Goal: Information Seeking & Learning: Find specific fact

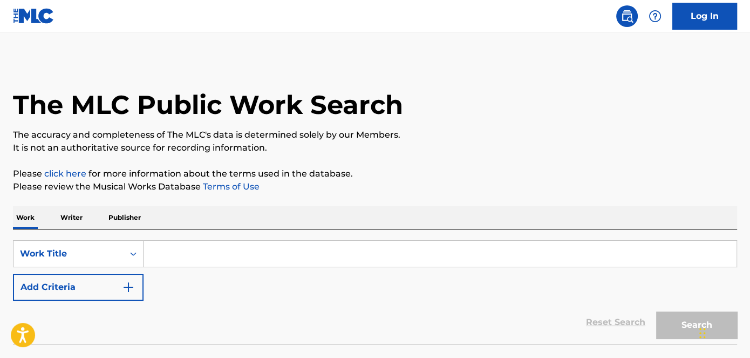
click at [186, 260] on input "Search Form" at bounding box center [440, 254] width 593 height 26
paste input "Overtime"
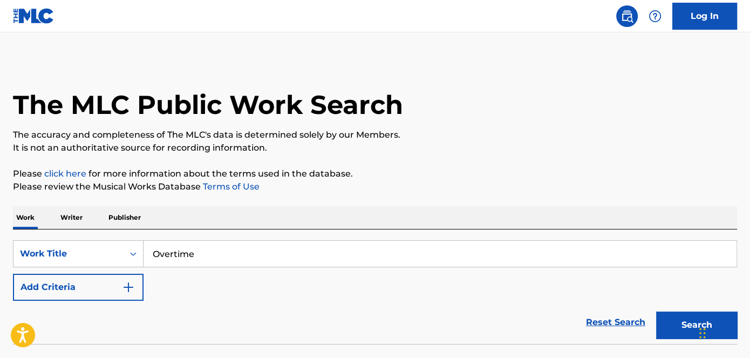
type input "Overtime"
click at [656, 311] on button "Search" at bounding box center [696, 324] width 81 height 27
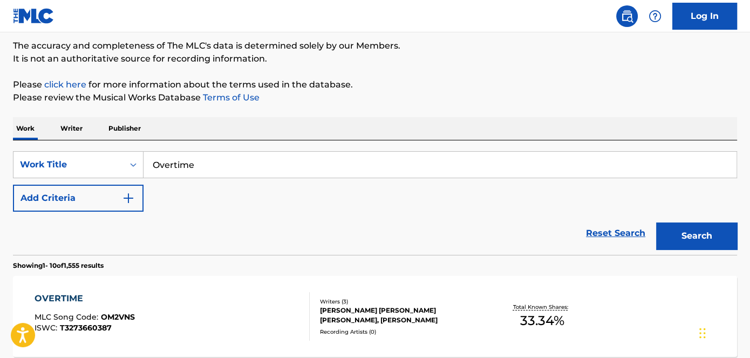
scroll to position [98, 0]
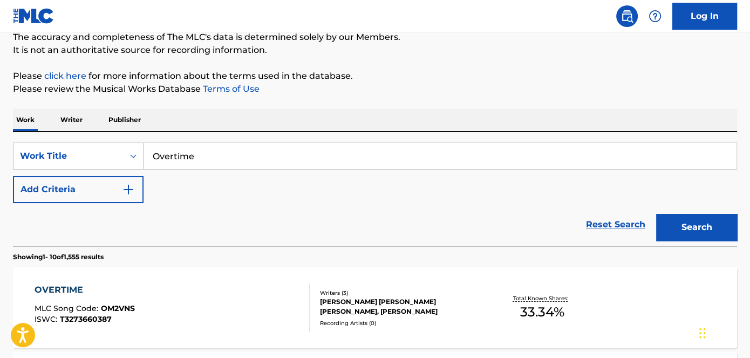
click at [90, 173] on div "SearchWithCriteria39ec83be-6c14-4276-9824-879baeb23851 Work Title Overtime Add …" at bounding box center [375, 172] width 724 height 60
click at [134, 196] on button "Add Criteria" at bounding box center [78, 189] width 131 height 27
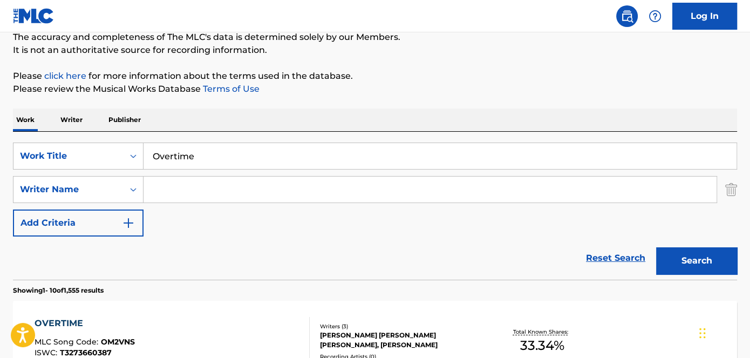
click at [207, 191] on input "Search Form" at bounding box center [430, 189] width 573 height 26
paste input "[PERSON_NAME]"
type input "[PERSON_NAME]"
click at [715, 255] on button "Search" at bounding box center [696, 260] width 81 height 27
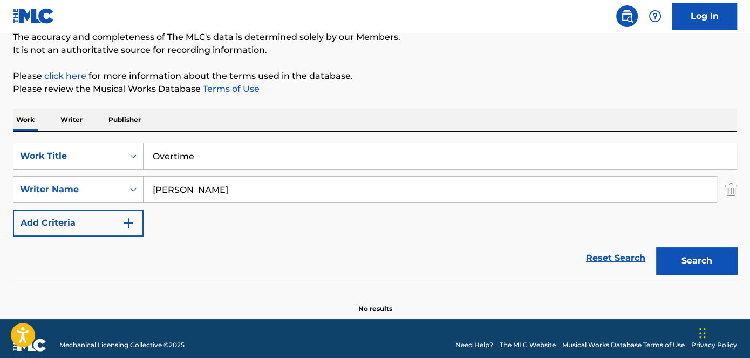
drag, startPoint x: 216, startPoint y: 152, endPoint x: 166, endPoint y: 153, distance: 50.2
click at [166, 153] on input "Overtime" at bounding box center [440, 156] width 593 height 26
paste input "Mindreader"
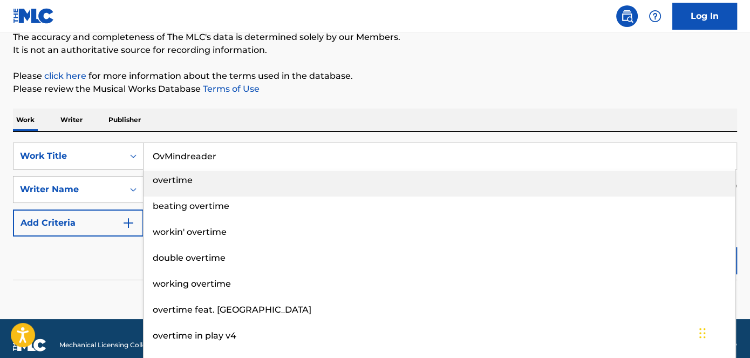
drag, startPoint x: 247, startPoint y: 154, endPoint x: 146, endPoint y: 161, distance: 101.7
click at [146, 161] on input "OvMindreader" at bounding box center [440, 156] width 593 height 26
paste input "Search Form"
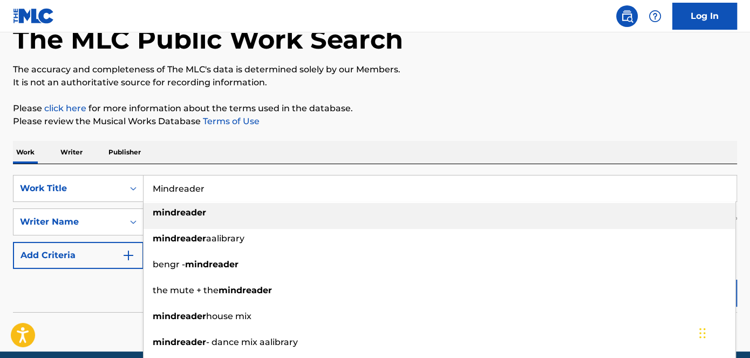
scroll to position [49, 0]
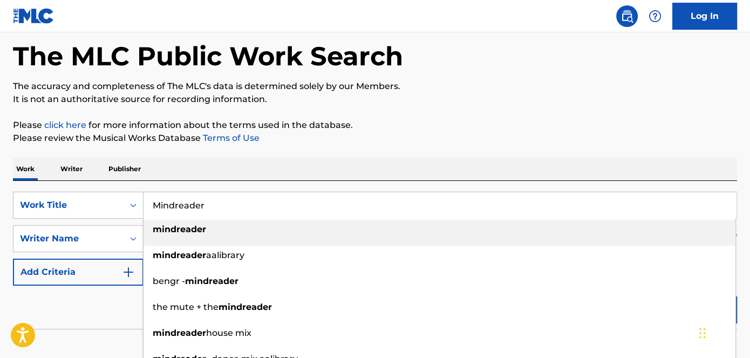
click at [510, 137] on p "Please review the Musical Works Database Terms of Use" at bounding box center [375, 138] width 724 height 13
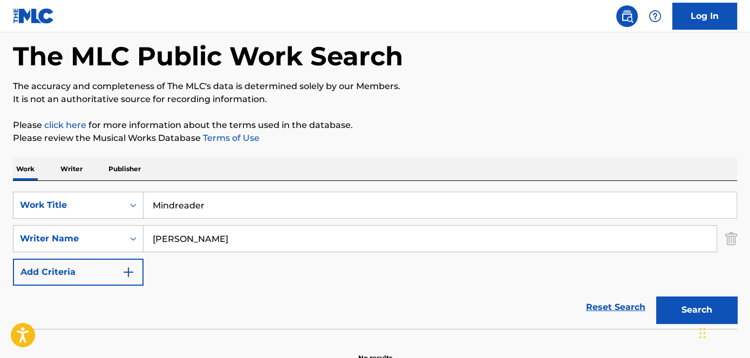
click at [176, 203] on input "Mindreader" at bounding box center [440, 205] width 593 height 26
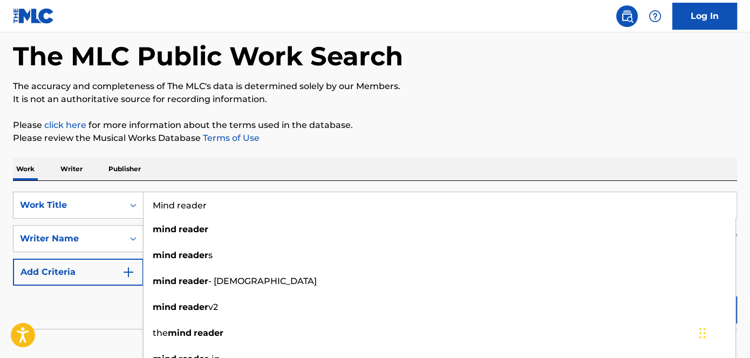
click at [601, 111] on div "The MLC Public Work Search The accuracy and completeness of The MLC's data is d…" at bounding box center [375, 187] width 750 height 352
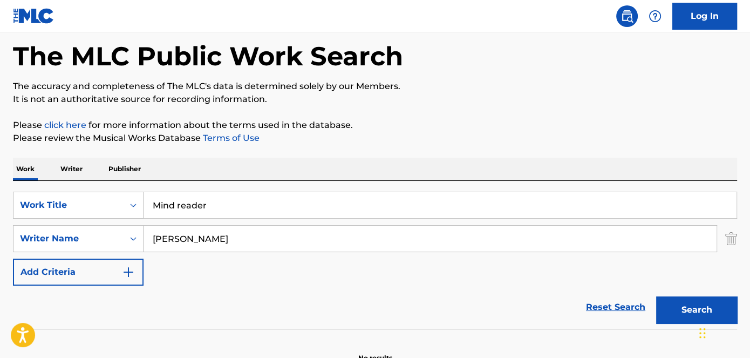
click at [681, 320] on button "Search" at bounding box center [696, 309] width 81 height 27
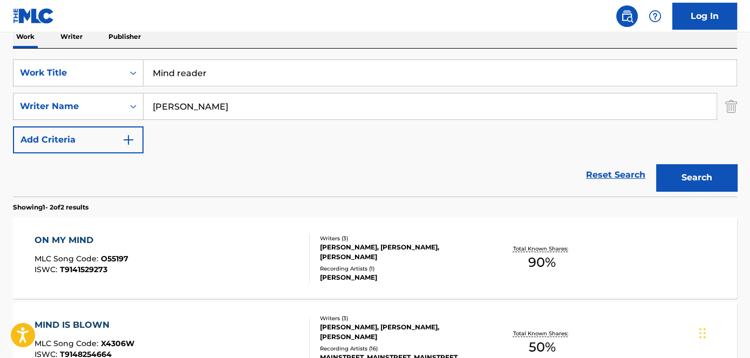
scroll to position [196, 0]
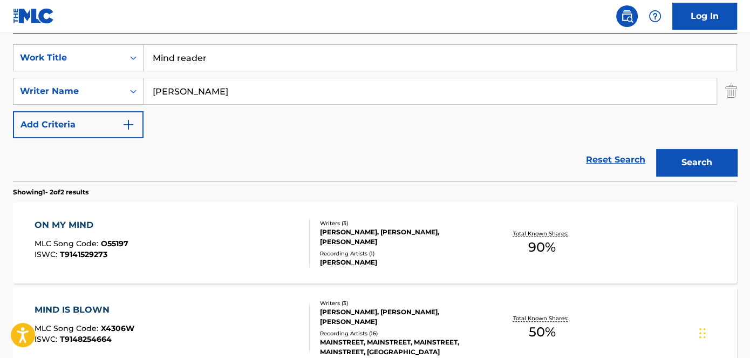
click at [177, 58] on input "Mind reader" at bounding box center [440, 58] width 593 height 26
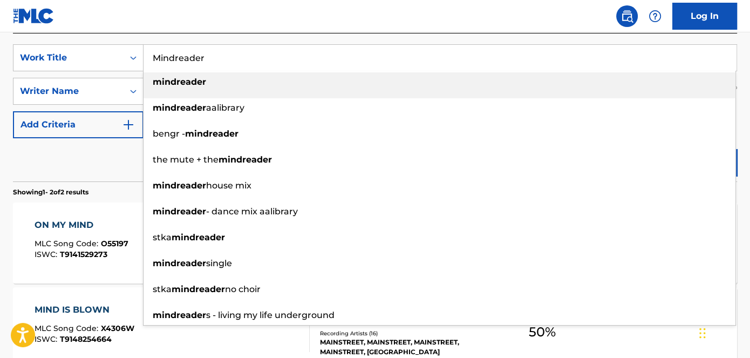
type input "Mindreader"
click at [208, 79] on div "mindreader" at bounding box center [440, 81] width 592 height 19
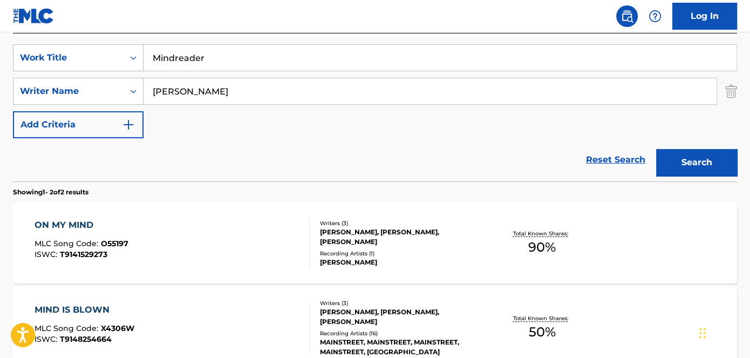
click at [720, 16] on link "Log In" at bounding box center [704, 16] width 65 height 27
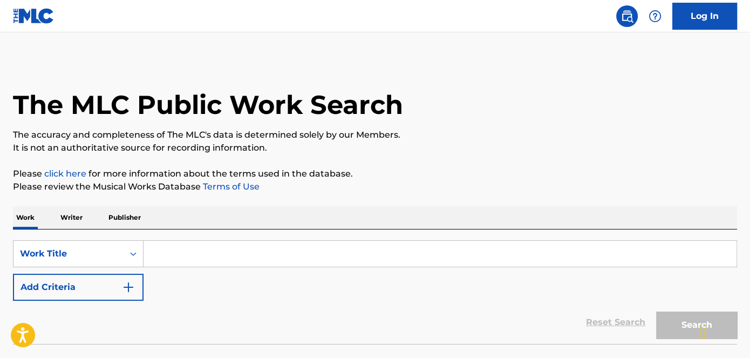
scroll to position [49, 0]
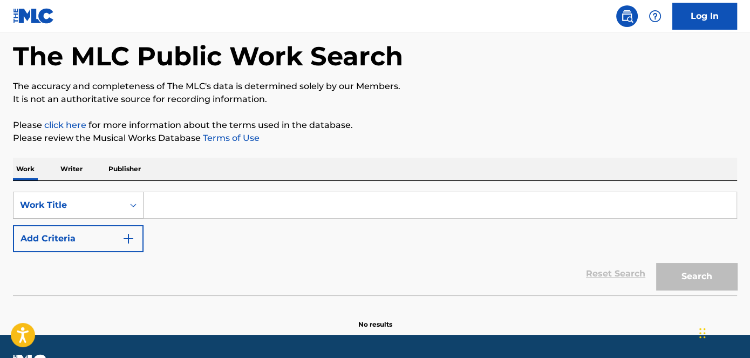
click at [133, 202] on div "Work Title" at bounding box center [78, 205] width 131 height 27
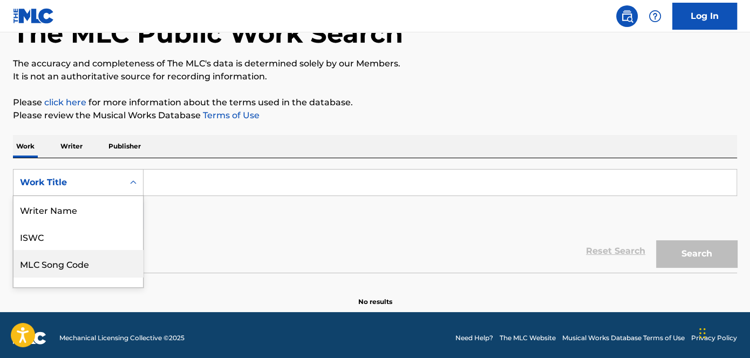
scroll to position [53, 0]
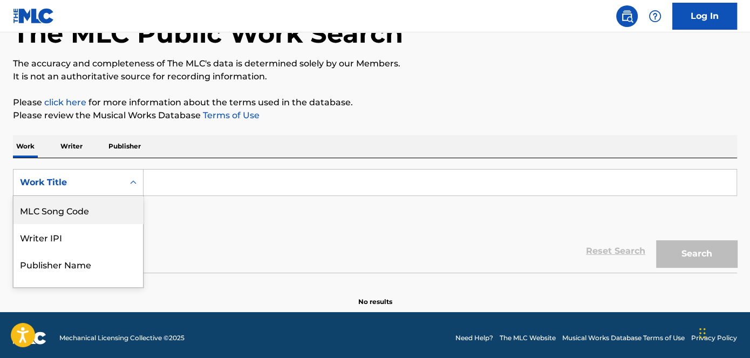
click at [220, 184] on input "Search Form" at bounding box center [440, 182] width 593 height 26
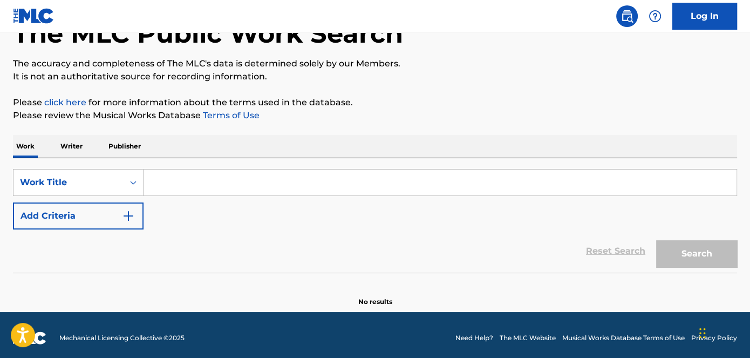
paste input "Mindreader"
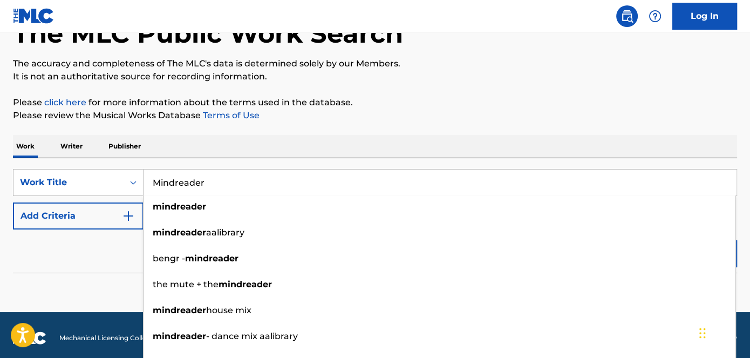
type input "Mindreader"
click at [122, 217] on img "Search Form" at bounding box center [128, 215] width 13 height 13
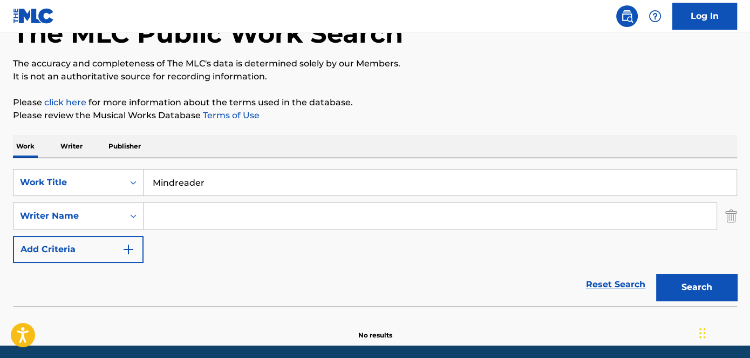
click at [171, 210] on input "Search Form" at bounding box center [430, 216] width 573 height 26
click at [238, 213] on input "Search Form" at bounding box center [430, 216] width 573 height 26
paste input "[PERSON_NAME]"
type input "[PERSON_NAME]"
click at [373, 293] on div "Reset Search Search" at bounding box center [375, 284] width 724 height 43
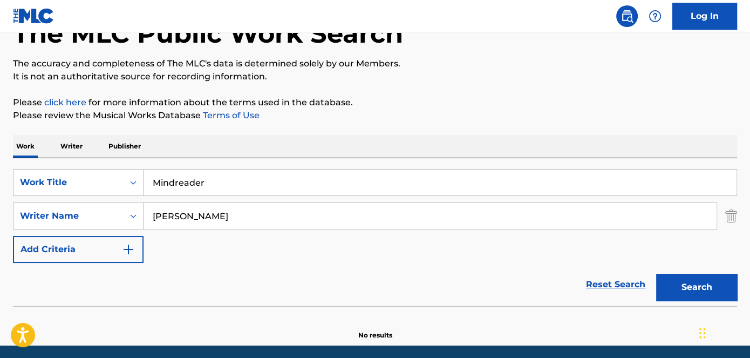
click at [663, 281] on button "Search" at bounding box center [696, 287] width 81 height 27
click at [174, 181] on input "Mindreader" at bounding box center [440, 182] width 593 height 26
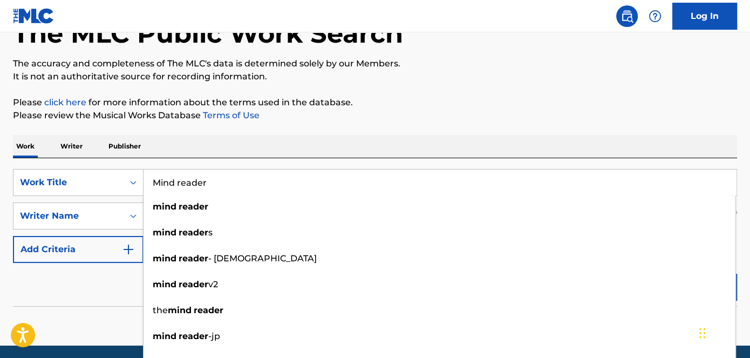
click at [518, 111] on p "Please review the Musical Works Database Terms of Use" at bounding box center [375, 115] width 724 height 13
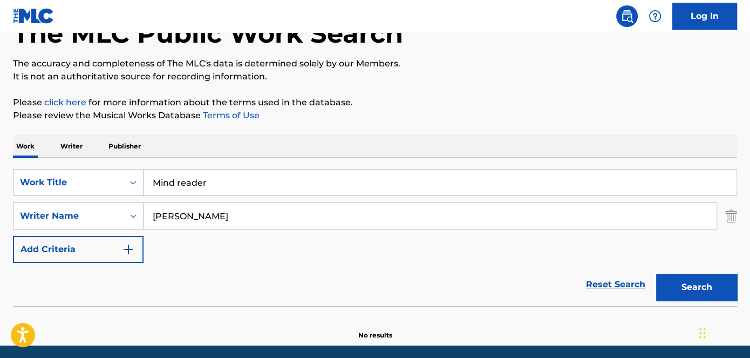
click at [714, 291] on button "Search" at bounding box center [696, 287] width 81 height 27
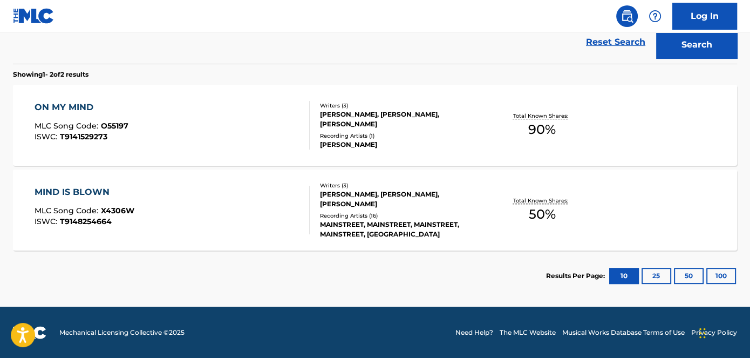
scroll to position [117, 0]
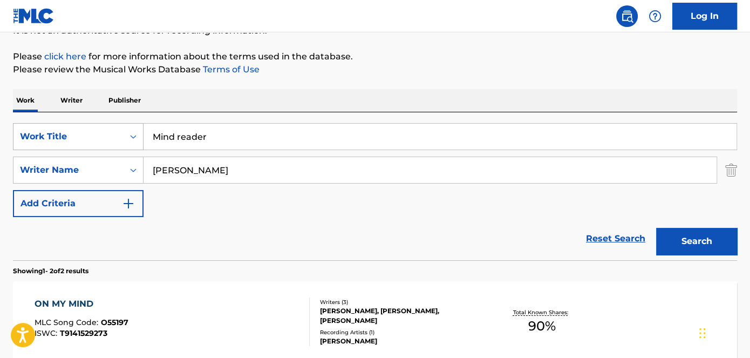
drag, startPoint x: 241, startPoint y: 139, endPoint x: 126, endPoint y: 139, distance: 114.4
click at [126, 139] on div "SearchWithCriteria39ec83be-6c14-4276-9824-879baeb23851 Work Title Mind reader" at bounding box center [375, 136] width 724 height 27
paste input "Flashbacks"
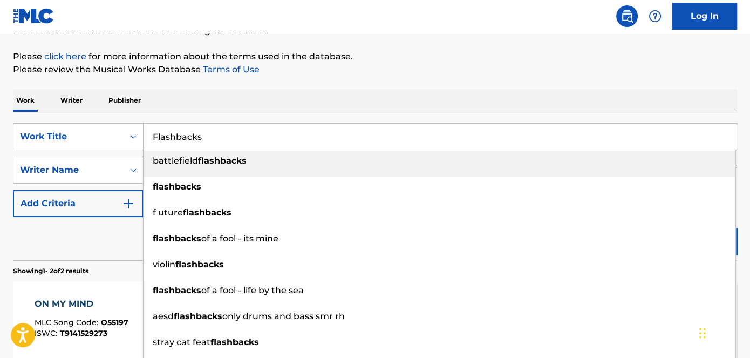
type input "Flashbacks"
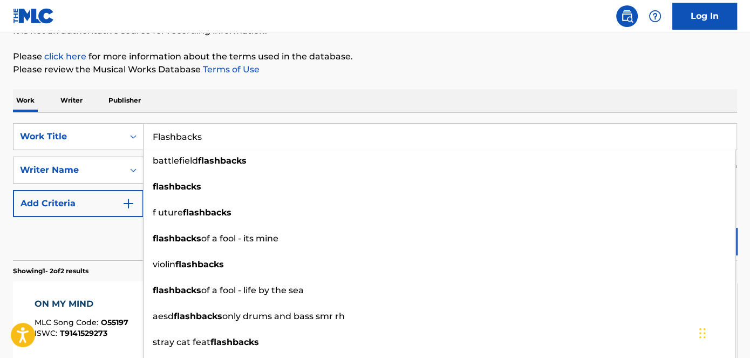
click at [328, 97] on div "Work Writer Publisher" at bounding box center [375, 100] width 724 height 23
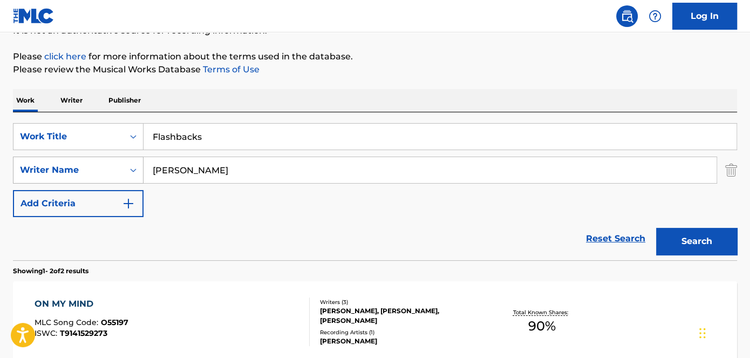
drag, startPoint x: 234, startPoint y: 170, endPoint x: 122, endPoint y: 170, distance: 112.3
click at [122, 170] on div "SearchWithCriteriaf2cade2b-d8b0-4ef4-89b3-ed2f427d23aa Writer Name Shrieve" at bounding box center [375, 170] width 724 height 27
paste input "[PERSON_NAME]"
type input "[PERSON_NAME]"
click at [687, 232] on button "Search" at bounding box center [696, 241] width 81 height 27
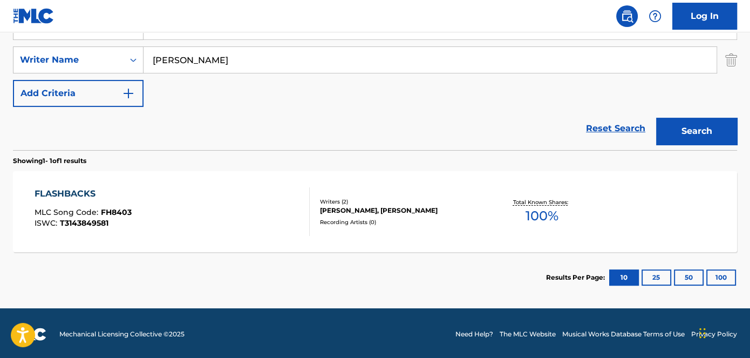
scroll to position [229, 0]
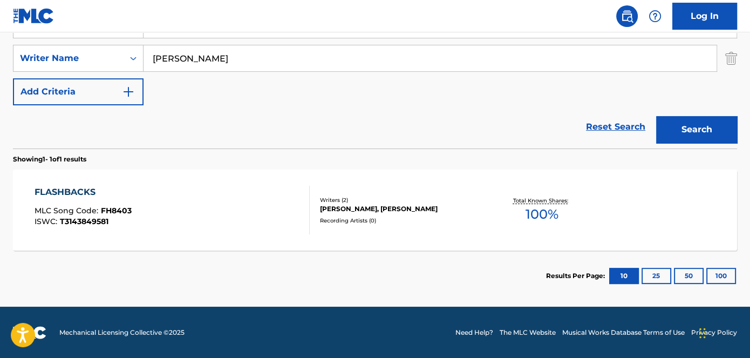
click at [424, 199] on div "Writers ( 2 )" at bounding box center [401, 200] width 162 height 8
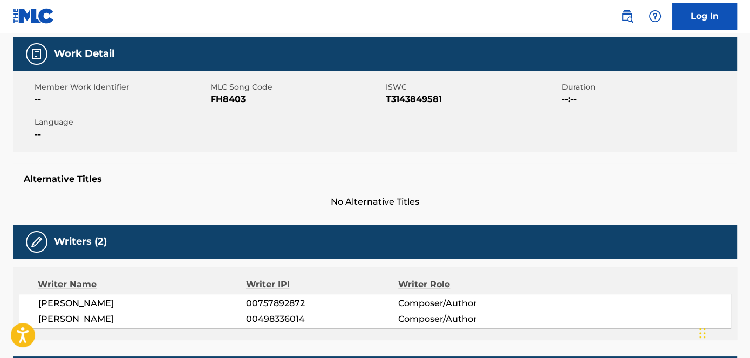
scroll to position [196, 0]
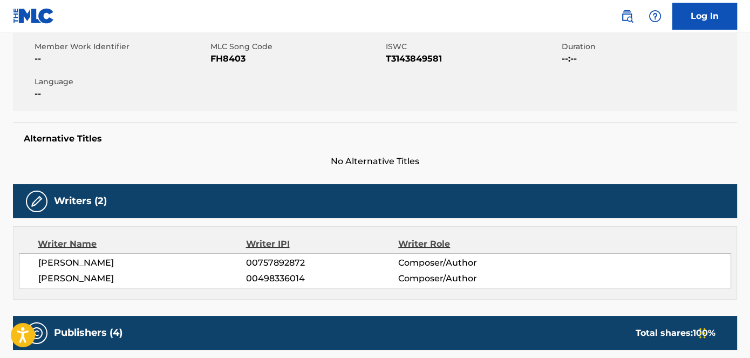
drag, startPoint x: 33, startPoint y: 265, endPoint x: 131, endPoint y: 290, distance: 101.5
click at [131, 290] on div "Writer Name Writer IPI Writer Role MACKENZIE HALLIDAY 00757892872 Composer/Auth…" at bounding box center [375, 262] width 724 height 73
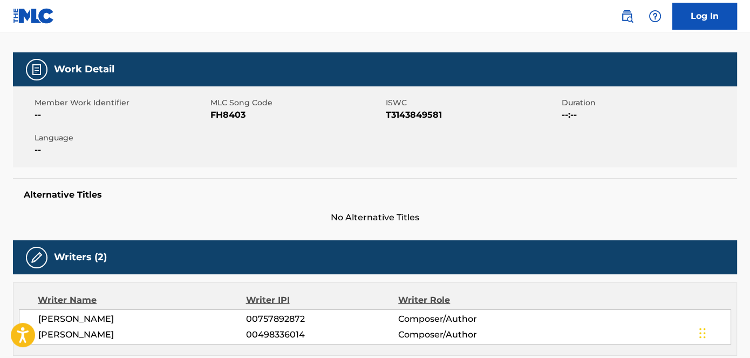
scroll to position [98, 0]
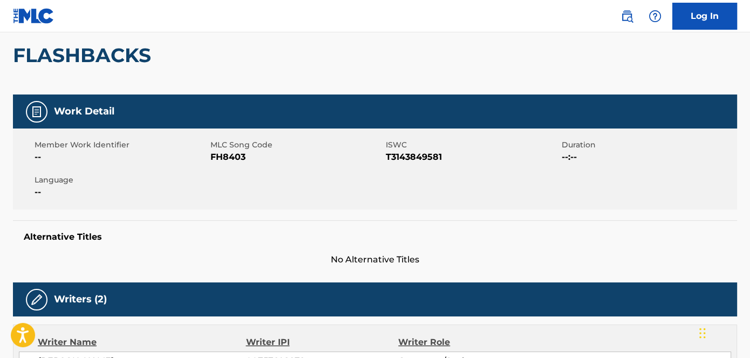
click at [230, 161] on span "FH8403" at bounding box center [296, 157] width 173 height 13
copy span "FH8403"
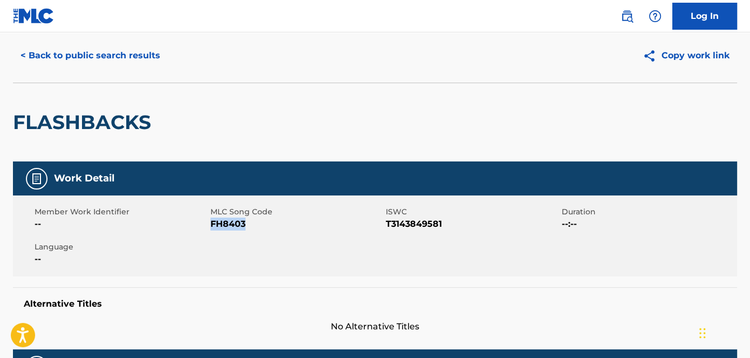
scroll to position [0, 0]
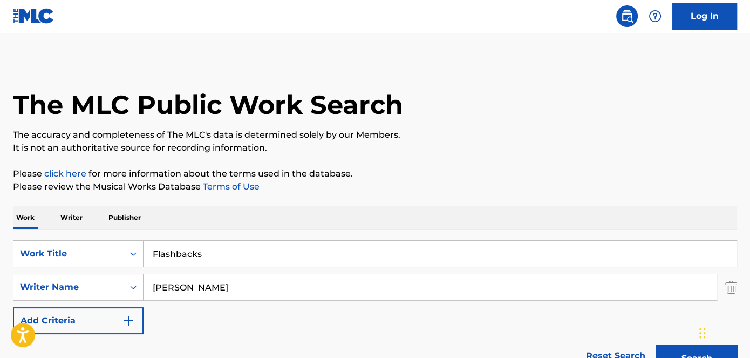
scroll to position [167, 0]
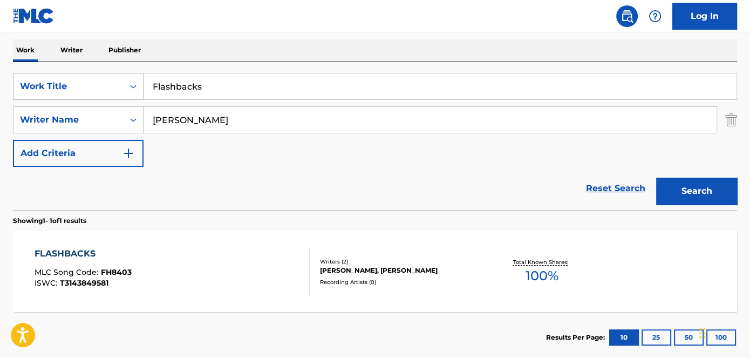
drag, startPoint x: 227, startPoint y: 88, endPoint x: 37, endPoint y: 81, distance: 190.1
click at [37, 81] on div "SearchWithCriteria39ec83be-6c14-4276-9824-879baeb23851 Work Title Flashbacks" at bounding box center [375, 86] width 724 height 27
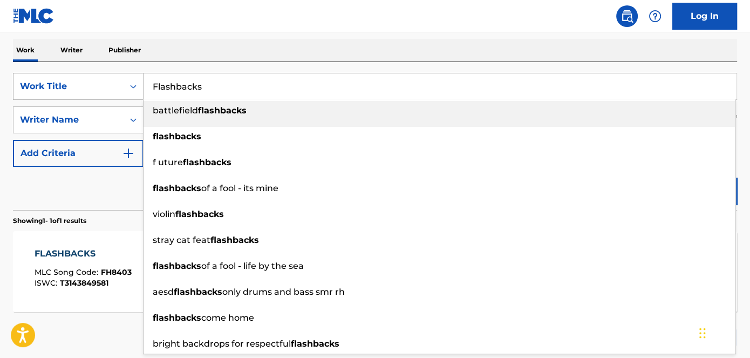
paste input "Big Bad Monster"
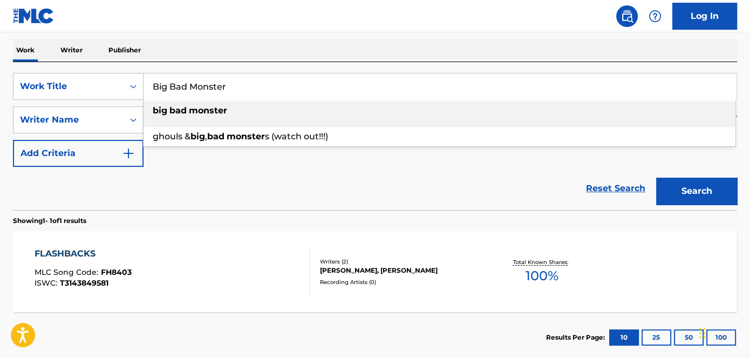
type input "Big Bad Monster"
click at [311, 33] on div "The MLC Public Work Search The accuracy and completeness of The MLC's data is d…" at bounding box center [375, 127] width 750 height 471
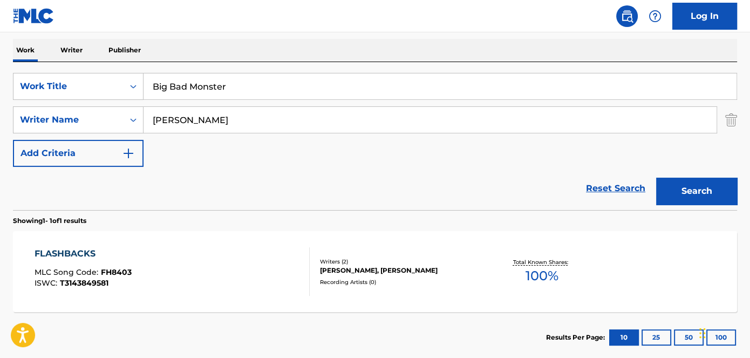
click at [681, 185] on button "Search" at bounding box center [696, 191] width 81 height 27
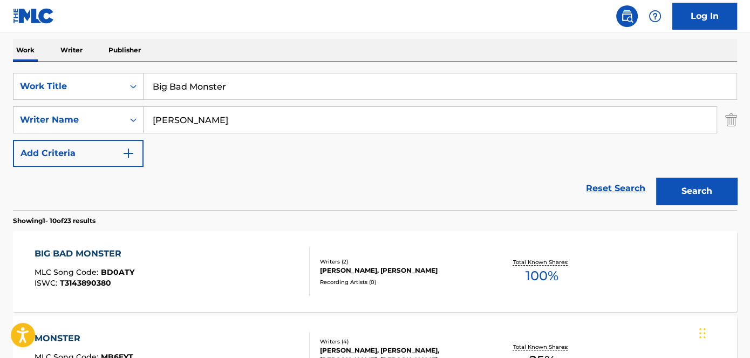
click at [361, 268] on div "[PERSON_NAME], [PERSON_NAME]" at bounding box center [401, 271] width 162 height 10
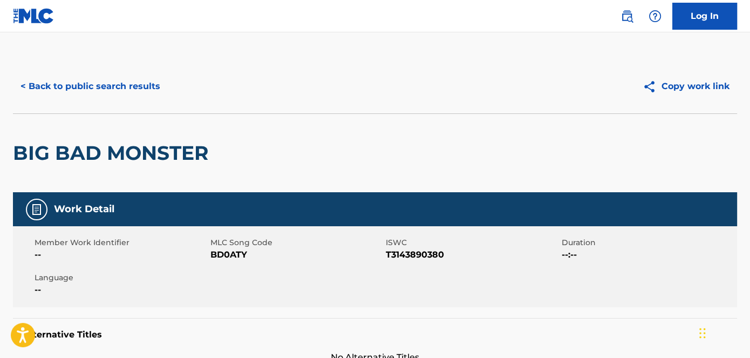
click at [224, 255] on span "BD0ATY" at bounding box center [296, 254] width 173 height 13
copy span "BD0ATY"
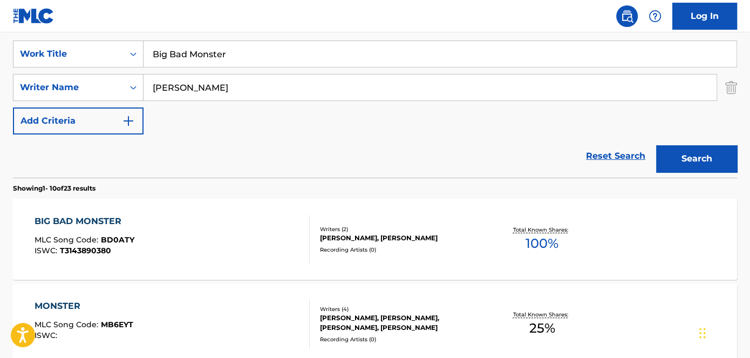
scroll to position [216, 0]
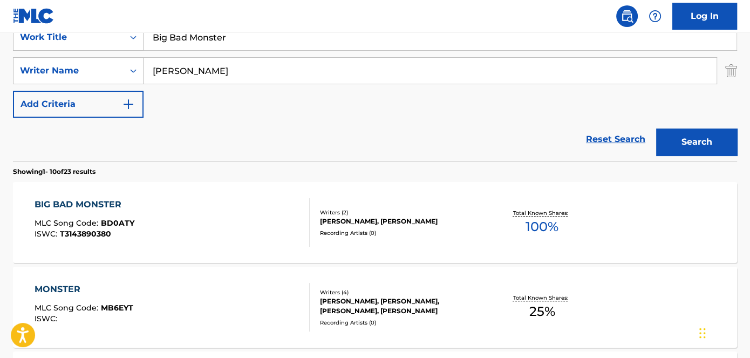
click at [375, 216] on div "[PERSON_NAME], [PERSON_NAME]" at bounding box center [401, 221] width 162 height 10
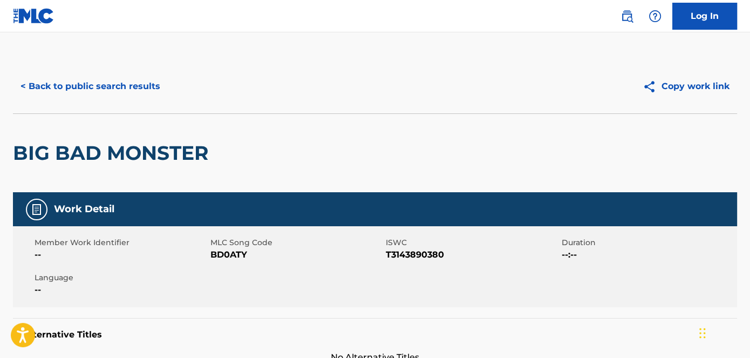
click at [413, 257] on span "T3143890380" at bounding box center [472, 254] width 173 height 13
copy span "T3143890380"
click at [223, 255] on span "BD0ATY" at bounding box center [296, 254] width 173 height 13
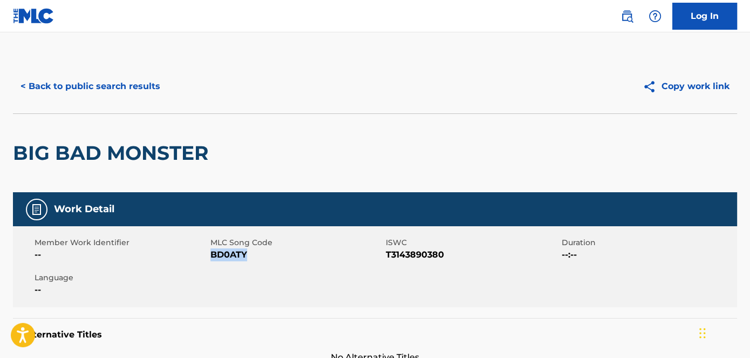
copy span "BD0ATY"
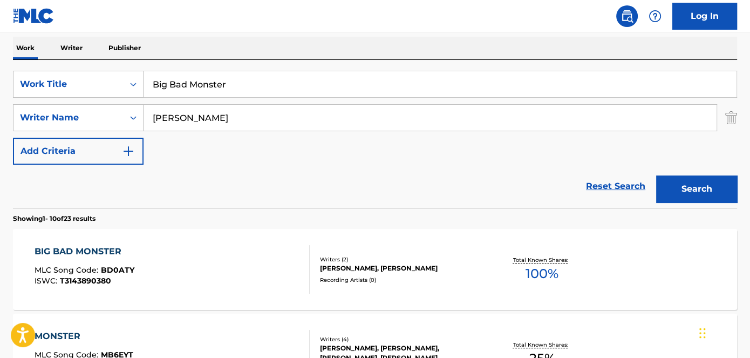
scroll to position [118, 0]
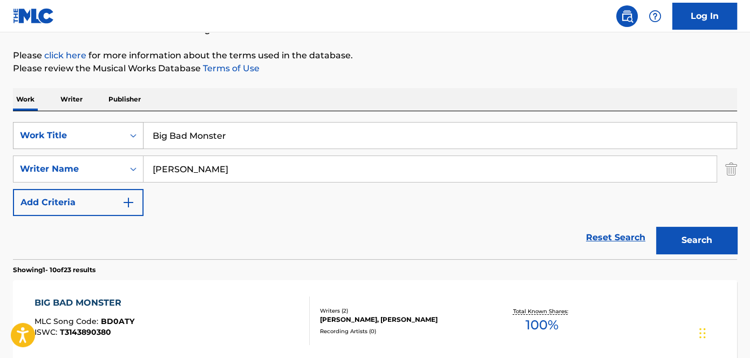
drag, startPoint x: 252, startPoint y: 138, endPoint x: 101, endPoint y: 123, distance: 150.8
click at [101, 123] on div "SearchWithCriteria39ec83be-6c14-4276-9824-879baeb23851 Work Title Big Bad Monst…" at bounding box center [375, 135] width 724 height 27
paste input "Cheated"
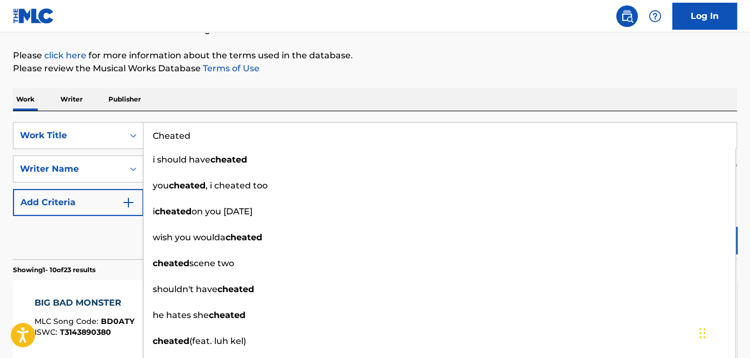
type input "Cheated"
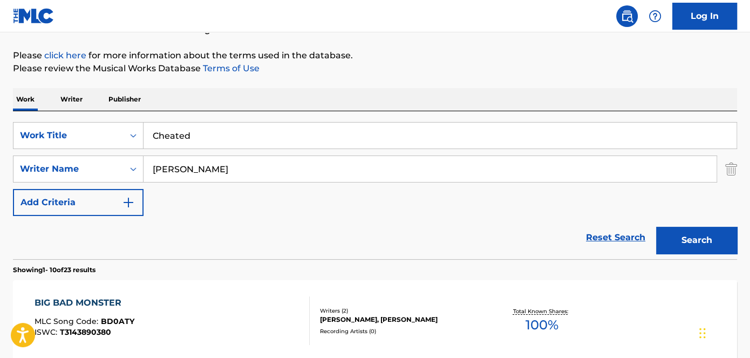
click at [702, 249] on button "Search" at bounding box center [696, 240] width 81 height 27
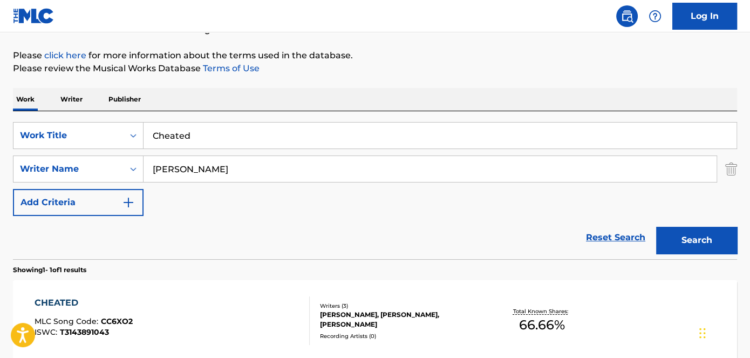
click at [346, 312] on div "[PERSON_NAME], [PERSON_NAME], [PERSON_NAME]" at bounding box center [401, 319] width 162 height 19
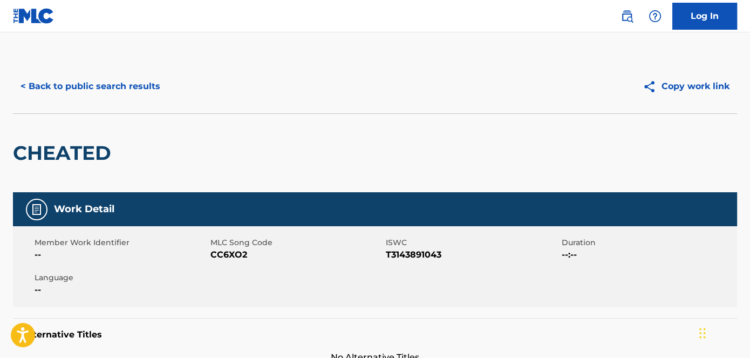
click at [236, 249] on span "CC6XO2" at bounding box center [296, 254] width 173 height 13
click at [235, 249] on span "CC6XO2" at bounding box center [296, 254] width 173 height 13
copy span "CC6XO2"
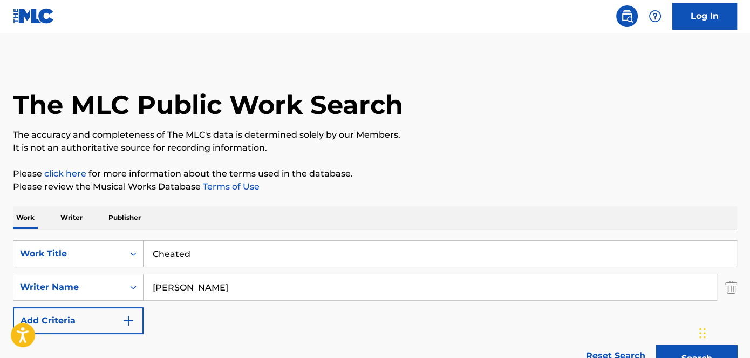
scroll to position [118, 0]
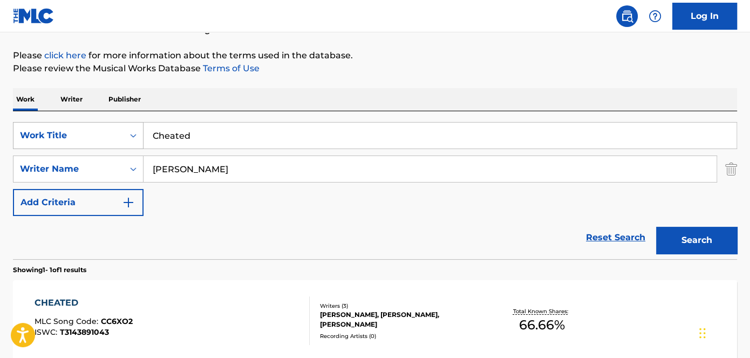
drag, startPoint x: 235, startPoint y: 133, endPoint x: 85, endPoint y: 133, distance: 150.0
click at [85, 133] on div "SearchWithCriteria39ec83be-6c14-4276-9824-879baeb23851 Work Title Cheated" at bounding box center [375, 135] width 724 height 27
paste input "Deep Blue Harmony"
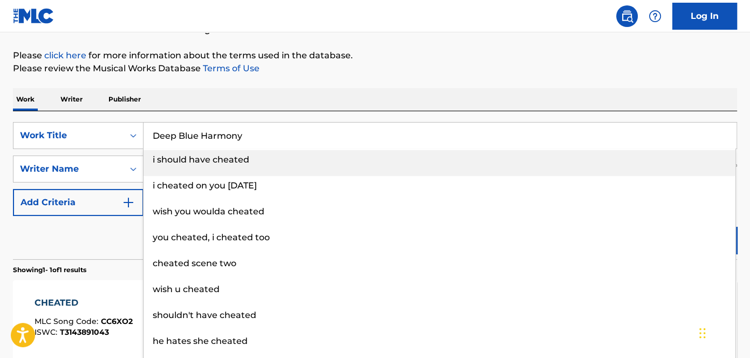
type input "Deep Blue Harmony"
click at [444, 72] on p "Please review the Musical Works Database Terms of Use" at bounding box center [375, 68] width 724 height 13
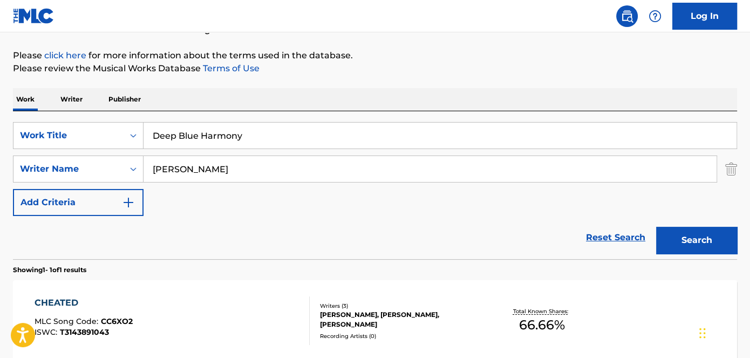
click at [725, 244] on button "Search" at bounding box center [696, 240] width 81 height 27
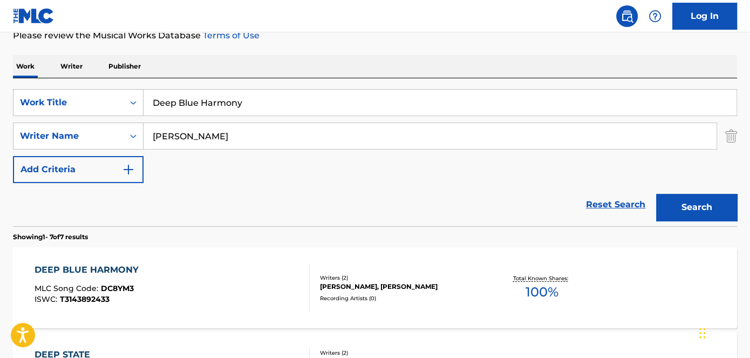
scroll to position [167, 0]
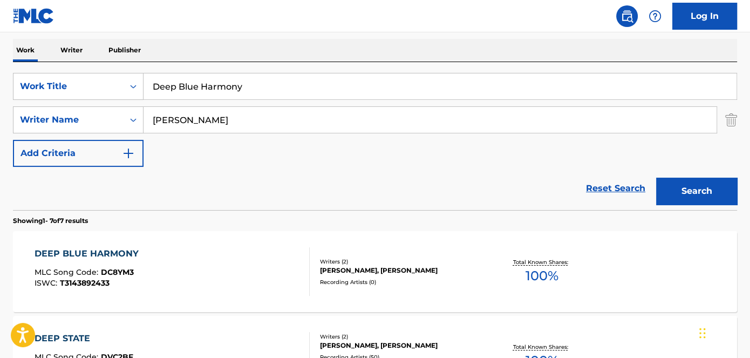
click at [384, 273] on div "[PERSON_NAME], [PERSON_NAME]" at bounding box center [401, 271] width 162 height 10
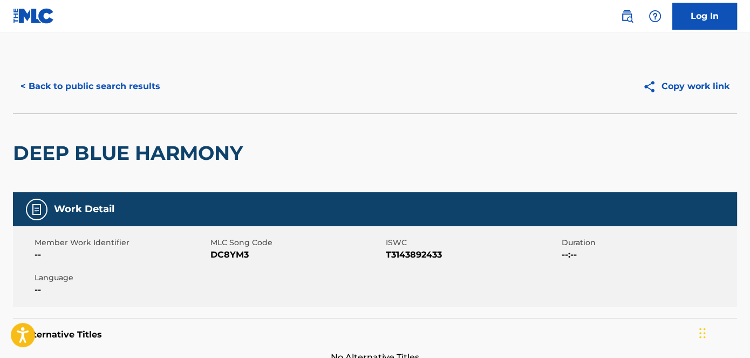
click at [235, 257] on span "DC8YM3" at bounding box center [296, 254] width 173 height 13
copy span "DC8YM3"
click at [416, 255] on span "T3143892433" at bounding box center [472, 254] width 173 height 13
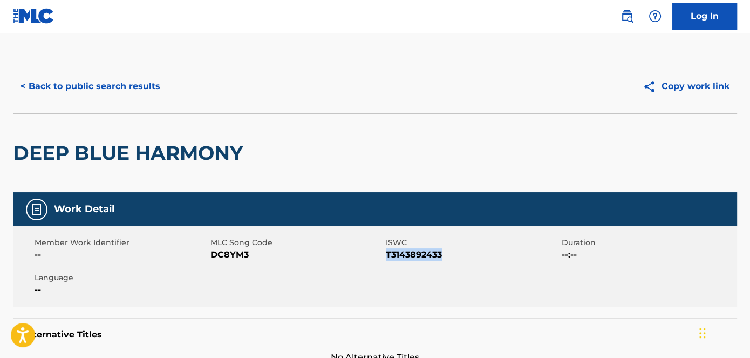
copy span "T3143892433"
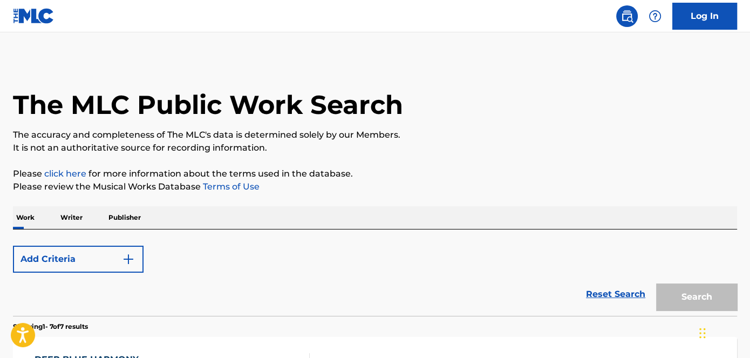
scroll to position [167, 0]
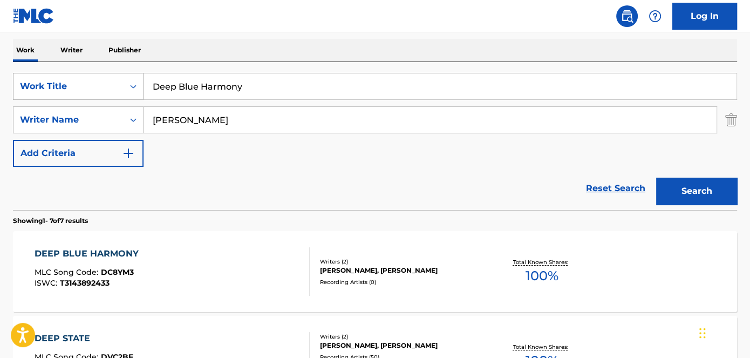
drag, startPoint x: 267, startPoint y: 87, endPoint x: 87, endPoint y: 86, distance: 179.7
click at [87, 86] on div "SearchWithCriteria39ec83be-6c14-4276-9824-879baeb23851 Work Title Deep Blue Har…" at bounding box center [375, 86] width 724 height 27
paste input "Big Moves"
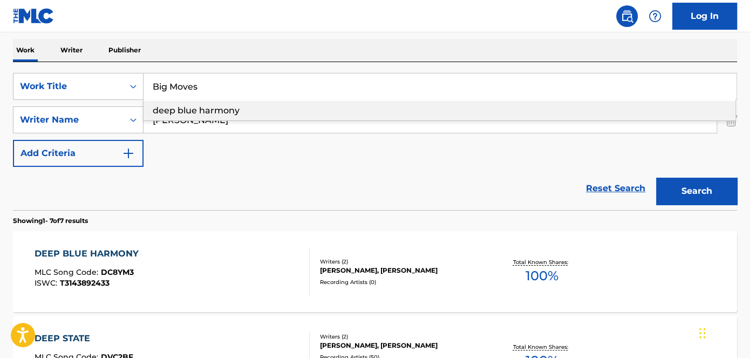
type input "Big Moves"
click at [382, 28] on nav "Log In" at bounding box center [375, 16] width 750 height 32
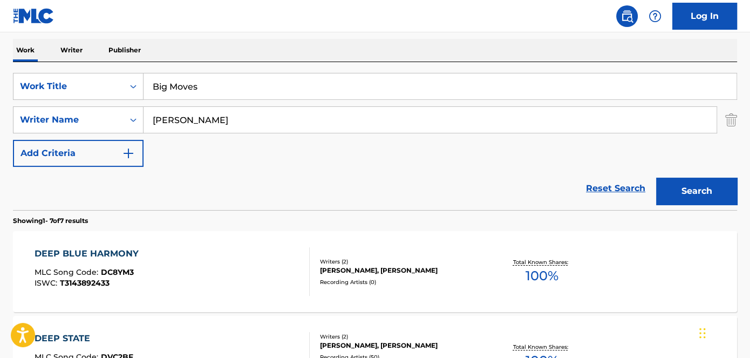
click at [722, 200] on button "Search" at bounding box center [696, 191] width 81 height 27
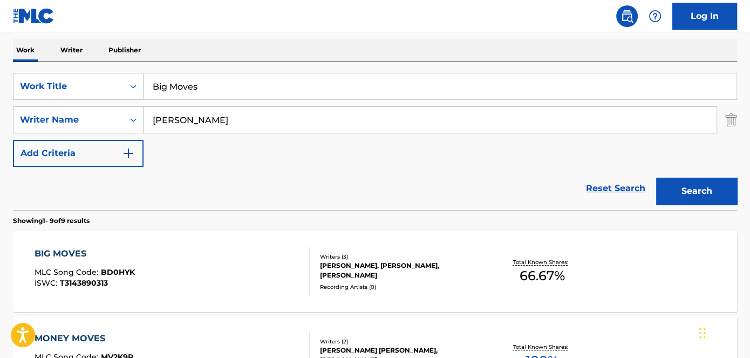
click at [383, 262] on div "[PERSON_NAME], [PERSON_NAME], [PERSON_NAME]" at bounding box center [401, 270] width 162 height 19
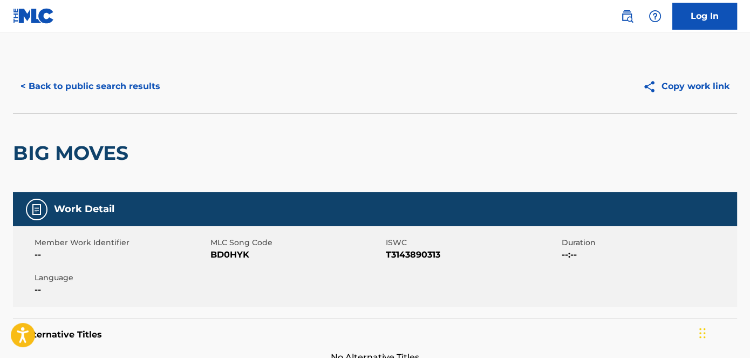
click at [242, 256] on span "BD0HYK" at bounding box center [296, 254] width 173 height 13
copy span "BD0HYK"
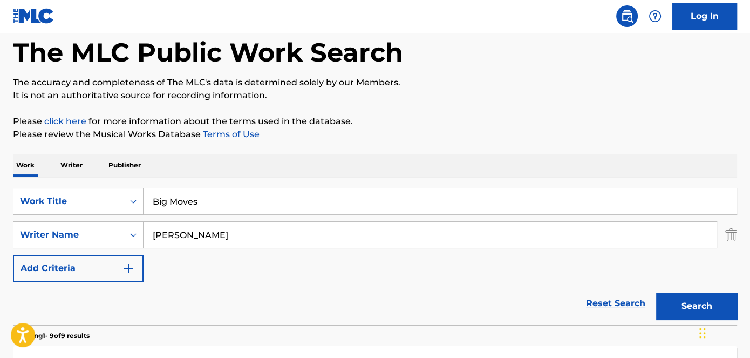
scroll to position [20, 0]
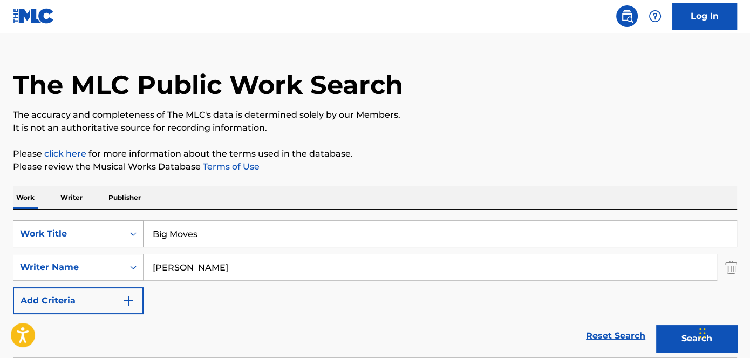
drag, startPoint x: 250, startPoint y: 237, endPoint x: 103, endPoint y: 228, distance: 148.2
click at [106, 228] on div "SearchWithCriteria39ec83be-6c14-4276-9824-879baeb23851 Work Title Big Moves" at bounding box center [375, 233] width 724 height 27
paste input "Teeth"
type input "Teeth"
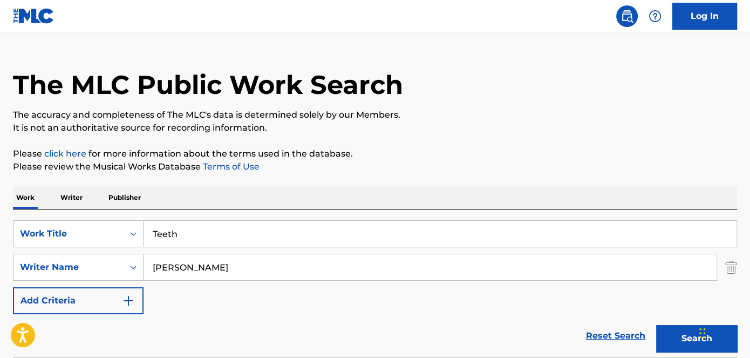
click at [702, 334] on div "Chat Widget" at bounding box center [723, 332] width 54 height 52
click at [682, 338] on button "Search" at bounding box center [696, 338] width 81 height 27
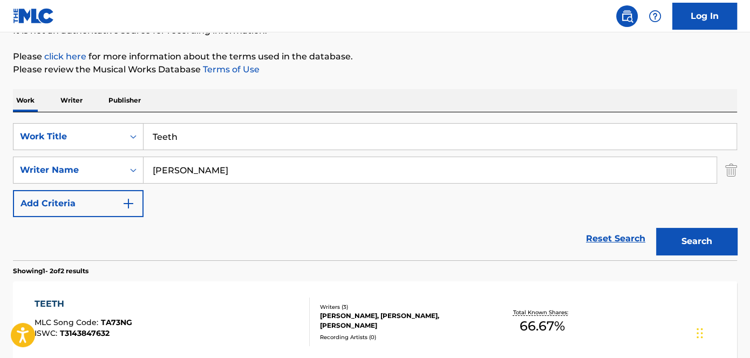
scroll to position [118, 0]
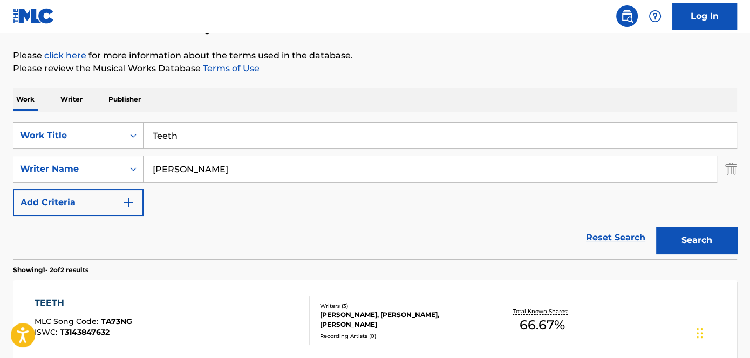
click at [348, 311] on div "[PERSON_NAME], [PERSON_NAME], [PERSON_NAME]" at bounding box center [401, 319] width 162 height 19
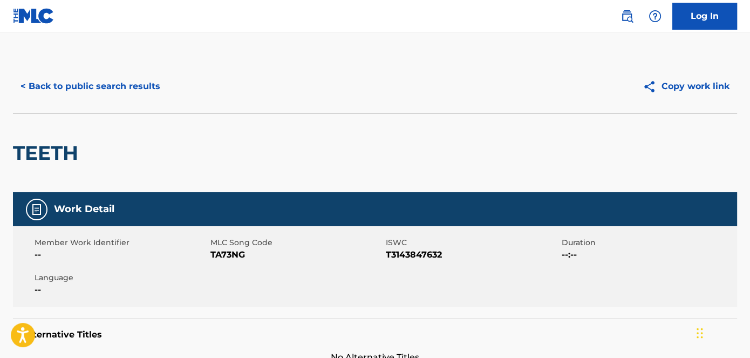
click at [228, 250] on span "TA73NG" at bounding box center [296, 254] width 173 height 13
copy span "TA73NG"
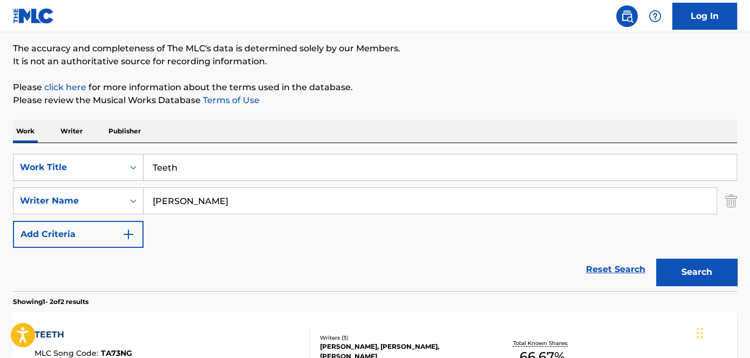
scroll to position [69, 0]
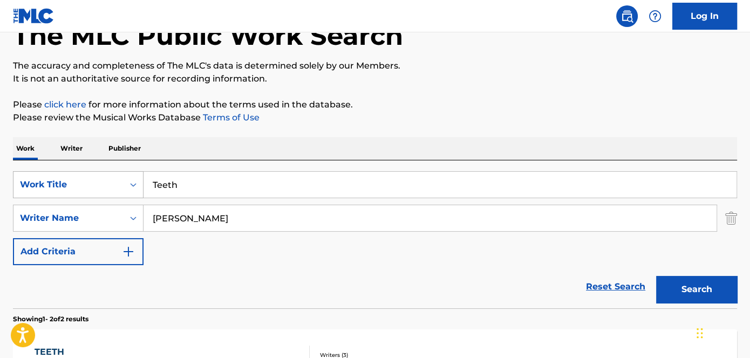
drag, startPoint x: 212, startPoint y: 182, endPoint x: 113, endPoint y: 191, distance: 99.1
click at [113, 191] on div "SearchWithCriteria39ec83be-6c14-4276-9824-879baeb23851 Work Title Teeth" at bounding box center [375, 184] width 724 height 27
paste input "Loose"
type input "Loose"
click at [437, 108] on p "Please click here for more information about the terms used in the database." at bounding box center [375, 104] width 724 height 13
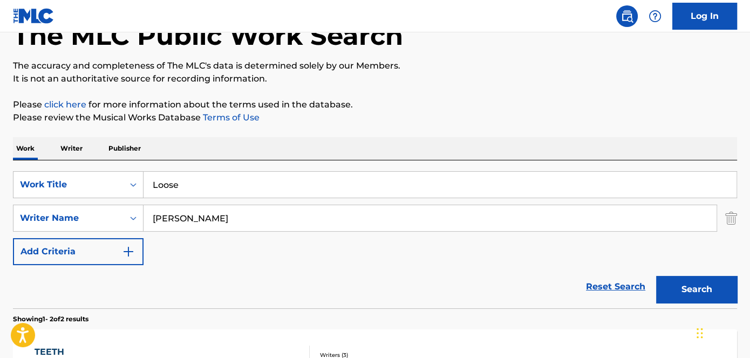
click at [706, 303] on div "Search" at bounding box center [694, 286] width 86 height 43
click at [706, 288] on button "Search" at bounding box center [696, 289] width 81 height 27
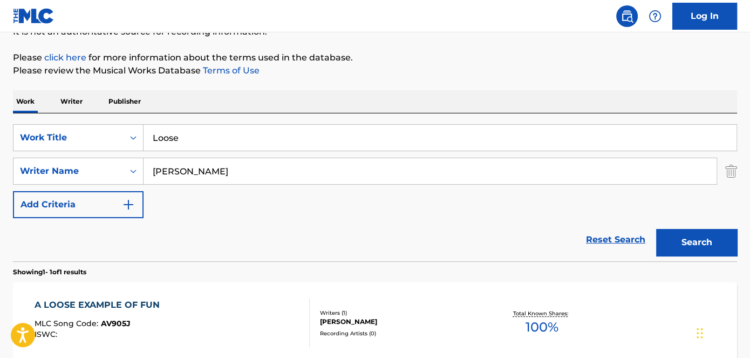
scroll to position [167, 0]
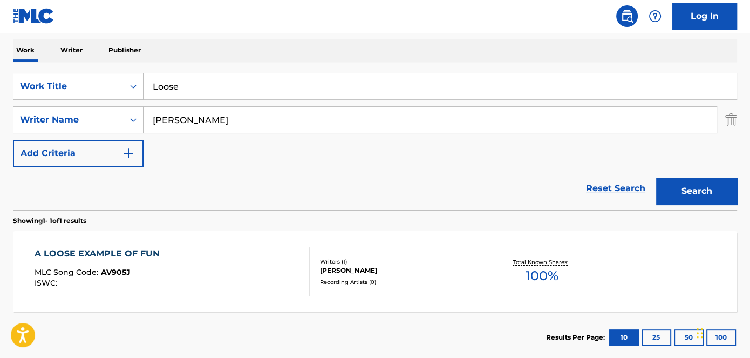
click at [119, 270] on span "AV905J" at bounding box center [116, 272] width 30 height 10
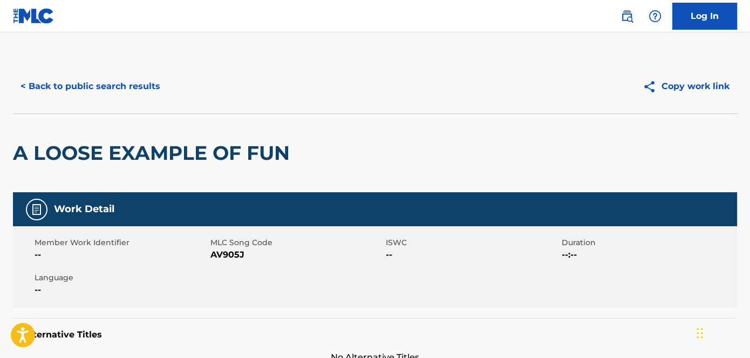
click at [234, 254] on span "AV905J" at bounding box center [296, 254] width 173 height 13
copy span "AV905J"
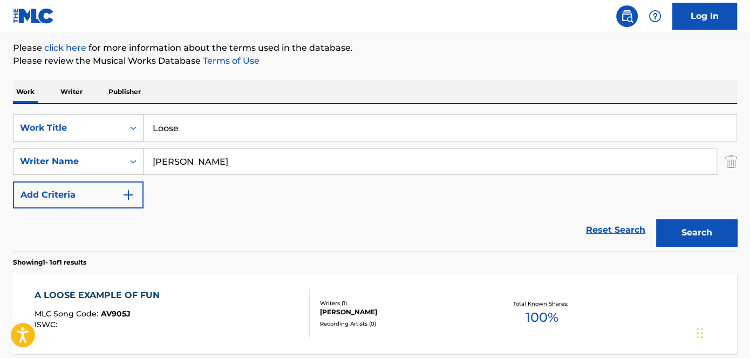
scroll to position [167, 0]
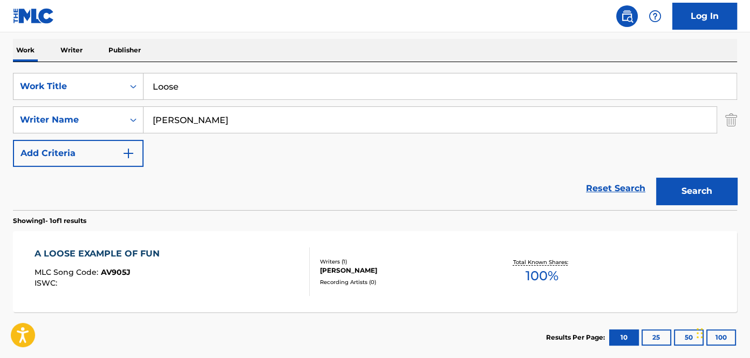
click at [240, 118] on input "[PERSON_NAME]" at bounding box center [430, 120] width 573 height 26
drag, startPoint x: 240, startPoint y: 118, endPoint x: 102, endPoint y: 121, distance: 138.2
click at [102, 121] on div "SearchWithCriteriaf2cade2b-d8b0-4ef4-89b3-ed2f427d23aa Writer Name Halliday" at bounding box center [375, 119] width 724 height 27
paste input "Trevis Romell Harris"
type input "Trevis Romell Harris"
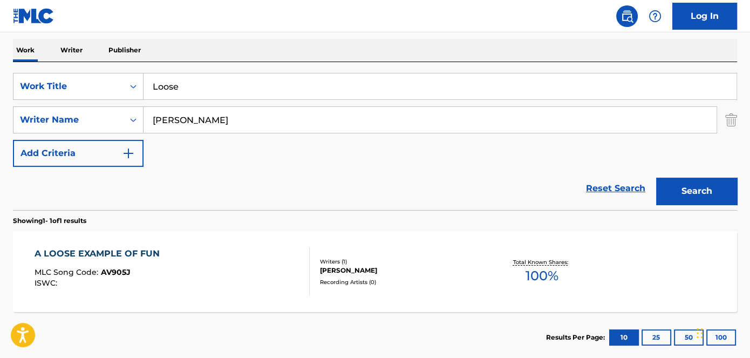
click at [708, 184] on button "Search" at bounding box center [696, 191] width 81 height 27
click at [334, 268] on div "[PERSON_NAME], [PERSON_NAME]" at bounding box center [401, 271] width 162 height 10
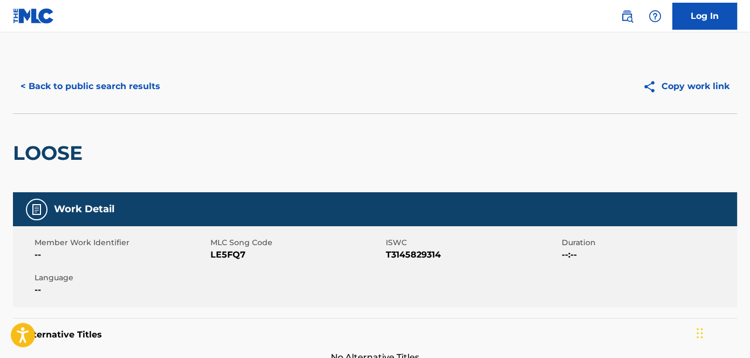
click at [232, 258] on span "LE5FQ7" at bounding box center [296, 254] width 173 height 13
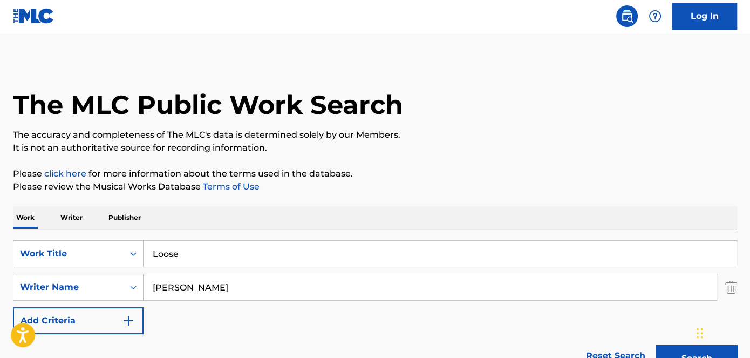
scroll to position [167, 0]
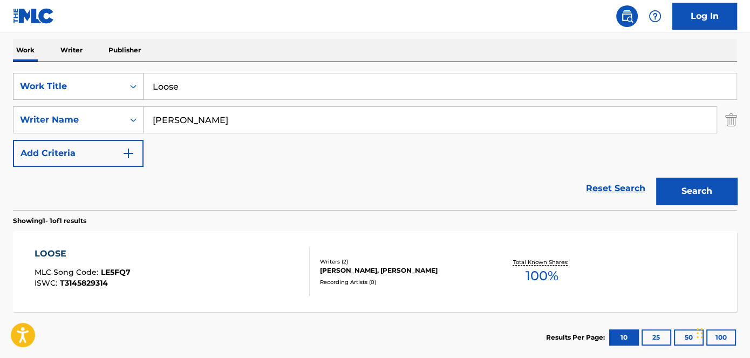
drag, startPoint x: 241, startPoint y: 82, endPoint x: 109, endPoint y: 82, distance: 131.7
click at [113, 82] on div "SearchWithCriteria39ec83be-6c14-4276-9824-879baeb23851 Work Title Loose" at bounding box center [375, 86] width 724 height 27
paste input "Me, Myself & I"
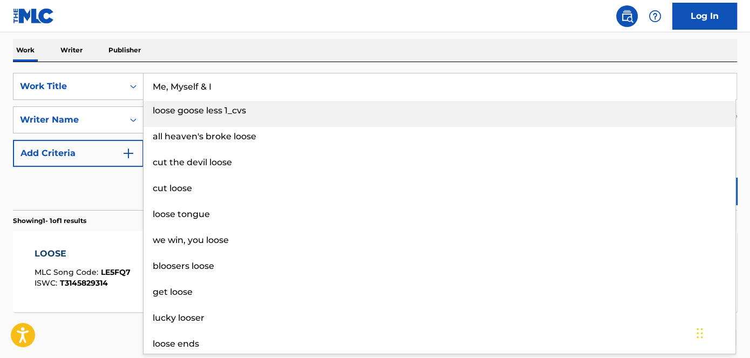
type input "Me, Myself & I"
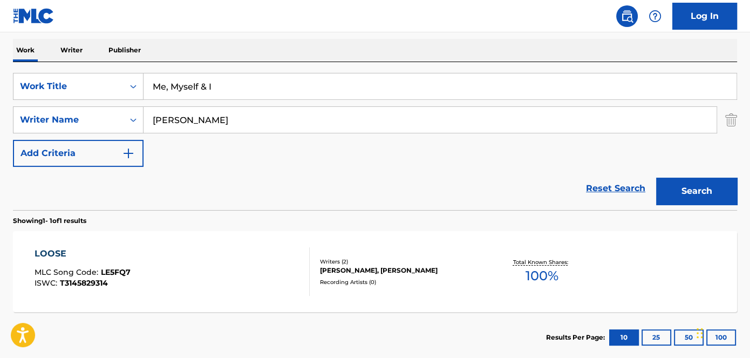
click at [375, 17] on nav "Log In" at bounding box center [375, 16] width 750 height 32
click at [701, 184] on button "Search" at bounding box center [696, 191] width 81 height 27
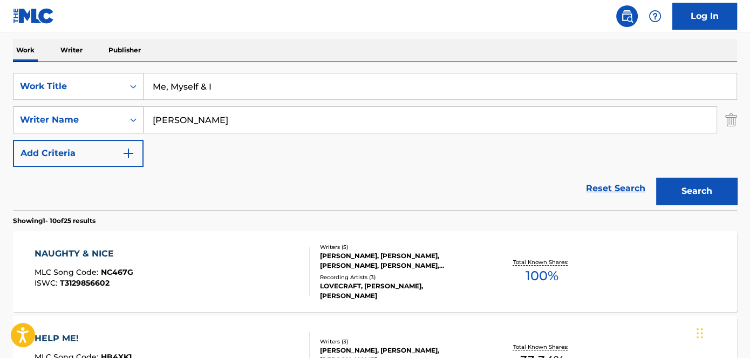
drag, startPoint x: 257, startPoint y: 123, endPoint x: 97, endPoint y: 128, distance: 160.4
click at [97, 128] on div "SearchWithCriteriaf2cade2b-d8b0-4ef4-89b3-ed2f427d23aa Writer Name Trevis Romel…" at bounding box center [375, 119] width 724 height 27
paste input "Samuel Michael"
type input "Samuel Michael"
drag, startPoint x: 283, startPoint y: 13, endPoint x: 432, endPoint y: 86, distance: 165.3
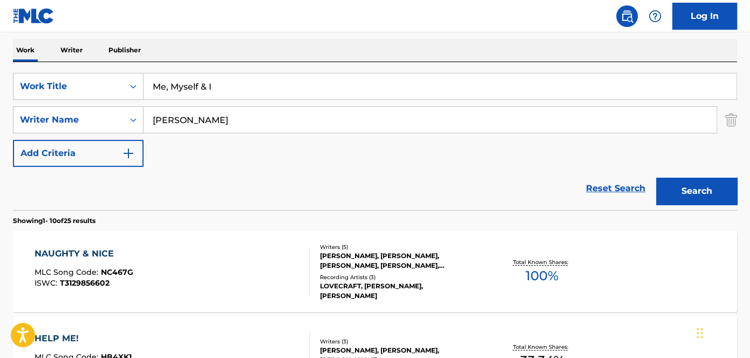
click at [284, 12] on nav "Log In" at bounding box center [375, 16] width 750 height 32
click at [719, 185] on button "Search" at bounding box center [696, 191] width 81 height 27
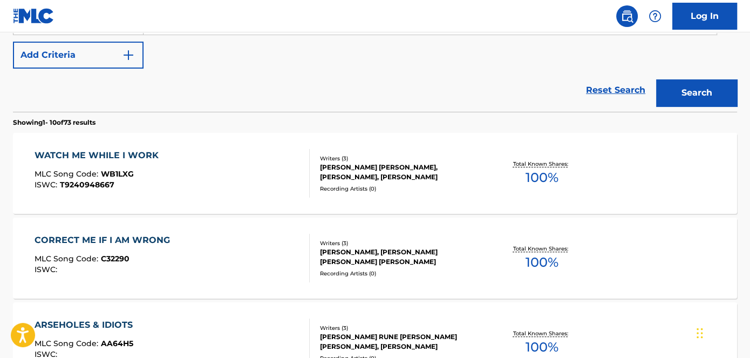
scroll to position [0, 0]
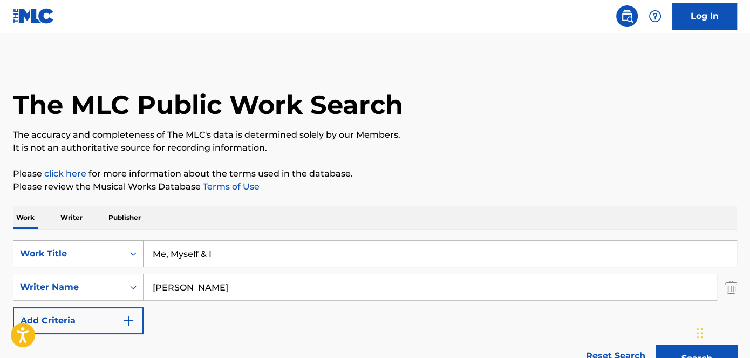
drag, startPoint x: 78, startPoint y: 254, endPoint x: 64, endPoint y: 254, distance: 14.6
click at [66, 254] on div "SearchWithCriteria39ec83be-6c14-4276-9824-879baeb23851 Work Title Me, Myself & I" at bounding box center [375, 253] width 724 height 27
paste input "Big Moves"
click at [465, 174] on p "Please click here for more information about the terms used in the database." at bounding box center [375, 173] width 724 height 13
click at [663, 347] on button "Search" at bounding box center [696, 358] width 81 height 27
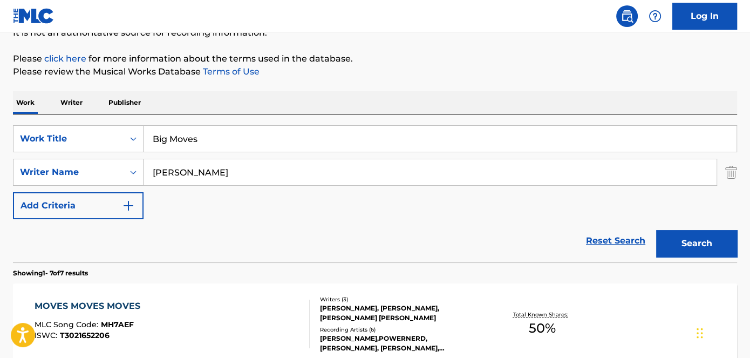
scroll to position [196, 0]
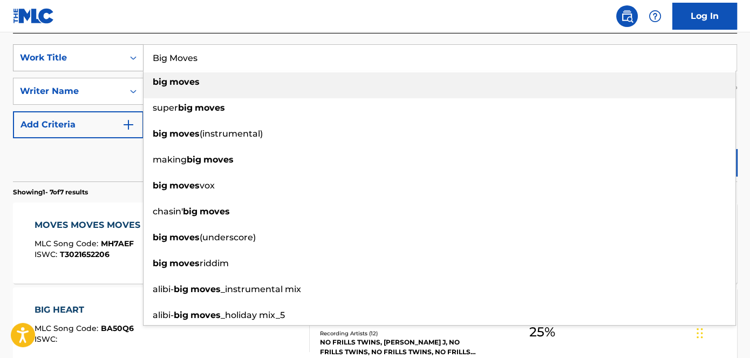
drag, startPoint x: 233, startPoint y: 61, endPoint x: 102, endPoint y: 63, distance: 130.6
click at [102, 63] on div "SearchWithCriteria39ec83be-6c14-4276-9824-879baeb23851 Work Title Big Moves big…" at bounding box center [375, 57] width 724 height 27
paste input "Mackenzie Leigh"
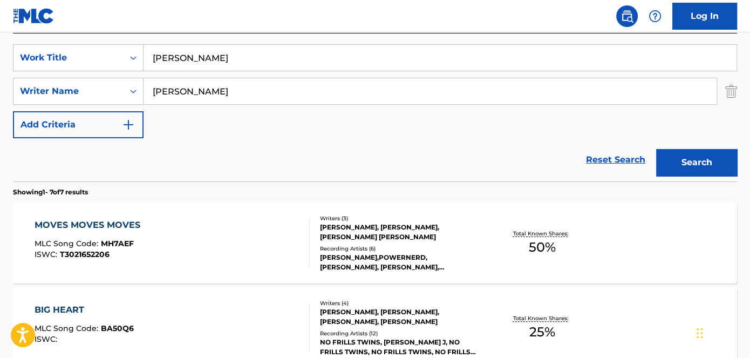
click at [301, 11] on nav "Log In" at bounding box center [375, 16] width 750 height 32
click at [719, 152] on button "Search" at bounding box center [696, 162] width 81 height 27
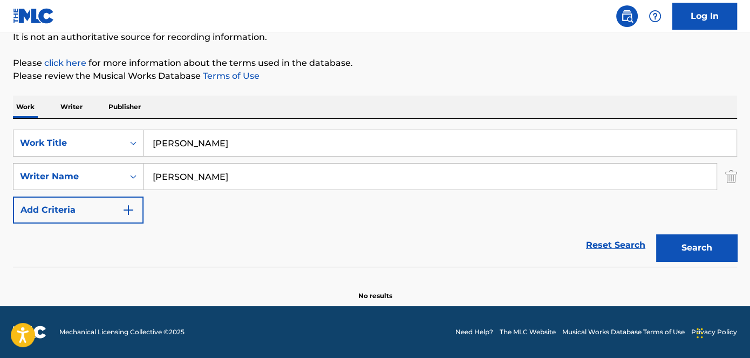
scroll to position [110, 0]
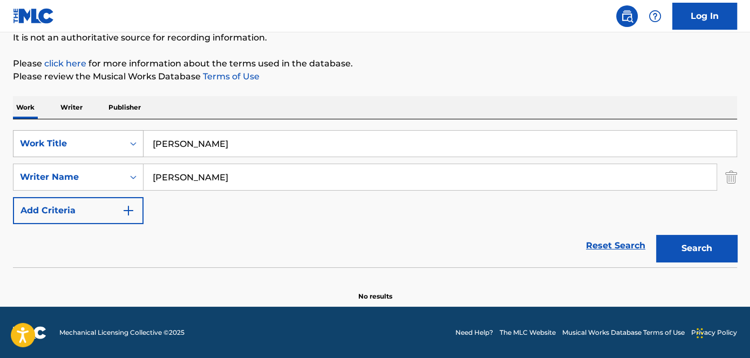
drag, startPoint x: 257, startPoint y: 141, endPoint x: 112, endPoint y: 144, distance: 145.2
click at [113, 144] on div "SearchWithCriteria39ec83be-6c14-4276-9824-879baeb23851 Work Title Mackenzie Lei…" at bounding box center [375, 143] width 724 height 27
paste input "Search Form"
type input "M"
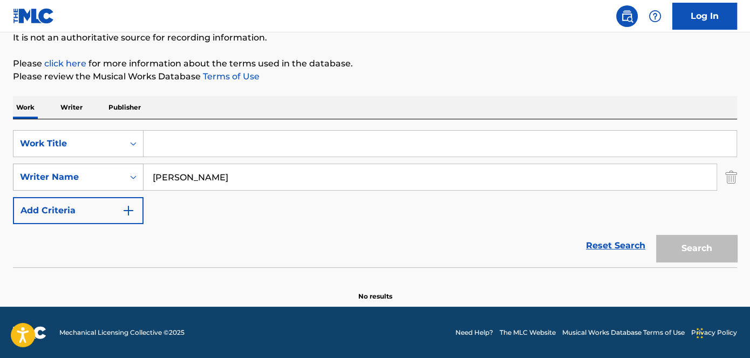
drag, startPoint x: 245, startPoint y: 174, endPoint x: 111, endPoint y: 179, distance: 134.5
click at [111, 179] on div "SearchWithCriteriaf2cade2b-d8b0-4ef4-89b3-ed2f427d23aa Writer Name Samuel Micha…" at bounding box center [375, 177] width 724 height 27
paste input "Mackenzie Leigh"
type input "Mackenzie Leigh"
click at [204, 153] on input "Search Form" at bounding box center [440, 144] width 593 height 26
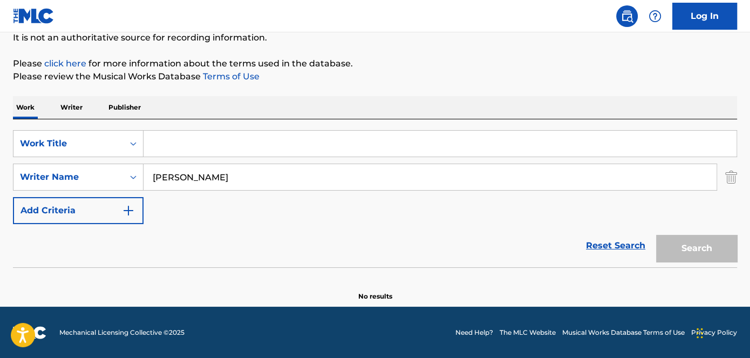
paste input "Big Moves"
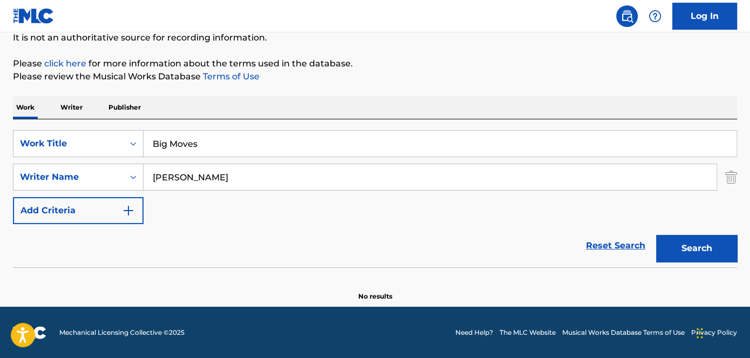
type input "Big Moves"
click at [505, 63] on p "Please click here for more information about the terms used in the database." at bounding box center [375, 63] width 724 height 13
click at [698, 249] on button "Search" at bounding box center [696, 248] width 81 height 27
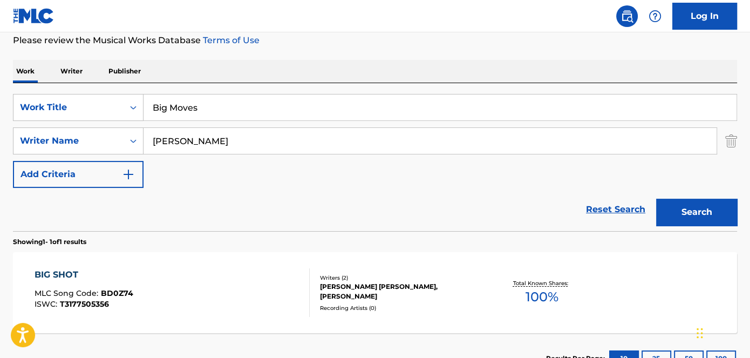
scroll to position [131, 0]
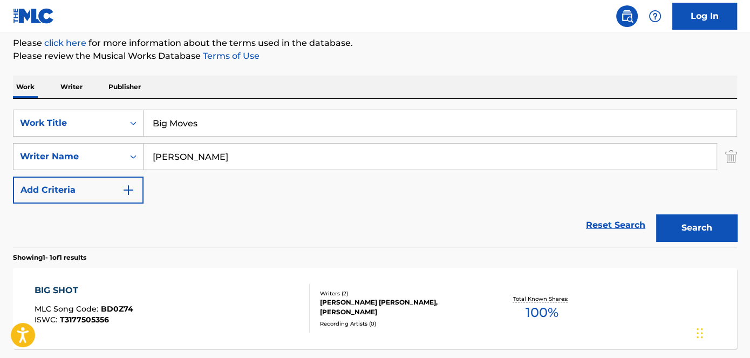
click at [359, 302] on div "MACKENZIE LEIGH HALLIDAY, EVAN COFFMAN" at bounding box center [401, 306] width 162 height 19
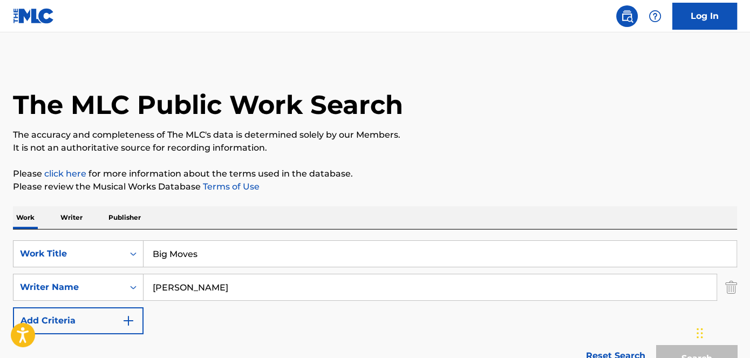
scroll to position [131, 0]
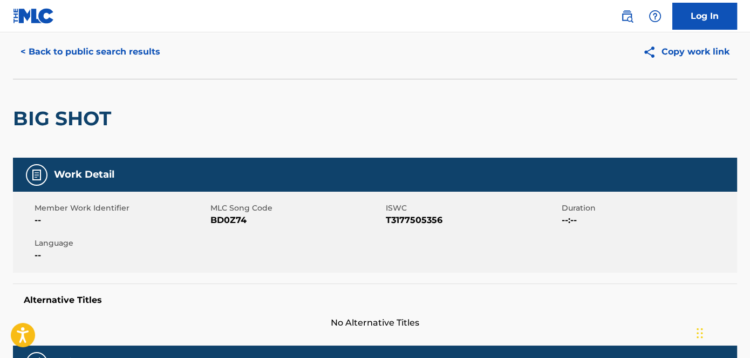
scroll to position [49, 0]
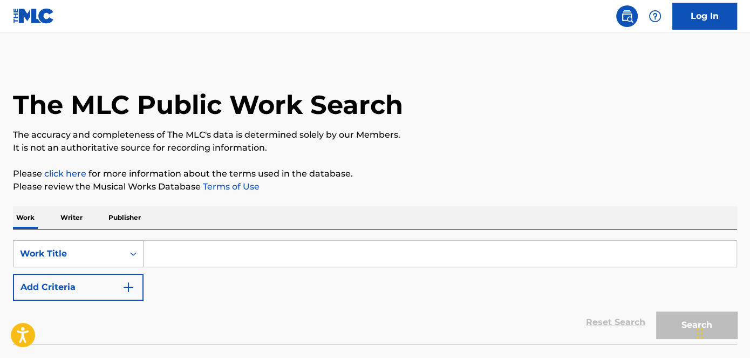
click at [127, 254] on div "Work Title" at bounding box center [78, 253] width 131 height 27
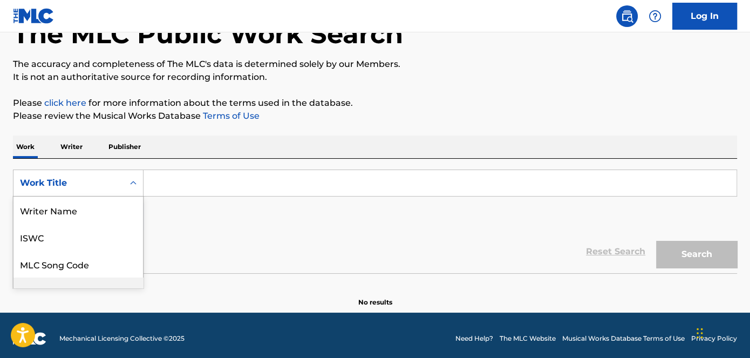
scroll to position [71, 0]
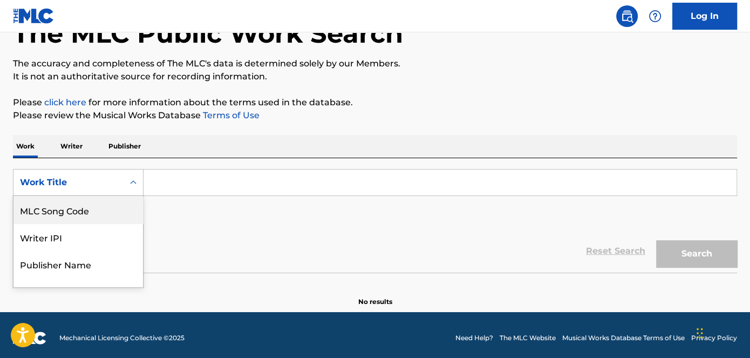
click at [431, 107] on p "Please click here for more information about the terms used in the database." at bounding box center [375, 102] width 724 height 13
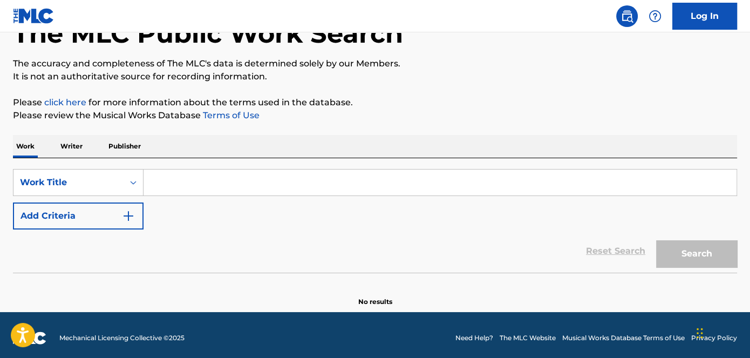
click at [175, 181] on input "Search Form" at bounding box center [440, 182] width 593 height 26
paste input "Big Moves"
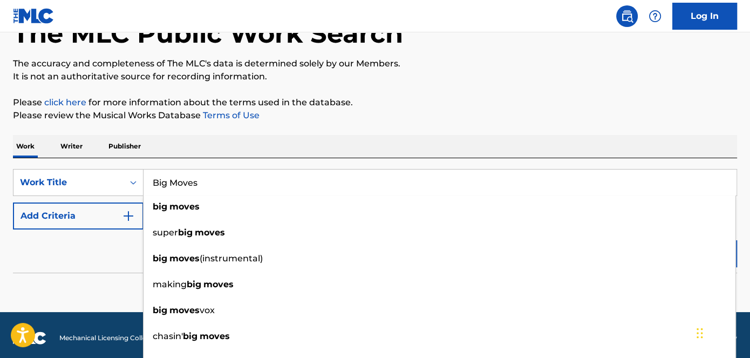
type input "Big Moves"
click at [131, 215] on img "Search Form" at bounding box center [128, 215] width 13 height 13
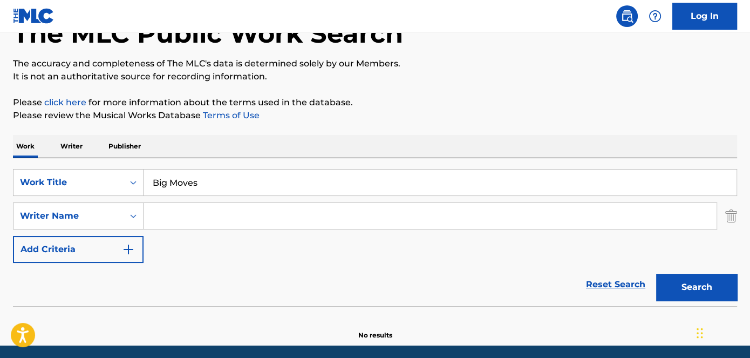
click at [178, 213] on input "Search Form" at bounding box center [430, 216] width 573 height 26
click at [244, 220] on input "Search Form" at bounding box center [430, 216] width 573 height 26
paste input "[PERSON_NAME]"
type input "[PERSON_NAME]"
click at [397, 122] on div "The MLC Public Work Search The accuracy and completeness of The MLC's data is d…" at bounding box center [375, 164] width 750 height 352
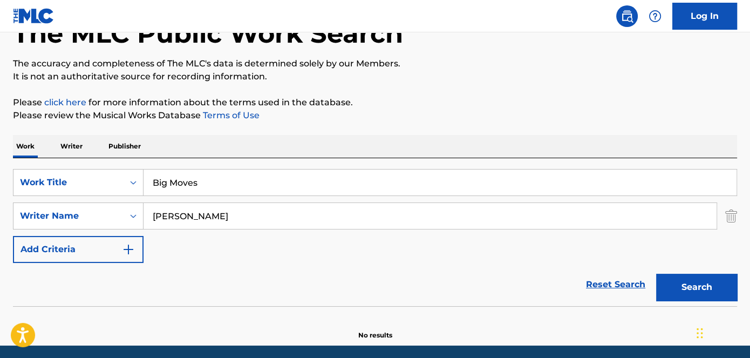
click at [680, 285] on button "Search" at bounding box center [696, 287] width 81 height 27
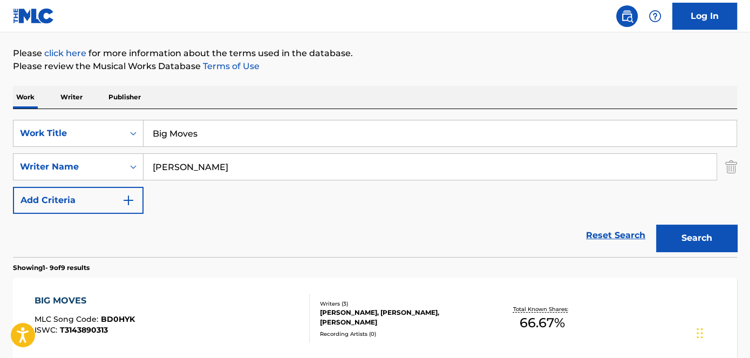
scroll to position [169, 0]
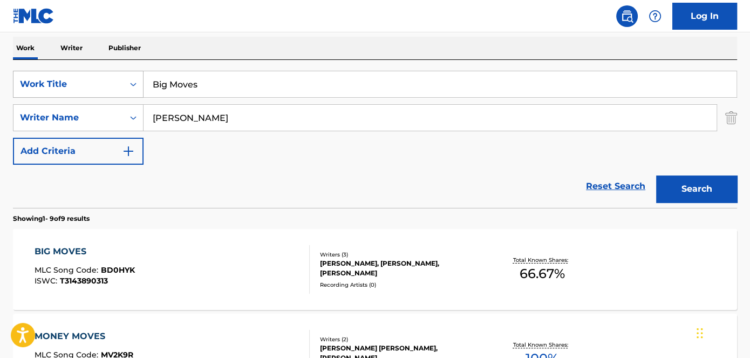
drag, startPoint x: 232, startPoint y: 83, endPoint x: 91, endPoint y: 85, distance: 140.9
click at [91, 85] on div "SearchWithCriteriaa739e04a-dc1f-4359-9d22-33609b9b7332 Work Title Big Moves" at bounding box center [375, 84] width 724 height 27
paste input "Deep Blue Harmony"
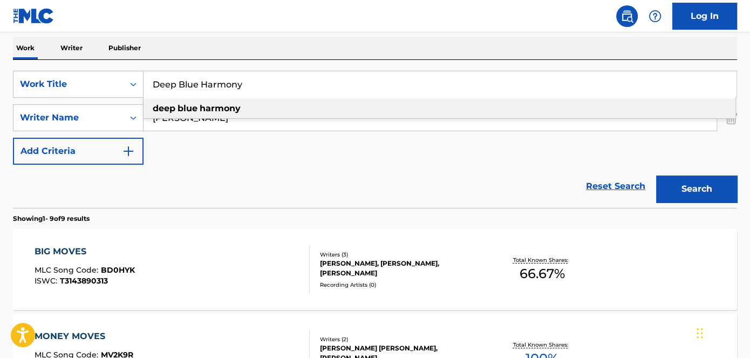
click at [692, 192] on button "Search" at bounding box center [696, 188] width 81 height 27
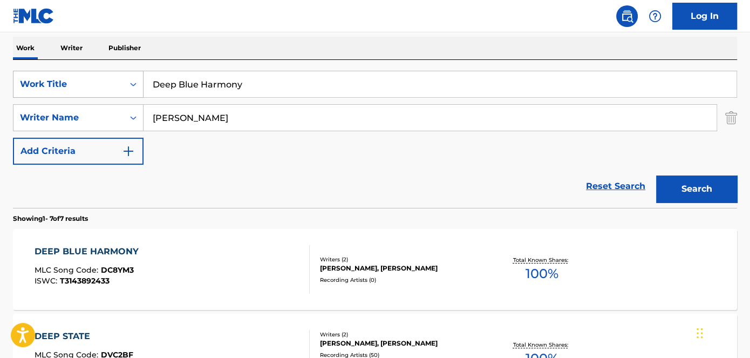
drag, startPoint x: 265, startPoint y: 81, endPoint x: 55, endPoint y: 86, distance: 210.5
click at [55, 86] on div "SearchWithCriteriaa739e04a-dc1f-4359-9d22-33609b9b7332 Work Title Deep Blue Har…" at bounding box center [375, 84] width 724 height 27
paste input "Teeth"
click at [242, 15] on nav "Log In" at bounding box center [375, 16] width 750 height 32
click at [701, 178] on button "Search" at bounding box center [696, 188] width 81 height 27
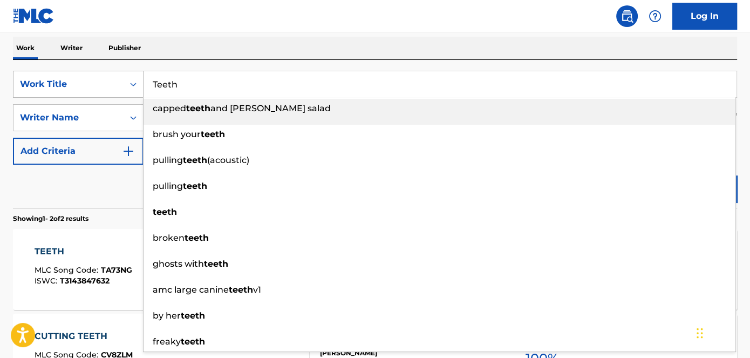
drag, startPoint x: 232, startPoint y: 86, endPoint x: 99, endPoint y: 91, distance: 132.3
click at [99, 91] on div "SearchWithCriteriaa739e04a-dc1f-4359-9d22-33609b9b7332 Work Title Teeth capped …" at bounding box center [375, 84] width 724 height 27
paste input "Loose"
type input "Loose"
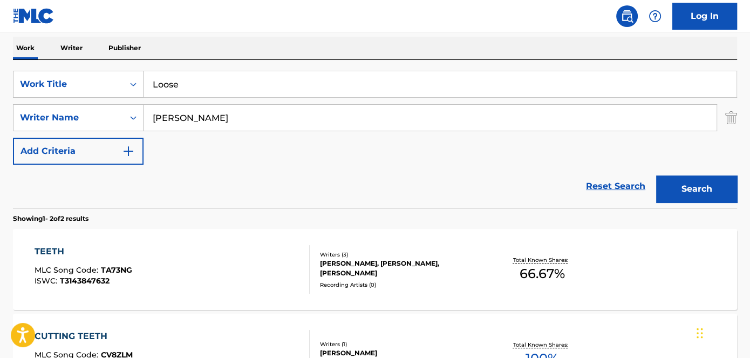
click at [295, 19] on nav "Log In" at bounding box center [375, 16] width 750 height 32
click at [711, 191] on button "Search" at bounding box center [696, 188] width 81 height 27
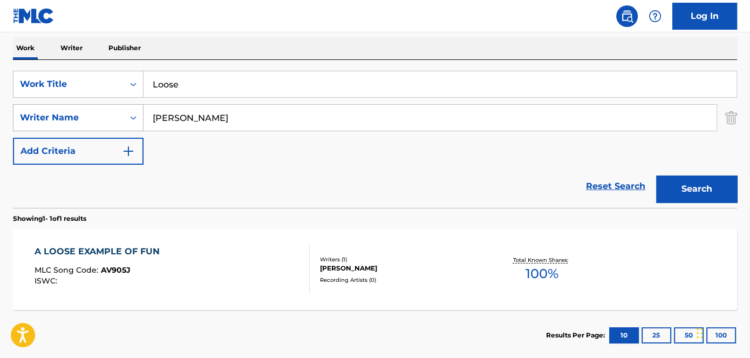
drag, startPoint x: 231, startPoint y: 116, endPoint x: 112, endPoint y: 121, distance: 118.8
click at [112, 121] on div "SearchWithCriteria1c8bd577-a46a-4148-8bbe-167938f62336 Writer Name [PERSON_NAME]" at bounding box center [375, 117] width 724 height 27
paste input "rris"
click at [286, 27] on nav "Log In" at bounding box center [375, 16] width 750 height 32
click at [705, 183] on button "Search" at bounding box center [696, 188] width 81 height 27
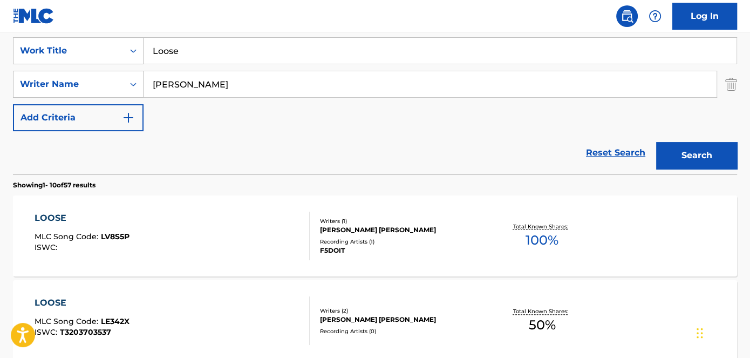
scroll to position [219, 0]
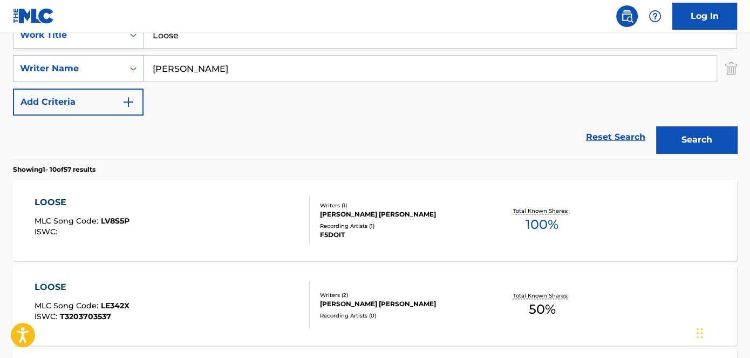
drag, startPoint x: 218, startPoint y: 66, endPoint x: 103, endPoint y: 71, distance: 115.0
click at [105, 71] on div "SearchWithCriteria1c8bd577-a46a-4148-8bbe-167938f62336 Writer Name [PERSON_NAME]" at bounding box center [375, 68] width 724 height 27
paste input "[PERSON_NAME]"
type input "[PERSON_NAME]"
click at [708, 139] on button "Search" at bounding box center [696, 139] width 81 height 27
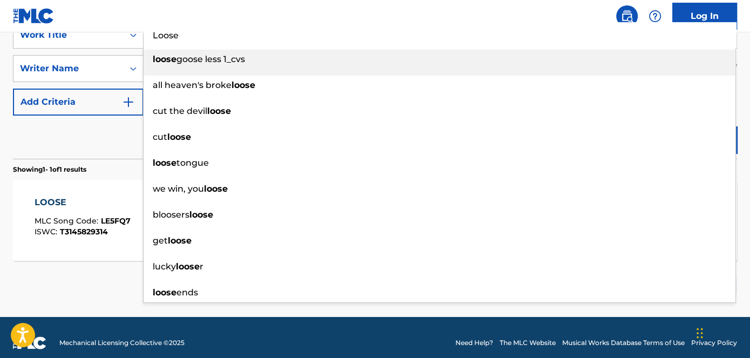
drag, startPoint x: 216, startPoint y: 38, endPoint x: 91, endPoint y: 51, distance: 125.9
click at [94, 51] on div "SearchWithCriteriaa739e04a-dc1f-4359-9d22-33609b9b7332 Work Title Loose loose g…" at bounding box center [375, 69] width 724 height 94
paste input "Me, Myself & I"
type input "Me, Myself & I"
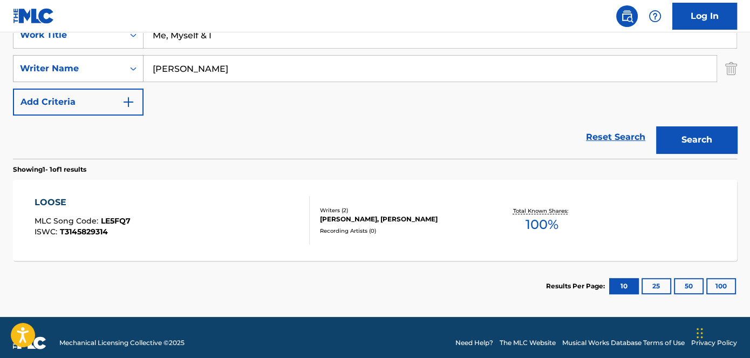
drag, startPoint x: 221, startPoint y: 73, endPoint x: 96, endPoint y: 72, distance: 125.2
click at [99, 72] on div "SearchWithCriteria1c8bd577-a46a-4148-8bbe-167938f62336 Writer Name [PERSON_NAME]" at bounding box center [375, 68] width 724 height 27
paste input "[PERSON_NAME]"
type input "[PERSON_NAME]"
click at [706, 136] on button "Search" at bounding box center [696, 139] width 81 height 27
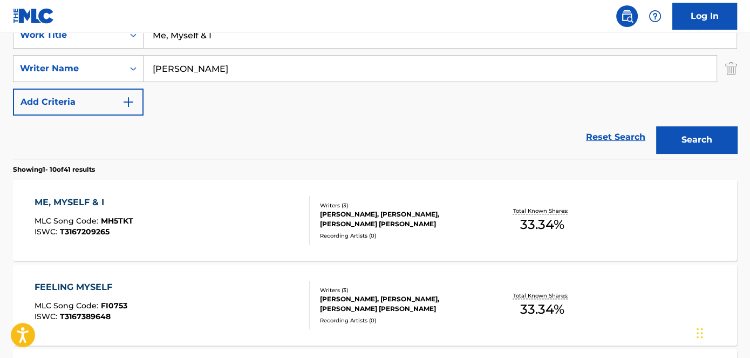
click at [339, 219] on div "[PERSON_NAME], [PERSON_NAME], [PERSON_NAME] [PERSON_NAME]" at bounding box center [401, 218] width 162 height 19
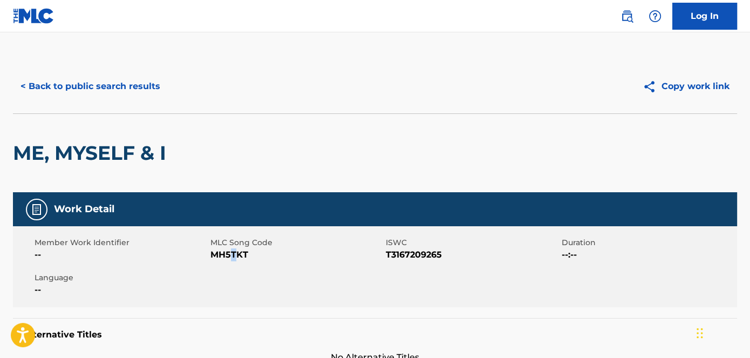
click at [233, 259] on span "MH5TKT" at bounding box center [296, 254] width 173 height 13
click at [237, 259] on span "MH5TKT" at bounding box center [296, 254] width 173 height 13
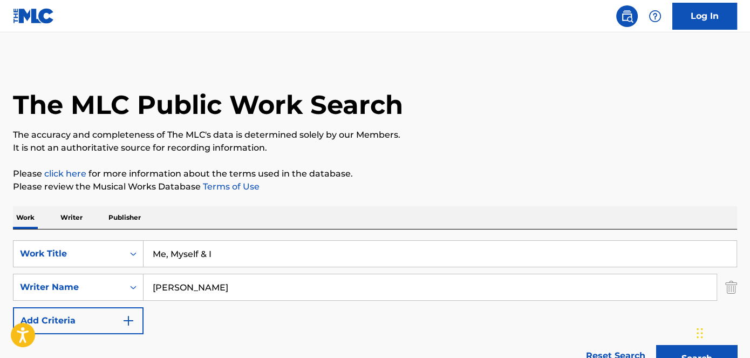
scroll to position [219, 0]
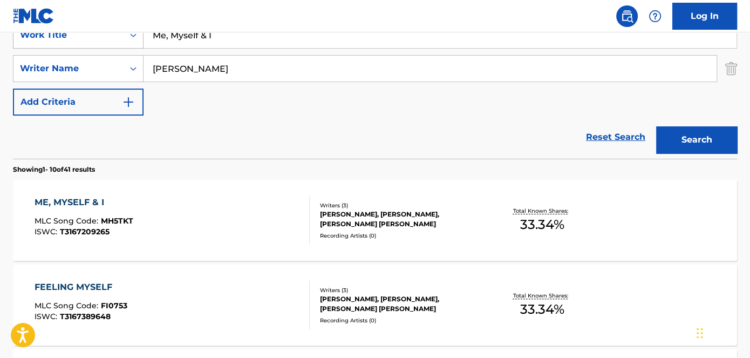
drag, startPoint x: 240, startPoint y: 38, endPoint x: 93, endPoint y: 39, distance: 146.3
click at [93, 39] on div "SearchWithCriteriaa739e04a-dc1f-4359-9d22-33609b9b7332 Work Title Me, Myself & I" at bounding box center [375, 35] width 724 height 27
paste input "Christmas Time"
type input "Christmas Time"
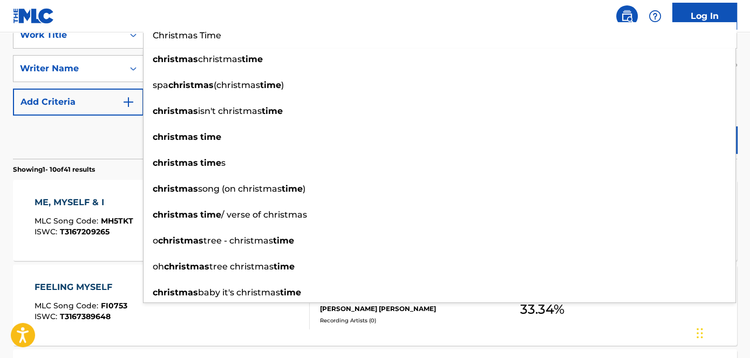
click at [294, 13] on nav "Log In" at bounding box center [375, 16] width 750 height 32
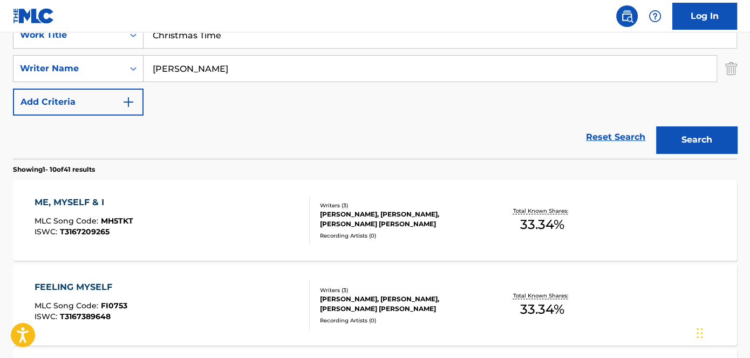
click at [690, 146] on button "Search" at bounding box center [696, 139] width 81 height 27
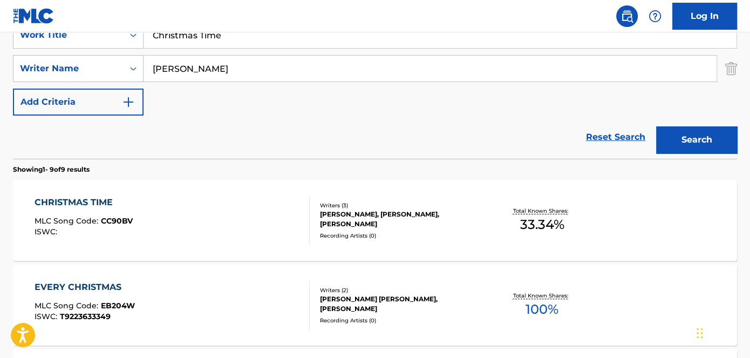
click at [356, 214] on div "[PERSON_NAME], [PERSON_NAME], [PERSON_NAME]" at bounding box center [401, 218] width 162 height 19
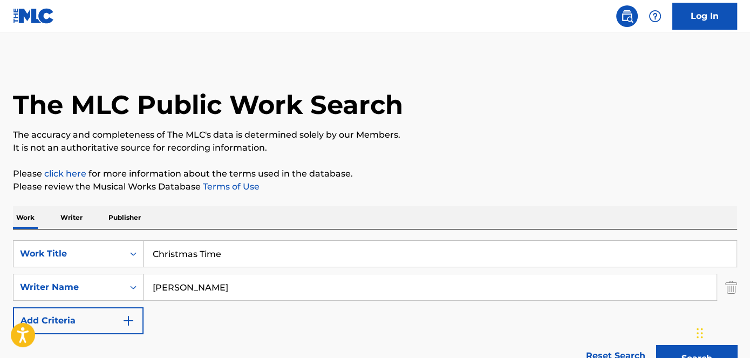
scroll to position [219, 0]
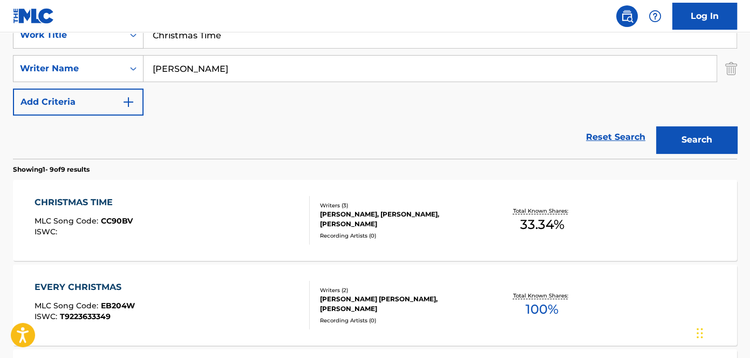
click at [373, 215] on div "[PERSON_NAME], [PERSON_NAME], [PERSON_NAME]" at bounding box center [401, 218] width 162 height 19
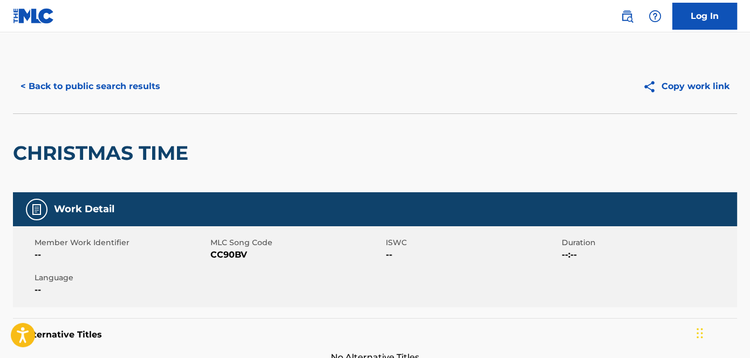
click at [237, 254] on span "CC90BV" at bounding box center [296, 254] width 173 height 13
copy span "CC90BV"
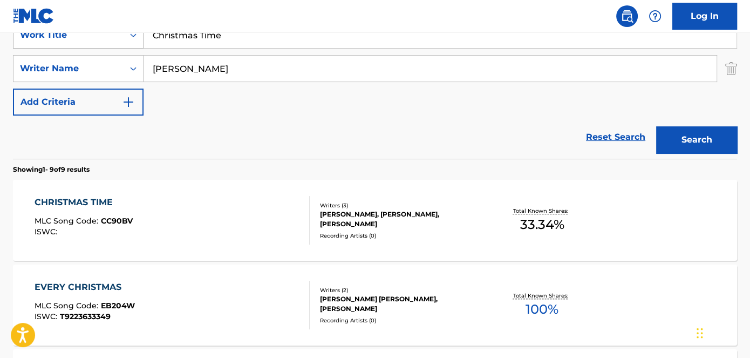
drag, startPoint x: 257, startPoint y: 40, endPoint x: 128, endPoint y: 40, distance: 129.0
click at [128, 40] on div "SearchWithCriteriaa739e04a-dc1f-4359-9d22-33609b9b7332 Work Title Christmas Time" at bounding box center [375, 35] width 724 height 27
paste input "Voodoo"
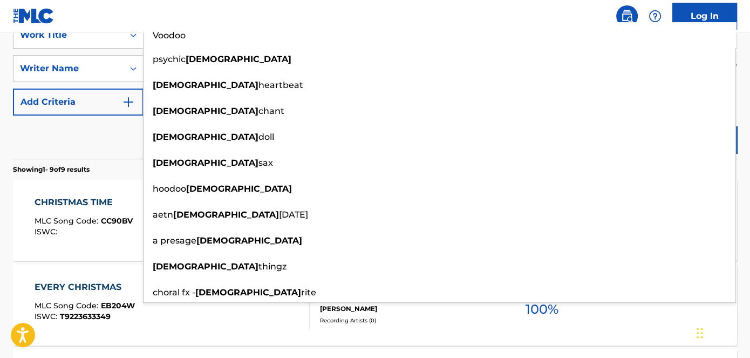
click at [209, 5] on nav "Log In" at bounding box center [375, 16] width 750 height 32
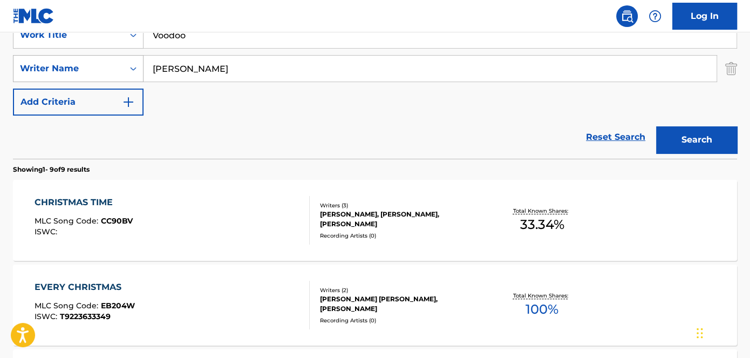
drag, startPoint x: 231, startPoint y: 40, endPoint x: 30, endPoint y: 56, distance: 201.4
click at [30, 56] on div "SearchWithCriteriaa739e04a-dc1f-4359-9d22-33609b9b7332 Work Title Voodoo Search…" at bounding box center [375, 69] width 724 height 94
paste input "Flashbacks"
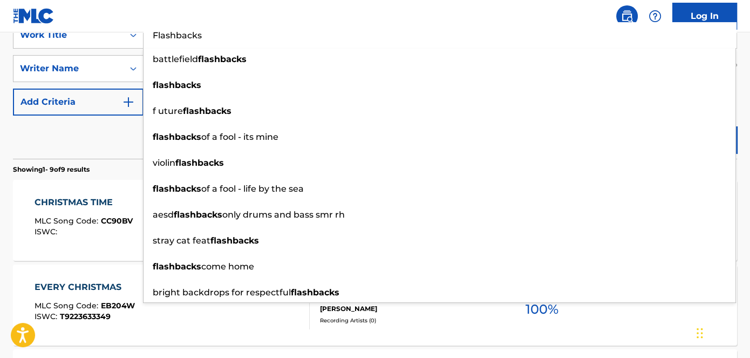
click at [283, 10] on nav "Log In" at bounding box center [375, 16] width 750 height 32
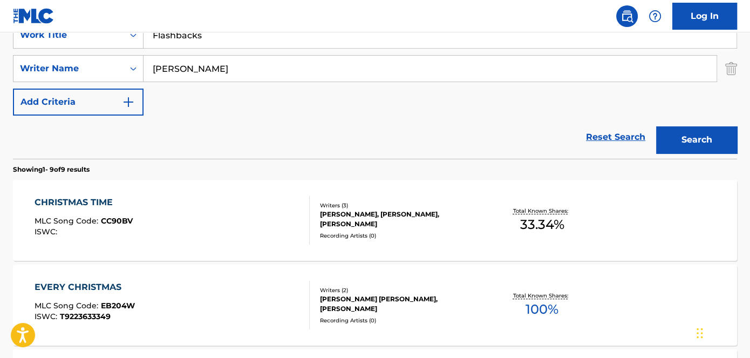
click at [724, 147] on button "Search" at bounding box center [696, 139] width 81 height 27
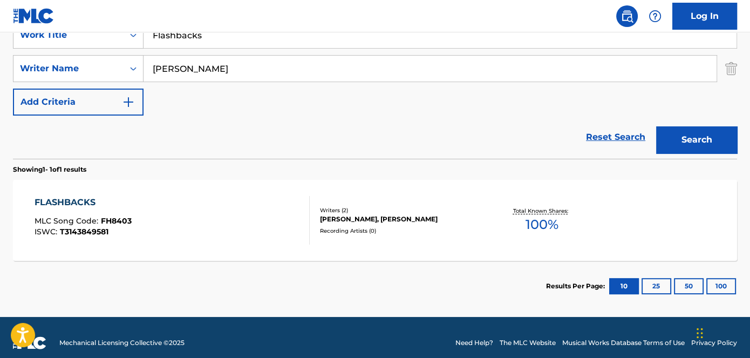
drag, startPoint x: 74, startPoint y: 41, endPoint x: 151, endPoint y: 17, distance: 80.2
click at [33, 41] on div "SearchWithCriteriaa739e04a-dc1f-4359-9d22-33609b9b7332 Work Title Flashbacks" at bounding box center [375, 35] width 724 height 27
paste input "Big Bad Monster"
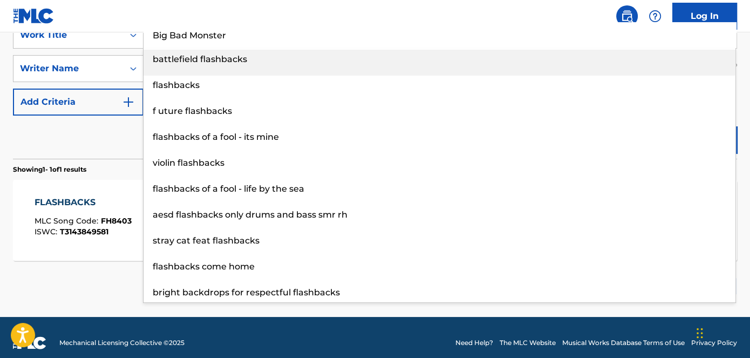
click at [287, 3] on nav "Log In" at bounding box center [375, 16] width 750 height 32
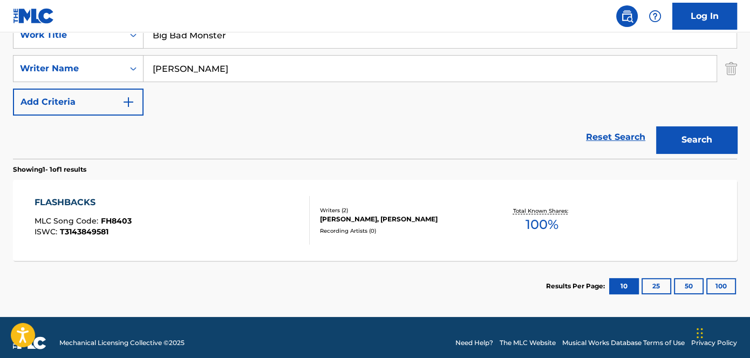
click at [696, 143] on button "Search" at bounding box center [696, 139] width 81 height 27
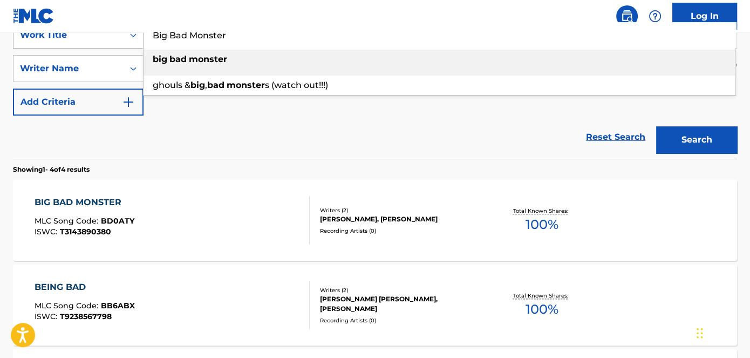
drag, startPoint x: 284, startPoint y: 43, endPoint x: 47, endPoint y: 43, distance: 236.9
click at [50, 43] on div "SearchWithCriteriaa739e04a-dc1f-4359-9d22-33609b9b7332 Work Title Big Bad Monst…" at bounding box center [375, 35] width 724 height 27
paste input "Cheated"
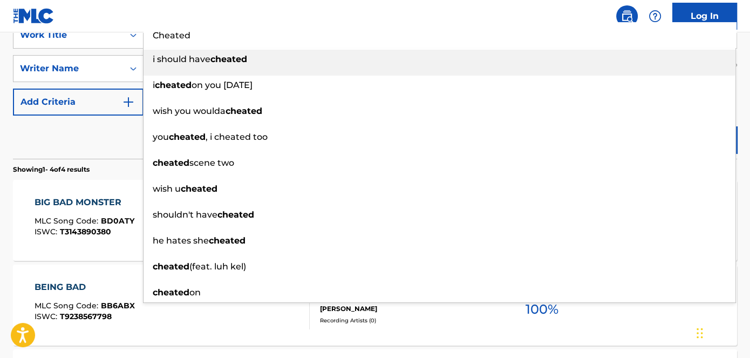
click at [218, 6] on nav "Log In" at bounding box center [375, 16] width 750 height 32
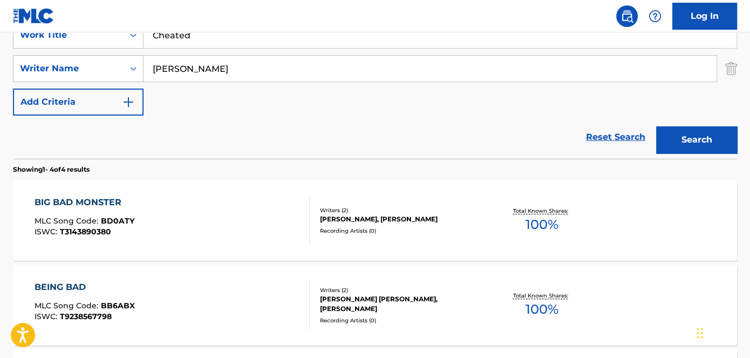
click at [717, 130] on button "Search" at bounding box center [696, 139] width 81 height 27
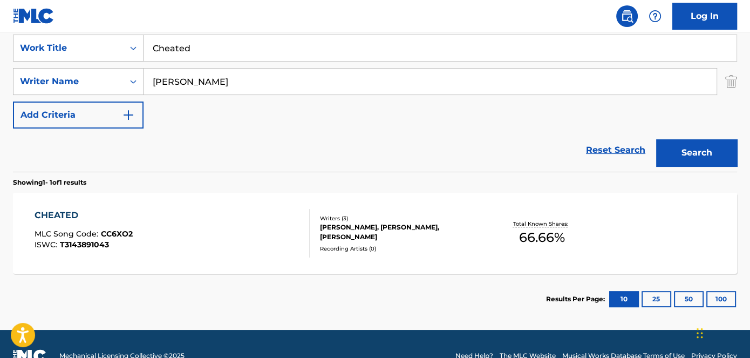
scroll to position [120, 0]
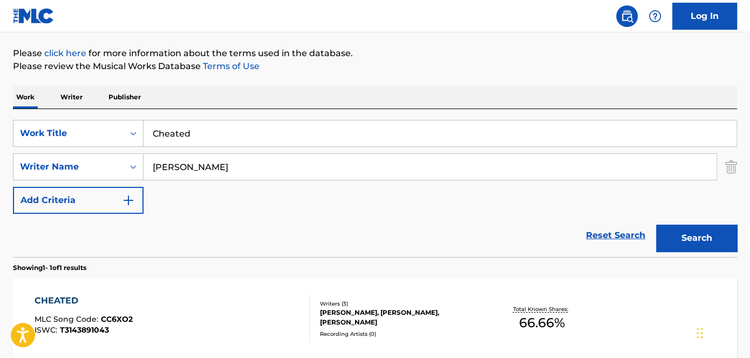
drag, startPoint x: 105, startPoint y: 139, endPoint x: 188, endPoint y: 125, distance: 84.3
click at [102, 139] on div "SearchWithCriteriaa739e04a-dc1f-4359-9d22-33609b9b7332 Work Title Cheated" at bounding box center [375, 133] width 724 height 27
paste input "Voodoo"
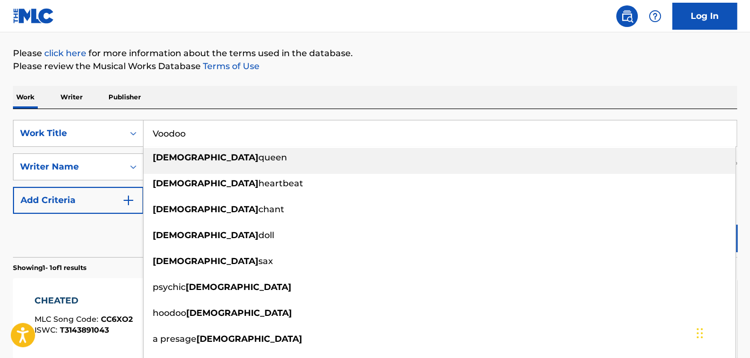
type input "Voodoo"
click at [419, 80] on div "The MLC Public Work Search The accuracy and completeness of The MLC's data is d…" at bounding box center [375, 174] width 750 height 471
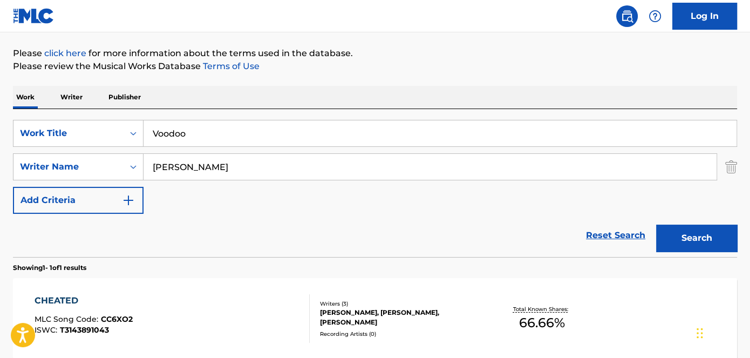
click at [702, 233] on button "Search" at bounding box center [696, 238] width 81 height 27
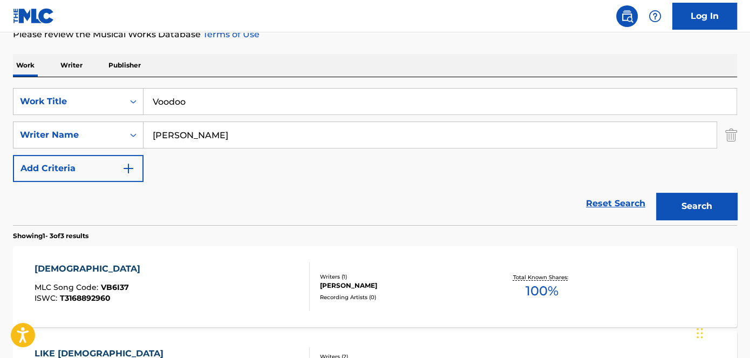
scroll to position [169, 0]
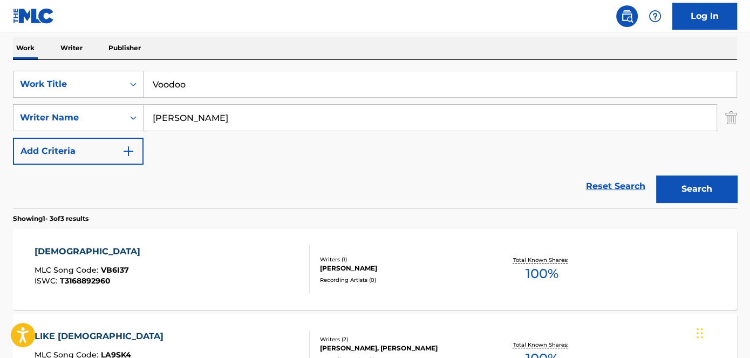
click at [351, 267] on div "[PERSON_NAME]" at bounding box center [401, 268] width 162 height 10
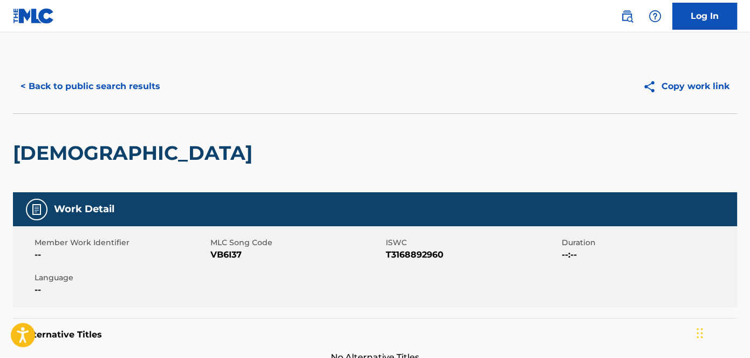
click at [228, 253] on span "VB6I37" at bounding box center [296, 254] width 173 height 13
copy span "VB6I37"
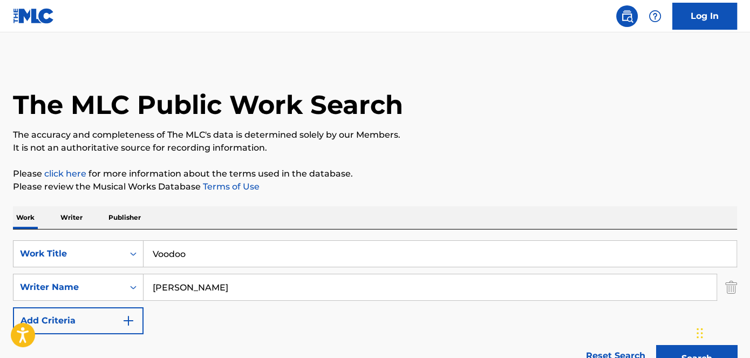
scroll to position [169, 0]
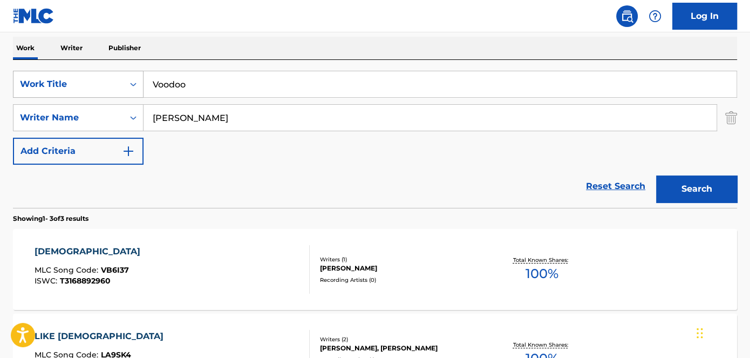
drag, startPoint x: 215, startPoint y: 90, endPoint x: 123, endPoint y: 90, distance: 92.3
click at [135, 90] on div "SearchWithCriteriaa739e04a-dc1f-4359-9d22-33609b9b7332 Work Title Voodoo" at bounding box center [375, 84] width 724 height 27
paste input "A Good Thing Going"
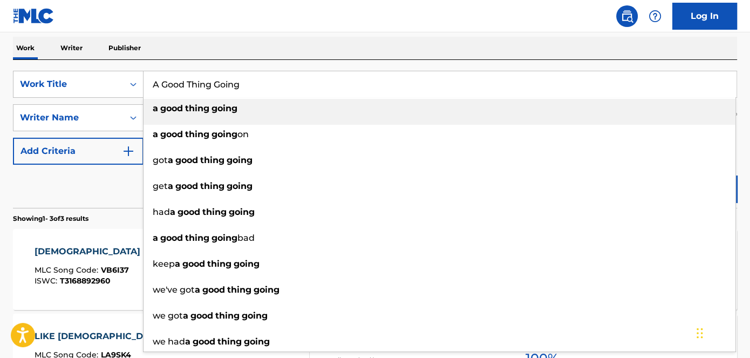
type input "A Good Thing Going"
click at [284, 4] on nav "Log In" at bounding box center [375, 16] width 750 height 32
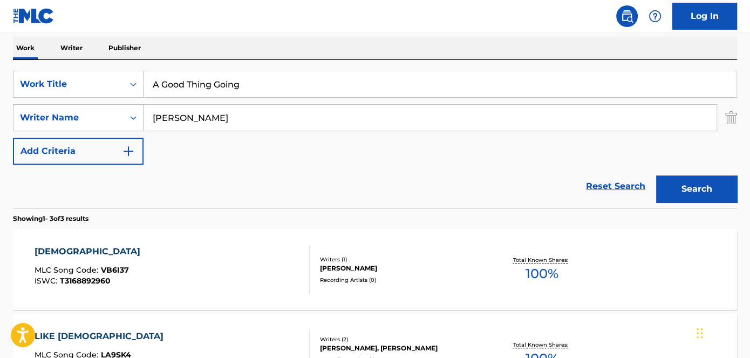
click at [697, 200] on button "Search" at bounding box center [696, 188] width 81 height 27
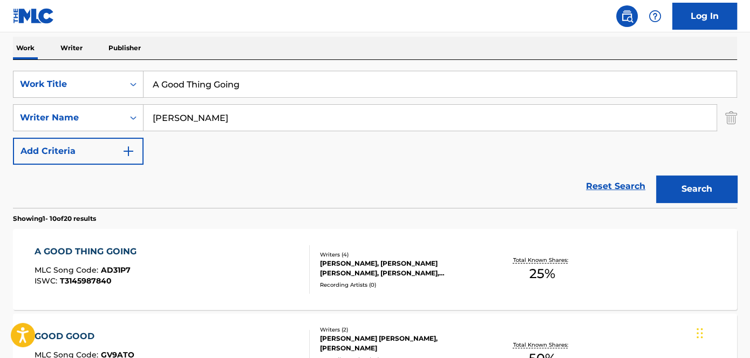
click at [427, 267] on div "[PERSON_NAME], [PERSON_NAME] [PERSON_NAME], [PERSON_NAME], [PERSON_NAME]" at bounding box center [401, 268] width 162 height 19
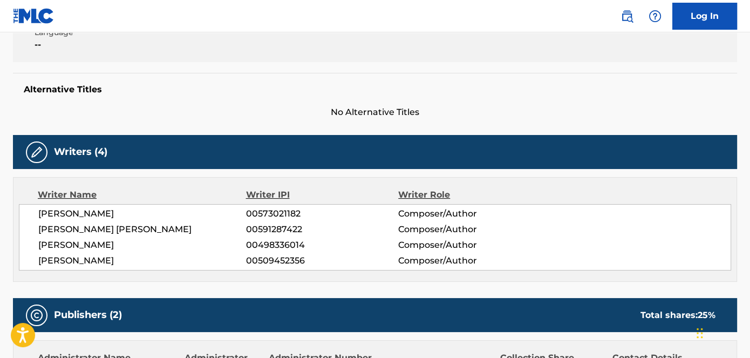
scroll to position [49, 0]
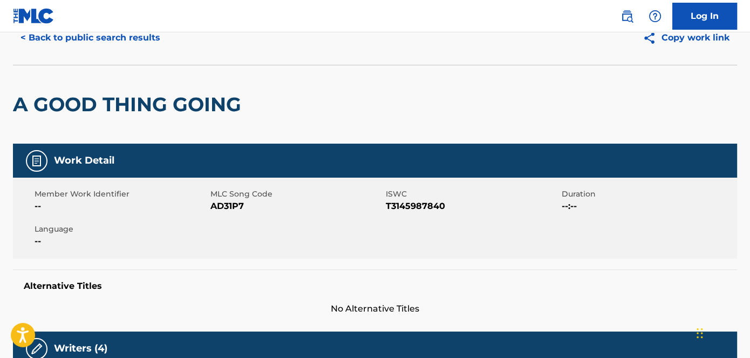
click at [226, 205] on span "AD31P7" at bounding box center [296, 206] width 173 height 13
copy span "AD31P7"
click at [236, 207] on span "AD31P7" at bounding box center [296, 206] width 173 height 13
click at [220, 203] on span "AD31P7" at bounding box center [296, 206] width 173 height 13
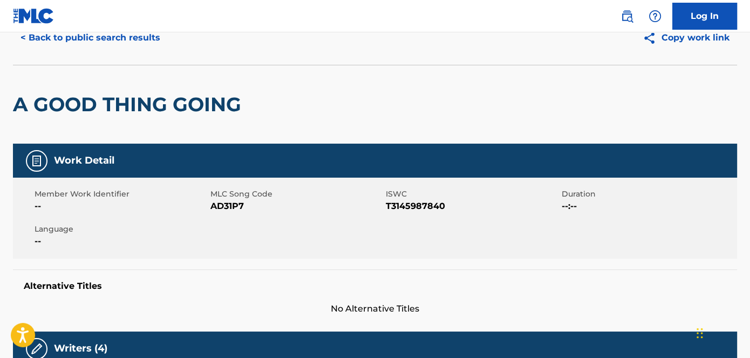
click at [220, 203] on span "AD31P7" at bounding box center [296, 206] width 173 height 13
copy span "AD31P7"
click at [410, 203] on span "T3145987840" at bounding box center [472, 206] width 173 height 13
click at [410, 204] on span "T3145987840" at bounding box center [472, 206] width 173 height 13
copy span "T3145987840"
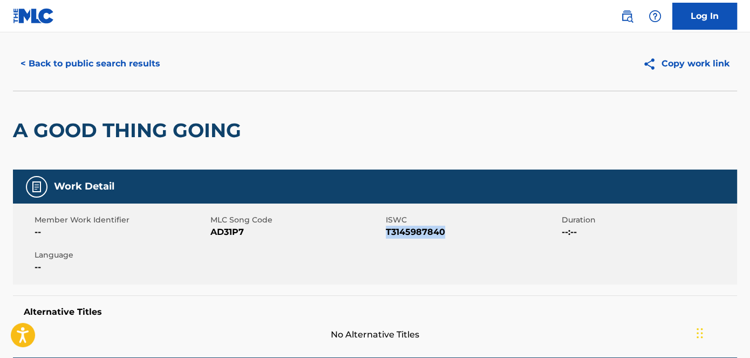
scroll to position [0, 0]
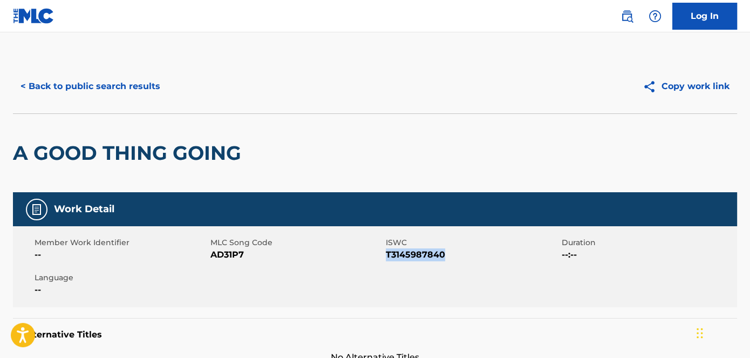
scroll to position [169, 0]
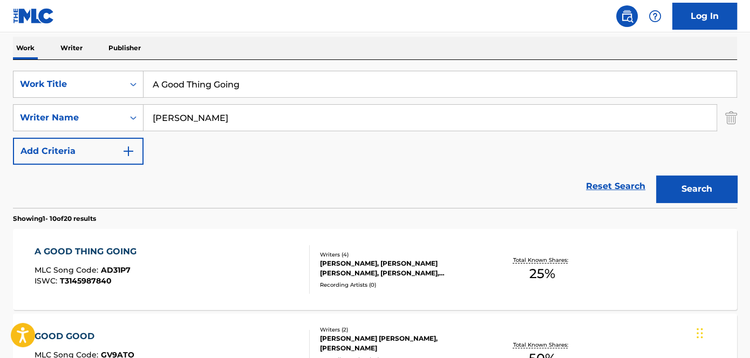
drag, startPoint x: 283, startPoint y: 85, endPoint x: 145, endPoint y: 57, distance: 141.5
click at [50, 86] on div "SearchWithCriteriaa739e04a-dc1f-4359-9d22-33609b9b7332 Work Title A Good Thing …" at bounding box center [375, 84] width 724 height 27
paste input "Black Light"
type input "Black Light"
click at [205, 16] on nav "Log In" at bounding box center [375, 16] width 750 height 32
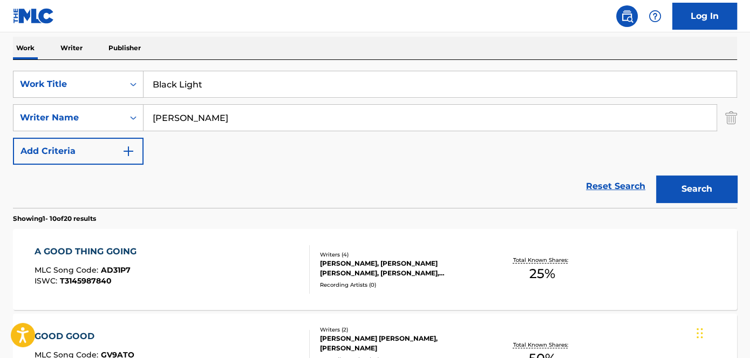
click at [719, 199] on button "Search" at bounding box center [696, 188] width 81 height 27
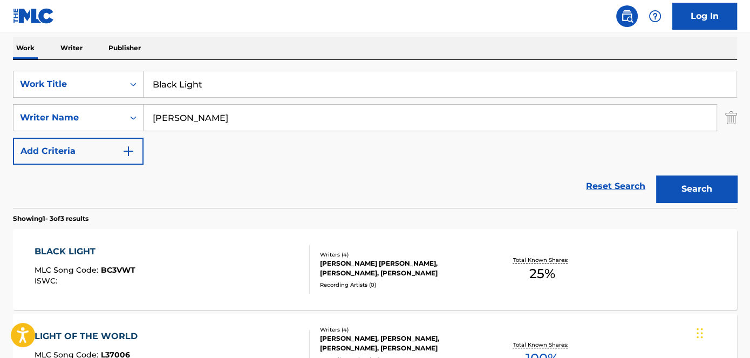
click at [390, 264] on div "[PERSON_NAME] [PERSON_NAME], [PERSON_NAME], [PERSON_NAME]" at bounding box center [401, 268] width 162 height 19
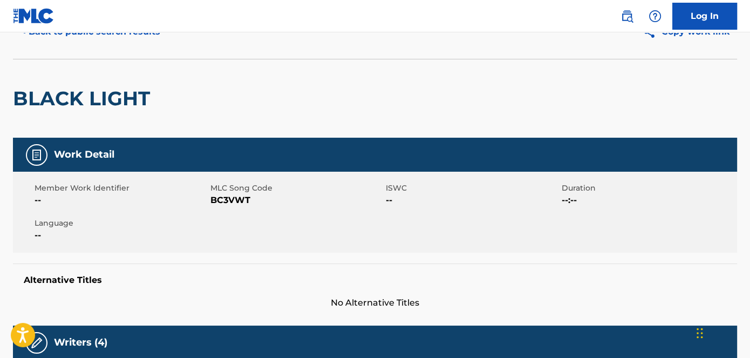
scroll to position [49, 0]
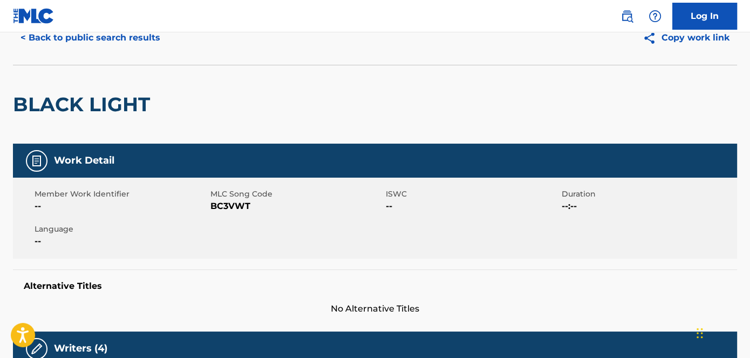
click at [239, 207] on span "BC3VWT" at bounding box center [296, 206] width 173 height 13
copy span "BC3VWT"
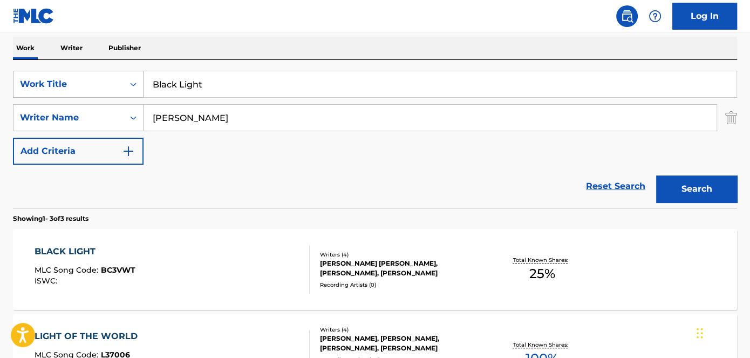
drag, startPoint x: 206, startPoint y: 85, endPoint x: 90, endPoint y: 85, distance: 116.0
click at [94, 85] on div "SearchWithCriteriaa739e04a-dc1f-4359-9d22-33609b9b7332 Work Title Black Light" at bounding box center [375, 84] width 724 height 27
paste input "A Good Thing Going"
type input "A Good Thing Going"
click at [210, 2] on nav "Log In" at bounding box center [375, 16] width 750 height 32
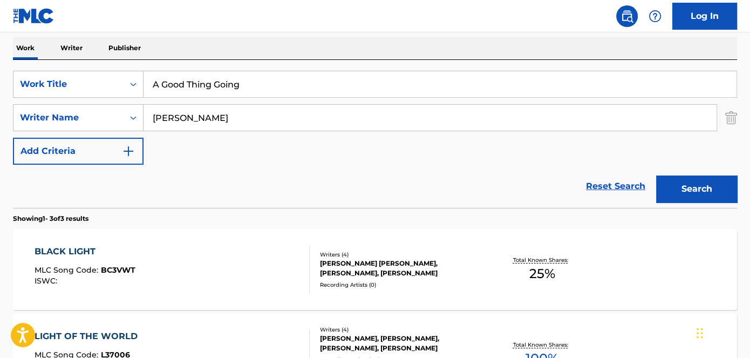
click at [699, 186] on button "Search" at bounding box center [696, 188] width 81 height 27
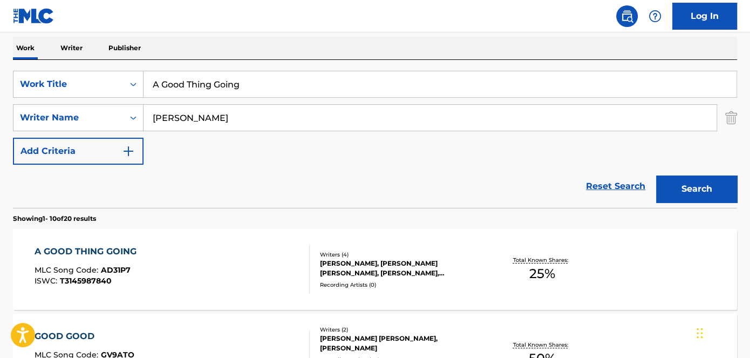
click at [366, 266] on div "[PERSON_NAME], [PERSON_NAME] [PERSON_NAME], [PERSON_NAME], [PERSON_NAME]" at bounding box center [401, 268] width 162 height 19
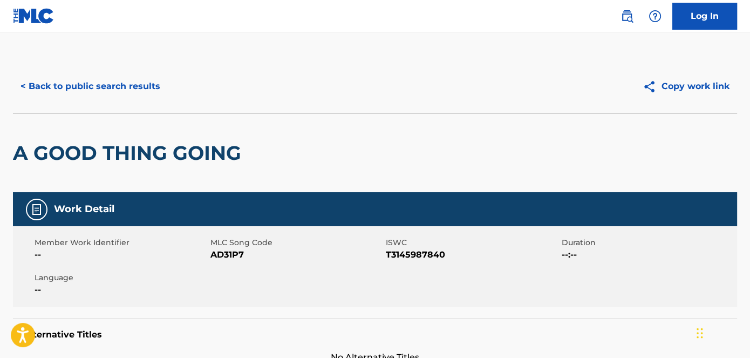
click at [430, 254] on span "T3145987840" at bounding box center [472, 254] width 173 height 13
copy span "T3145987840"
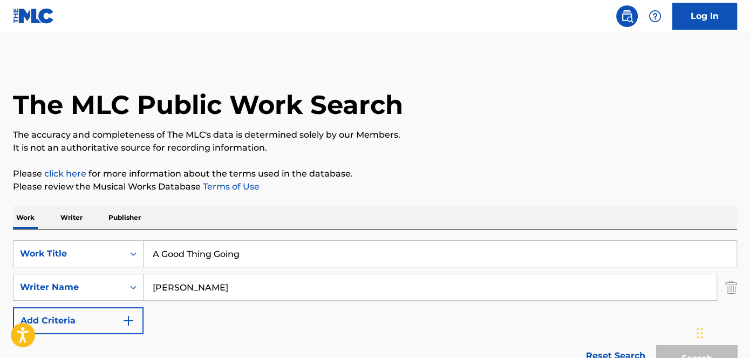
scroll to position [169, 0]
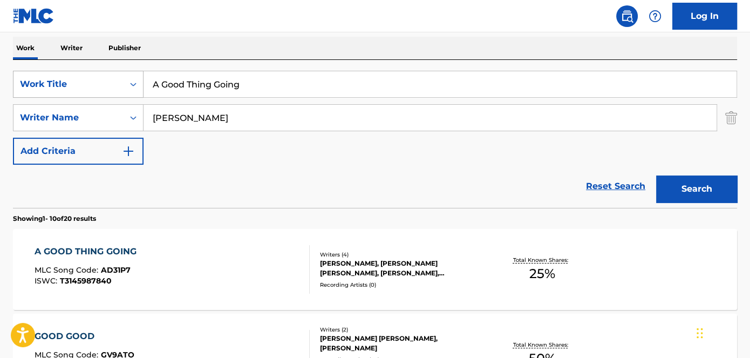
drag, startPoint x: 204, startPoint y: 87, endPoint x: 112, endPoint y: 84, distance: 92.3
click at [111, 87] on div "SearchWithCriteriaa739e04a-dc1f-4359-9d22-33609b9b7332 Work Title A Good Thing …" at bounding box center [375, 84] width 724 height 27
paste input "Boom Boom"
type input "Boom Boom"
click at [206, 19] on nav "Log In" at bounding box center [375, 16] width 750 height 32
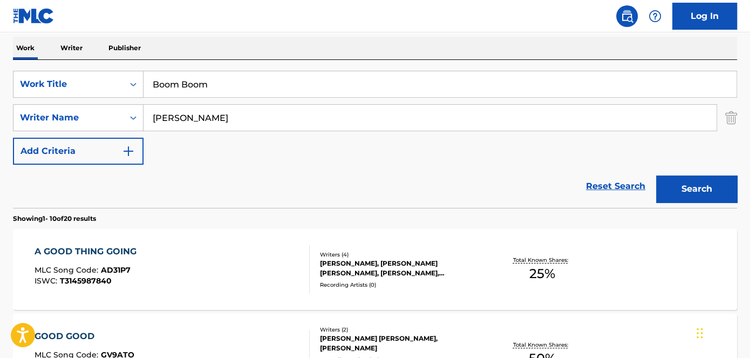
click at [695, 194] on button "Search" at bounding box center [696, 188] width 81 height 27
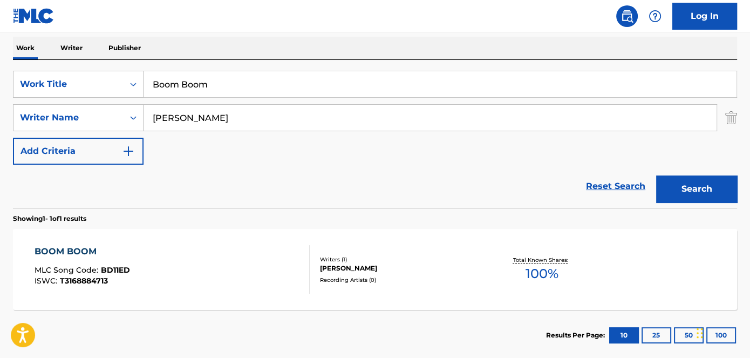
click at [359, 269] on div "[PERSON_NAME]" at bounding box center [401, 268] width 162 height 10
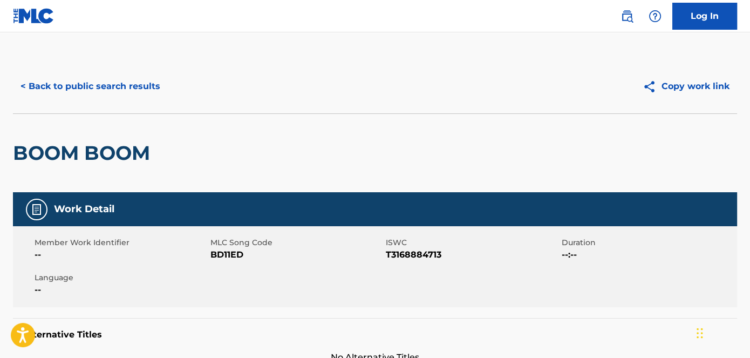
click at [223, 254] on span "BD11ED" at bounding box center [296, 254] width 173 height 13
copy span "BD11ED"
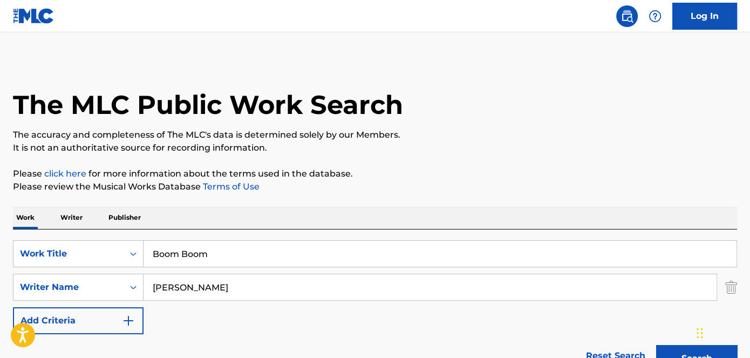
scroll to position [167, 0]
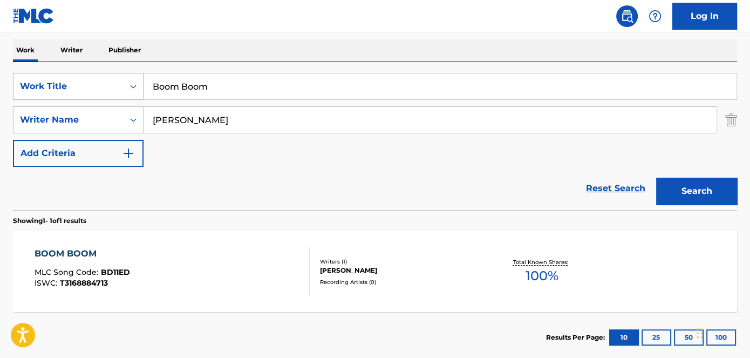
click at [87, 91] on div "SearchWithCriteriaa739e04a-dc1f-4359-9d22-33609b9b7332 Work Title Boom Boom" at bounding box center [375, 86] width 724 height 27
paste input "ys"
type input "Boys"
click at [205, 23] on nav "Log In" at bounding box center [375, 16] width 750 height 32
click at [728, 192] on button "Search" at bounding box center [696, 191] width 81 height 27
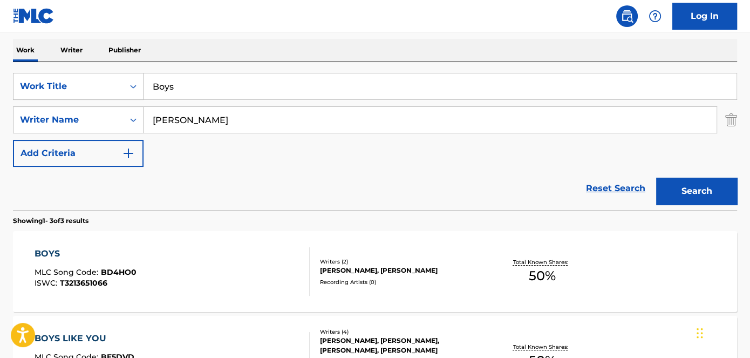
click at [369, 266] on div "[PERSON_NAME], [PERSON_NAME]" at bounding box center [401, 271] width 162 height 10
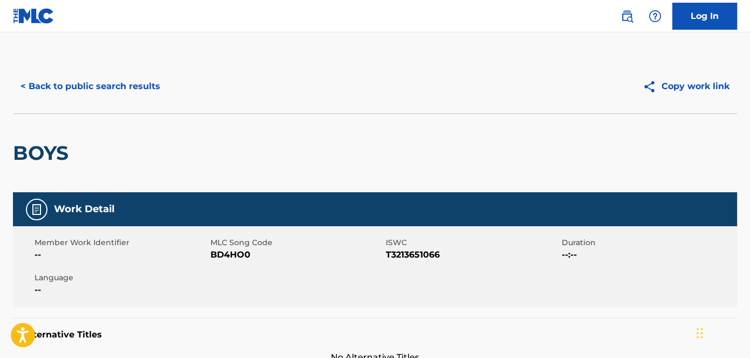
click at [239, 255] on span "BD4HO0" at bounding box center [296, 254] width 173 height 13
copy span "BD4HO0"
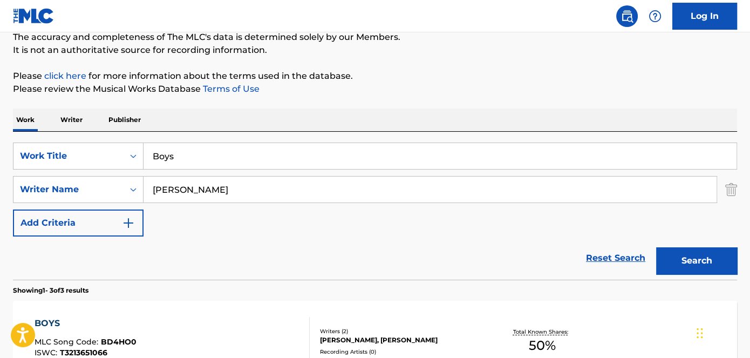
scroll to position [167, 0]
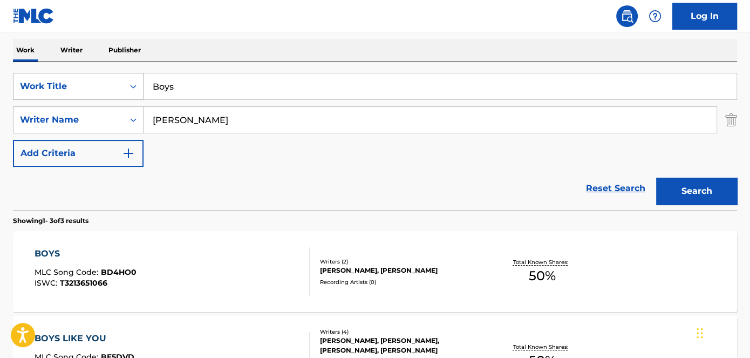
drag, startPoint x: 210, startPoint y: 91, endPoint x: 126, endPoint y: 92, distance: 83.7
click at [131, 92] on div "SearchWithCriteriaa739e04a-dc1f-4359-9d22-33609b9b7332 Work Title Boys" at bounding box center [375, 86] width 724 height 27
paste input "[PERSON_NAME]"
type input "Buttons"
click at [199, 6] on nav "Log In" at bounding box center [375, 16] width 750 height 32
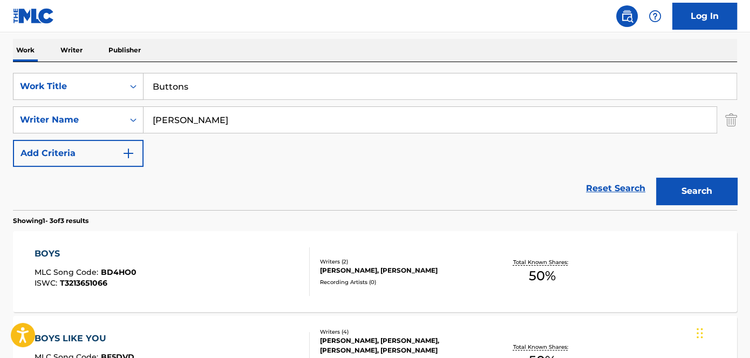
click at [683, 193] on button "Search" at bounding box center [696, 191] width 81 height 27
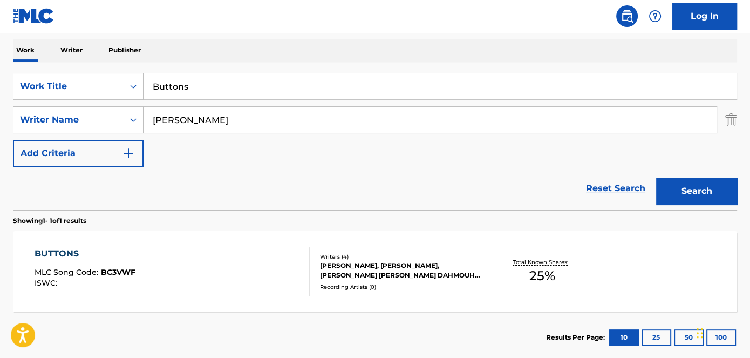
click at [380, 264] on div "[PERSON_NAME], [PERSON_NAME], [PERSON_NAME] [PERSON_NAME] DAHMOUH, [PERSON_NAME]" at bounding box center [401, 270] width 162 height 19
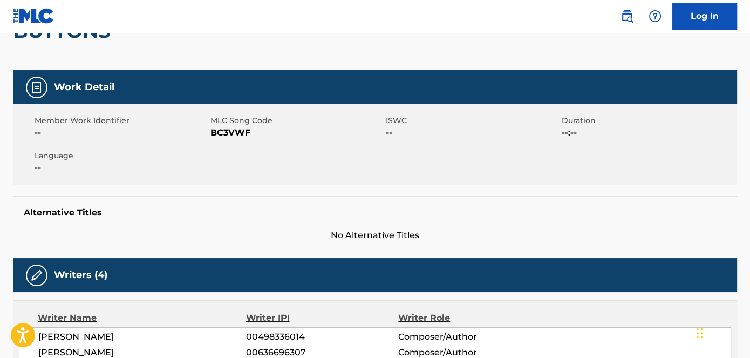
scroll to position [49, 0]
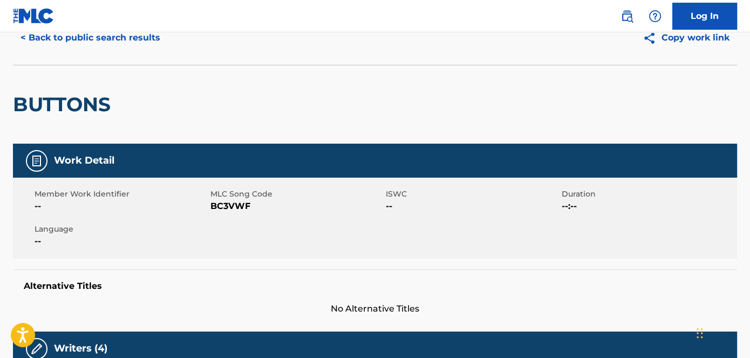
click at [238, 206] on span "BC3VWF" at bounding box center [296, 206] width 173 height 13
copy span "BC3VWF"
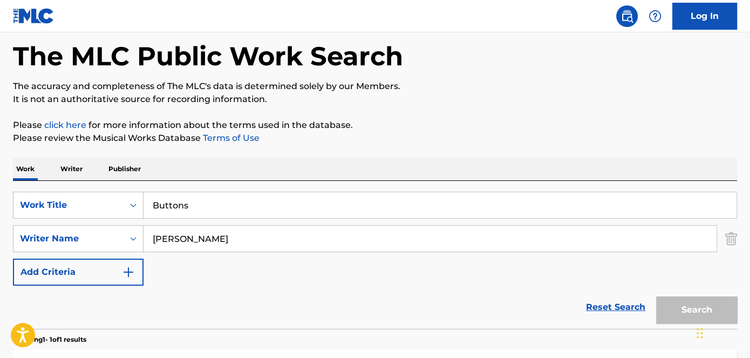
scroll to position [167, 0]
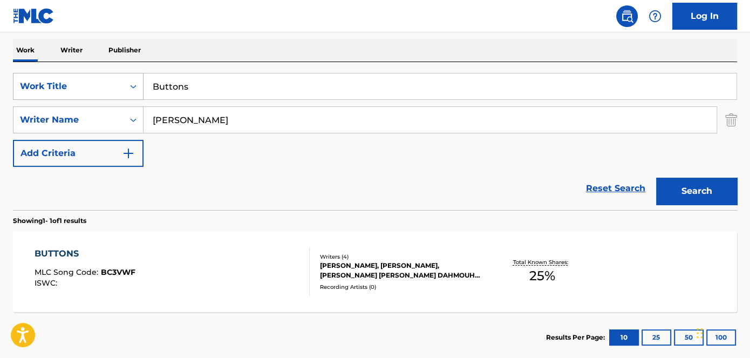
drag, startPoint x: 216, startPoint y: 81, endPoint x: 104, endPoint y: 72, distance: 113.2
click at [108, 76] on div "SearchWithCriteriaa739e04a-dc1f-4359-9d22-33609b9b7332 Work Title Buttons" at bounding box center [375, 86] width 724 height 27
paste input "Caramel"
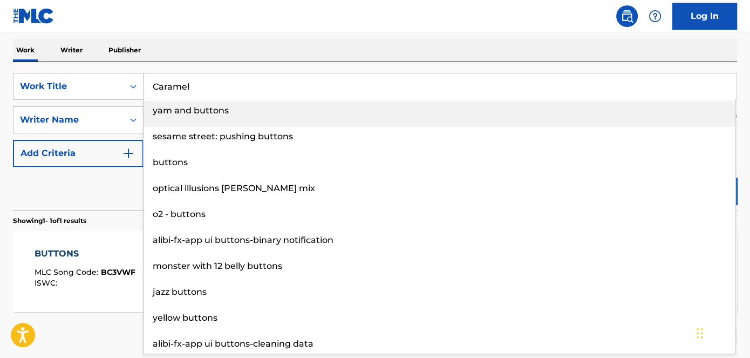
type input "Caramel"
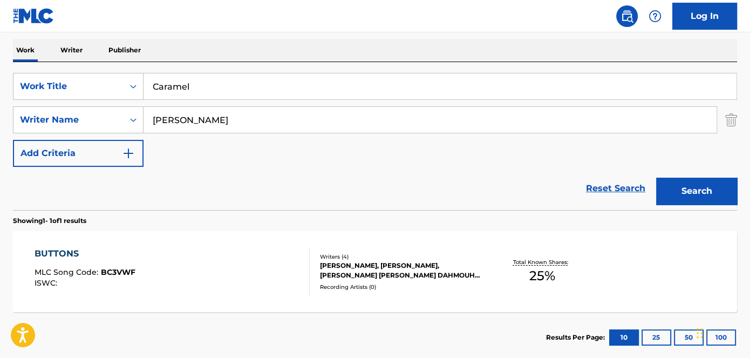
click at [236, 36] on div "The MLC Public Work Search The accuracy and completeness of The MLC's data is d…" at bounding box center [375, 127] width 750 height 471
click at [661, 187] on button "Search" at bounding box center [696, 191] width 81 height 27
click at [393, 267] on div "[PERSON_NAME] NABALAYO [PERSON_NAME], [PERSON_NAME]" at bounding box center [401, 270] width 162 height 19
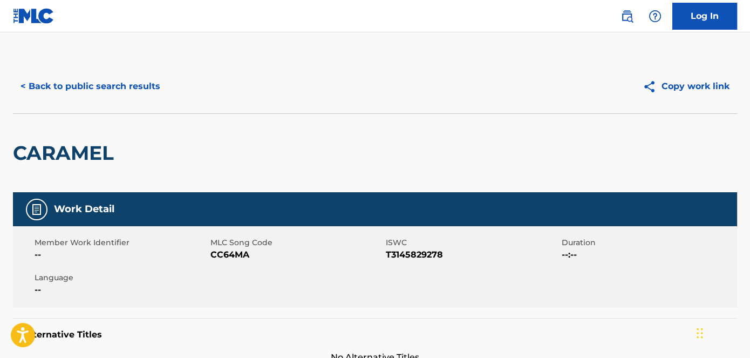
click at [225, 254] on span "CC64MA" at bounding box center [296, 254] width 173 height 13
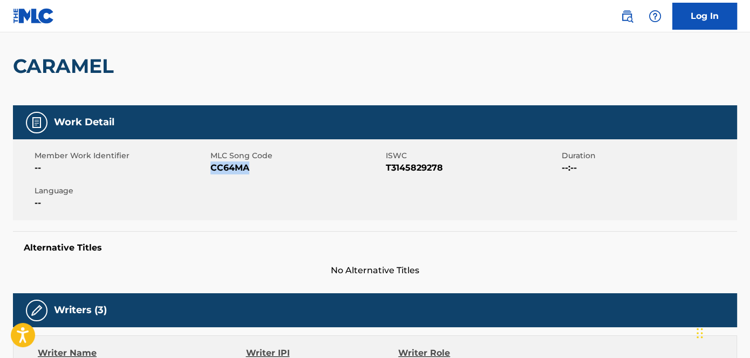
scroll to position [196, 0]
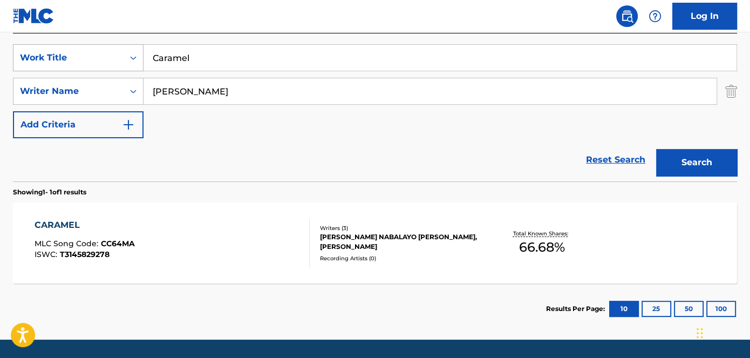
drag, startPoint x: 207, startPoint y: 53, endPoint x: 112, endPoint y: 59, distance: 94.6
click at [112, 59] on div "SearchWithCriteriaa739e04a-dc1f-4359-9d22-33609b9b7332 Work Title Caramel" at bounding box center [375, 57] width 724 height 27
paste input "ving In"
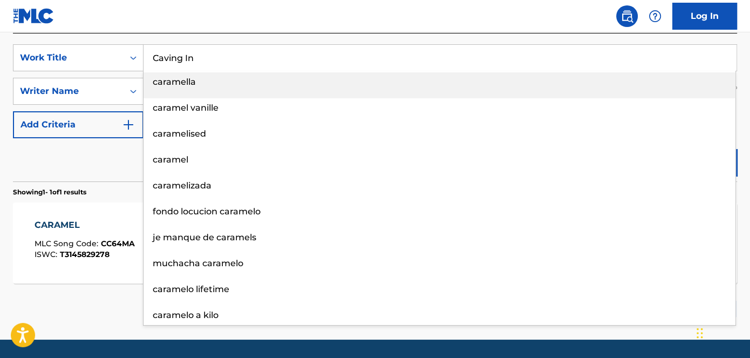
type input "Caving In"
click at [199, 13] on nav "Log In" at bounding box center [375, 16] width 750 height 32
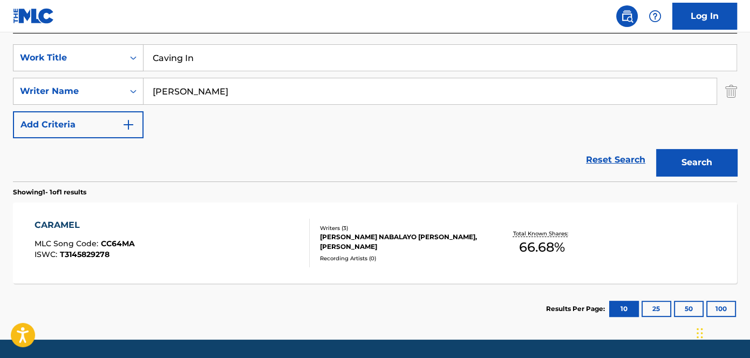
click at [697, 151] on button "Search" at bounding box center [696, 162] width 81 height 27
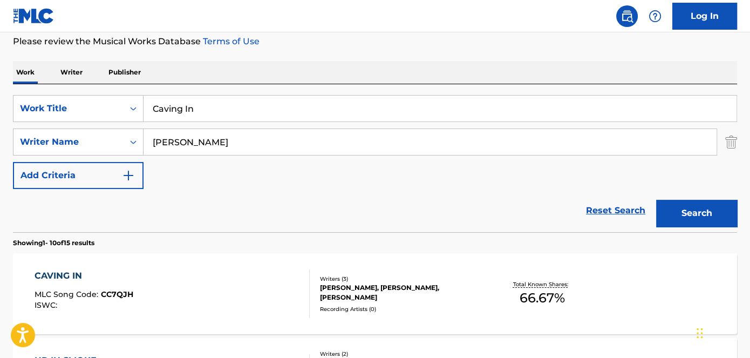
scroll to position [196, 0]
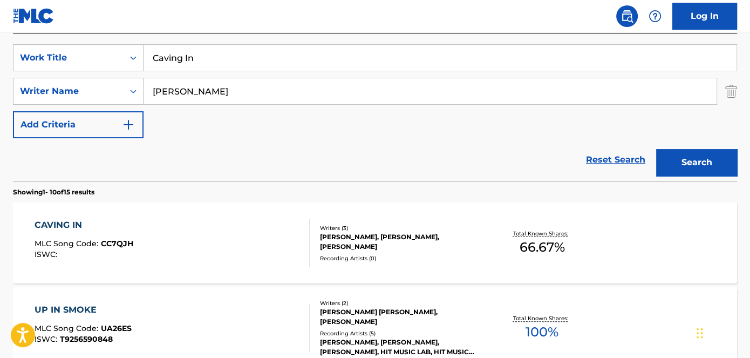
click at [412, 232] on div "Writers ( 3 )" at bounding box center [401, 228] width 162 height 8
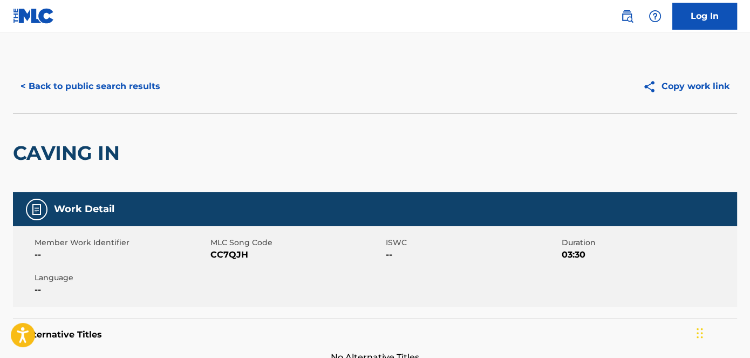
click at [239, 257] on span "CC7QJH" at bounding box center [296, 254] width 173 height 13
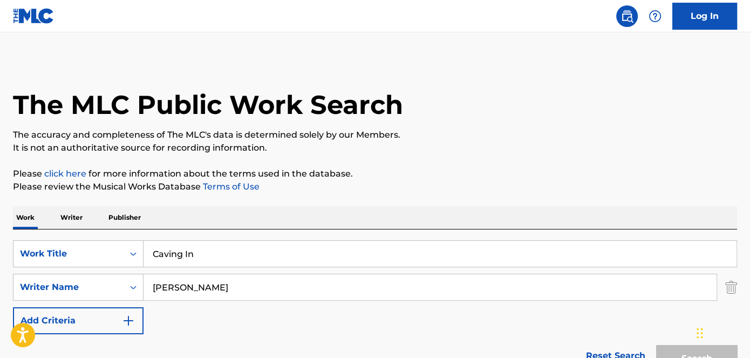
scroll to position [196, 0]
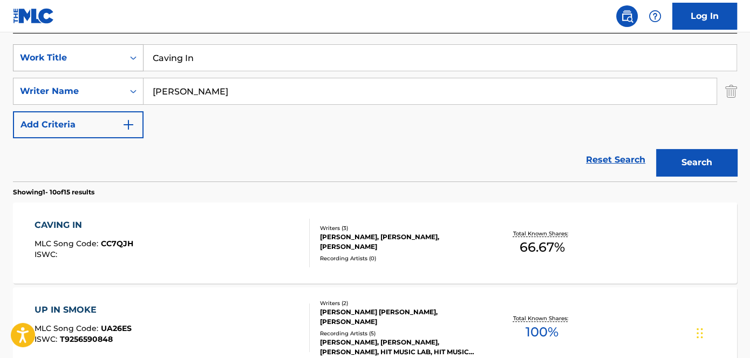
drag, startPoint x: 206, startPoint y: 62, endPoint x: 99, endPoint y: 62, distance: 106.3
click at [106, 62] on div "SearchWithCriteriaa739e04a-dc1f-4359-9d22-33609b9b7332 Work Title Caving In" at bounding box center [375, 57] width 724 height 27
paste input "elebrate Agai"
type input "Celebrate Again"
click at [212, 19] on nav "Log In" at bounding box center [375, 16] width 750 height 32
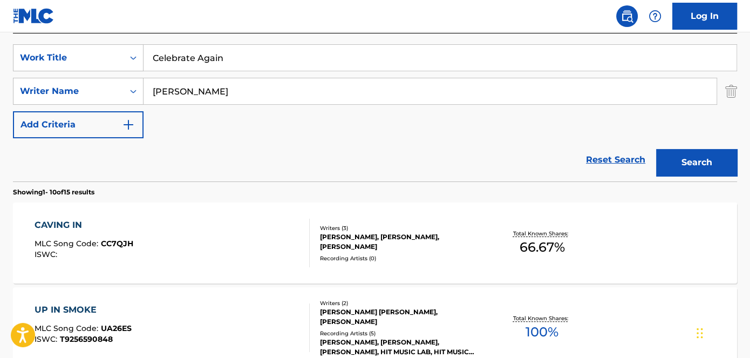
click at [670, 155] on button "Search" at bounding box center [696, 162] width 81 height 27
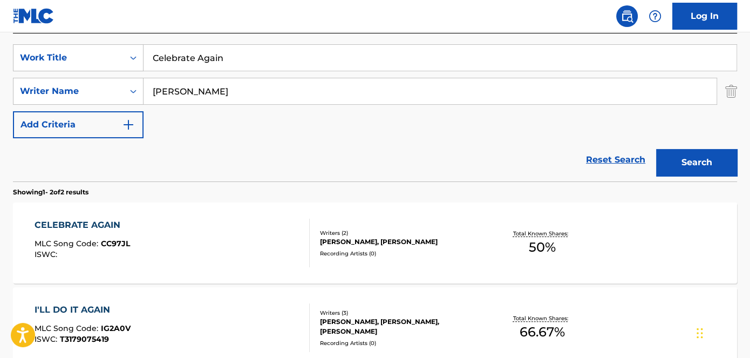
click at [346, 241] on div "[PERSON_NAME], [PERSON_NAME]" at bounding box center [401, 242] width 162 height 10
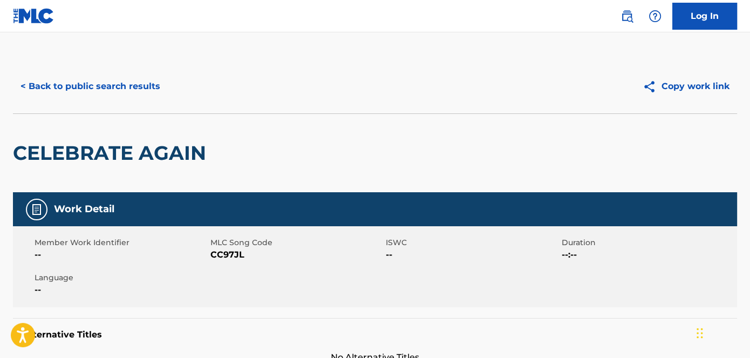
click at [225, 255] on span "CC97JL" at bounding box center [296, 254] width 173 height 13
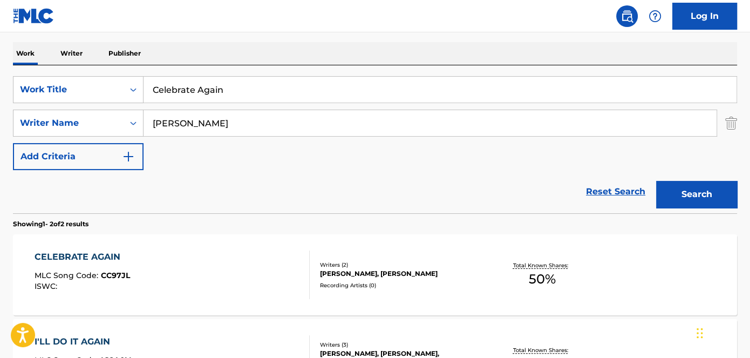
scroll to position [147, 0]
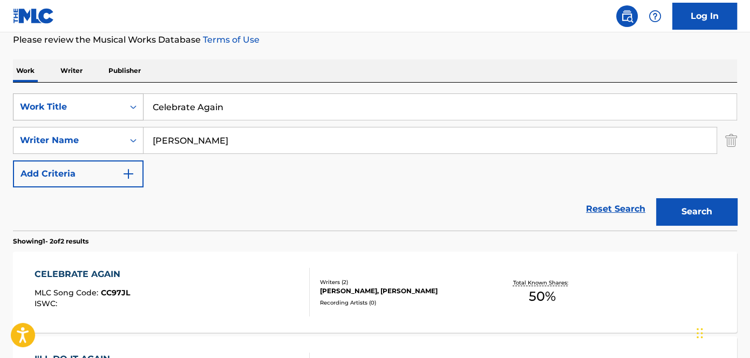
drag, startPoint x: 262, startPoint y: 112, endPoint x: 118, endPoint y: 111, distance: 143.6
click at [124, 112] on div "SearchWithCriteriaa739e04a-dc1f-4359-9d22-33609b9b7332 Work Title Celebrate Aga…" at bounding box center [375, 106] width 724 height 27
paste input "hristmas Time"
type input "Christmas Time"
click at [264, 65] on div "Work Writer Publisher" at bounding box center [375, 70] width 724 height 23
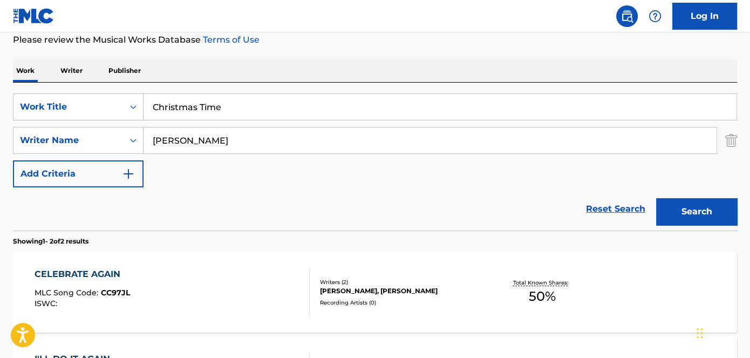
click at [714, 215] on button "Search" at bounding box center [696, 211] width 81 height 27
click at [354, 284] on div "[PERSON_NAME], [PERSON_NAME], [PERSON_NAME]" at bounding box center [401, 290] width 162 height 19
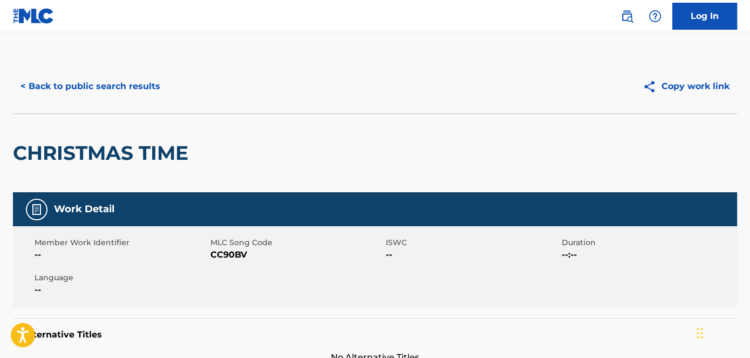
click at [227, 257] on span "CC90BV" at bounding box center [296, 254] width 173 height 13
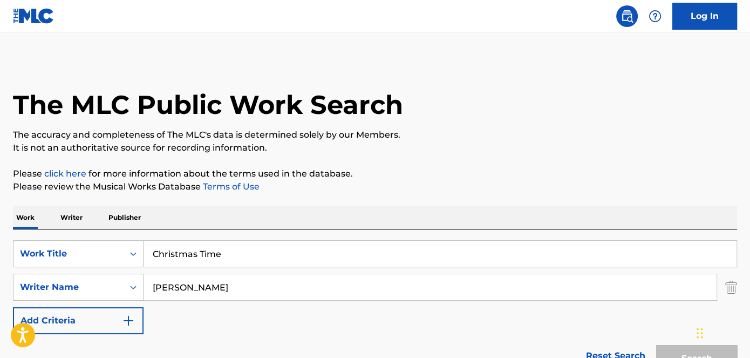
scroll to position [147, 0]
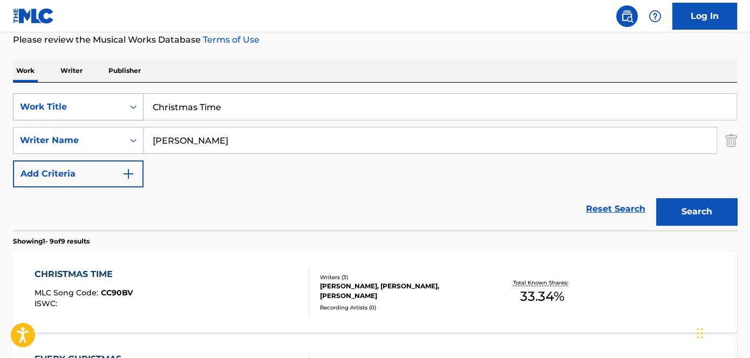
click at [74, 112] on div "SearchWithCriteriaa739e04a-dc1f-4359-9d22-33609b9b7332 Work Title Christmas Time" at bounding box center [375, 106] width 724 height 27
paste input "ontender"
type input "Contender"
click at [708, 216] on button "Search" at bounding box center [696, 211] width 81 height 27
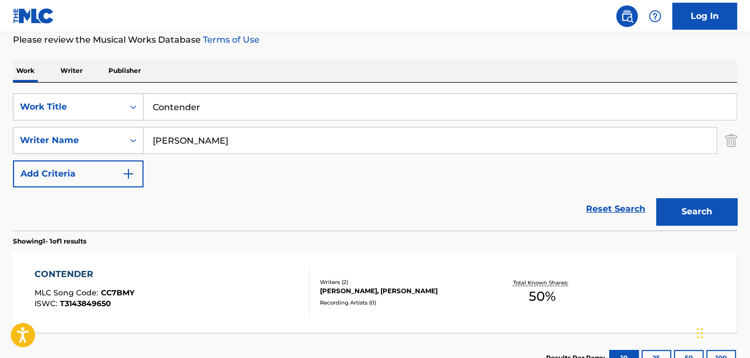
click at [380, 289] on div "[PERSON_NAME], [PERSON_NAME]" at bounding box center [401, 291] width 162 height 10
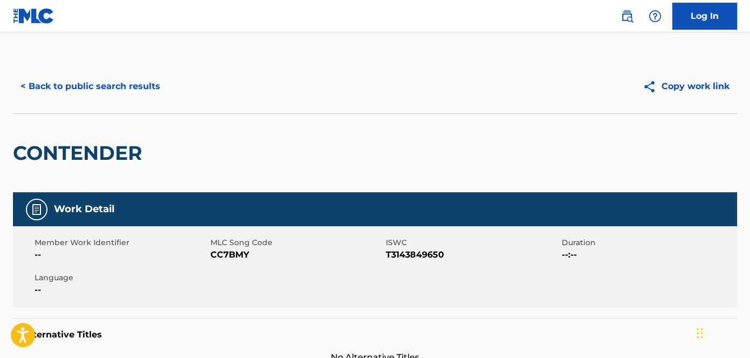
click at [235, 252] on span "CC7BMY" at bounding box center [296, 254] width 173 height 13
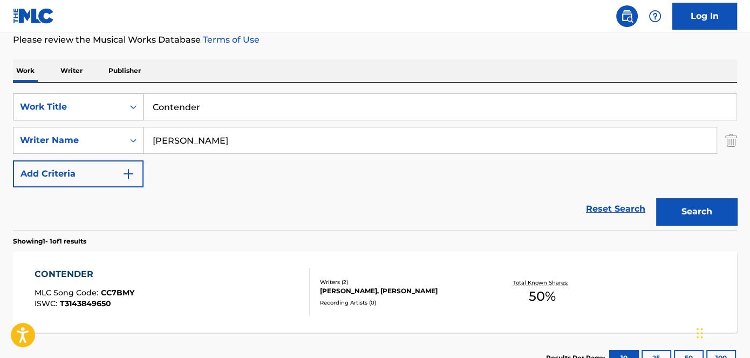
drag, startPoint x: 202, startPoint y: 108, endPoint x: 131, endPoint y: 108, distance: 71.8
click at [148, 108] on input "Contender" at bounding box center [440, 107] width 593 height 26
paste input "Deja Vu"
type input "Deja Vu"
click at [316, 57] on div "The MLC Public Work Search The accuracy and completeness of The MLC's data is d…" at bounding box center [375, 148] width 750 height 471
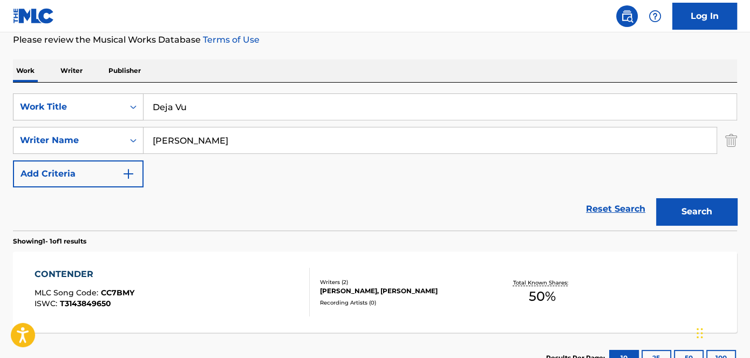
click at [690, 210] on button "Search" at bounding box center [696, 211] width 81 height 27
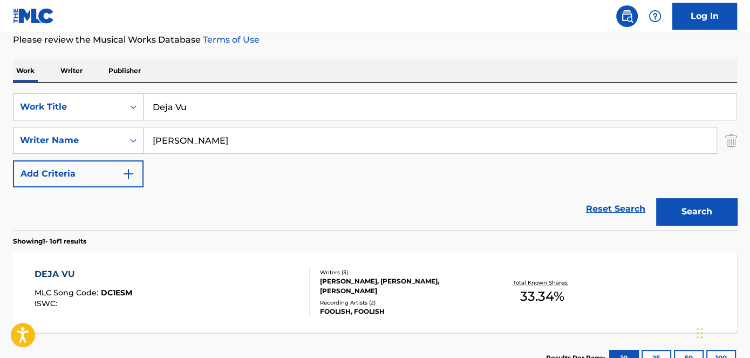
click at [344, 281] on div "[PERSON_NAME], [PERSON_NAME], [PERSON_NAME]" at bounding box center [401, 285] width 162 height 19
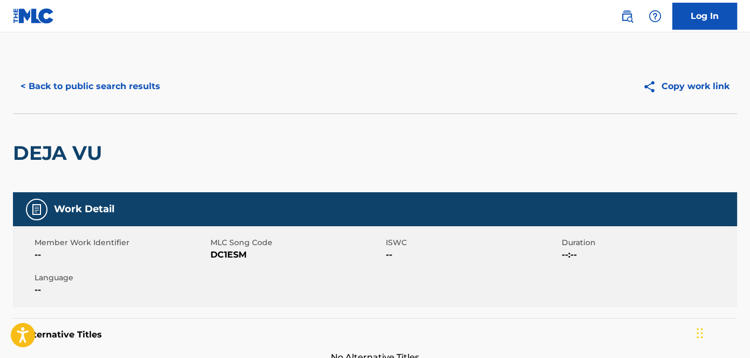
click at [236, 254] on span "DC1ESM" at bounding box center [296, 254] width 173 height 13
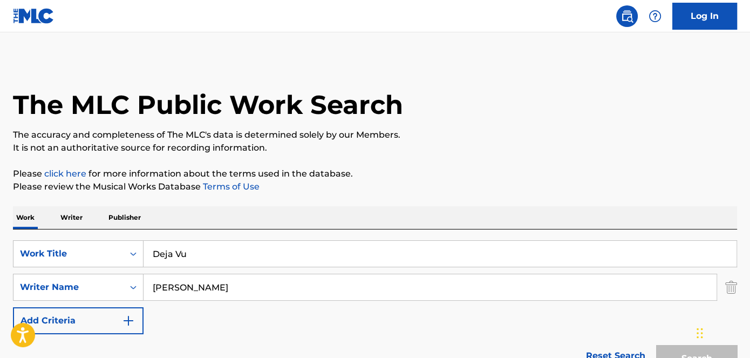
scroll to position [147, 0]
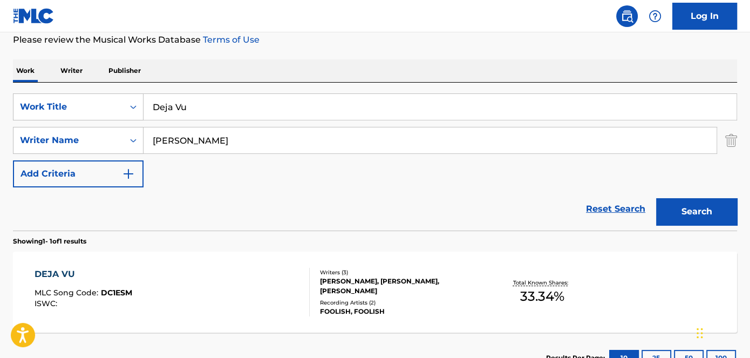
drag, startPoint x: 215, startPoint y: 102, endPoint x: 201, endPoint y: 97, distance: 14.5
click at [117, 105] on div "SearchWithCriteriaa739e04a-dc1f-4359-9d22-33609b9b7332 Work Title Deja Vu" at bounding box center [375, 106] width 724 height 27
paste input "opamine"
type input "[MEDICAL_DATA]"
click at [308, 60] on div "Work Writer Publisher" at bounding box center [375, 70] width 724 height 23
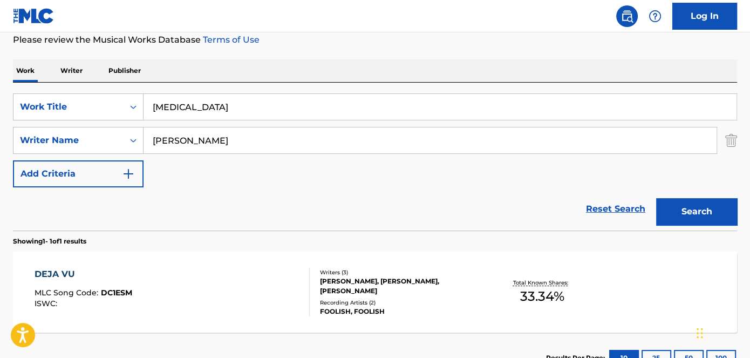
click at [699, 204] on button "Search" at bounding box center [696, 211] width 81 height 27
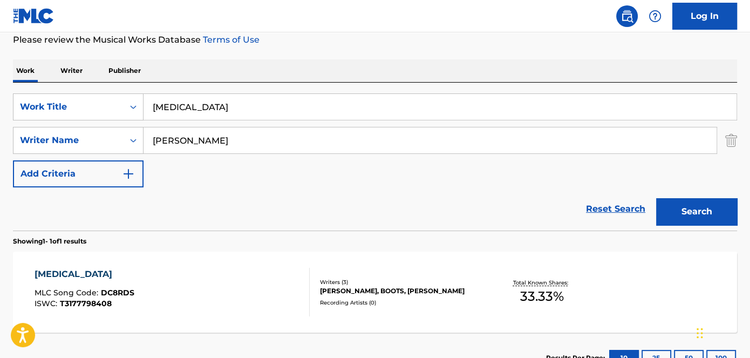
click at [351, 286] on div "[PERSON_NAME], BOOTS, [PERSON_NAME]" at bounding box center [401, 291] width 162 height 10
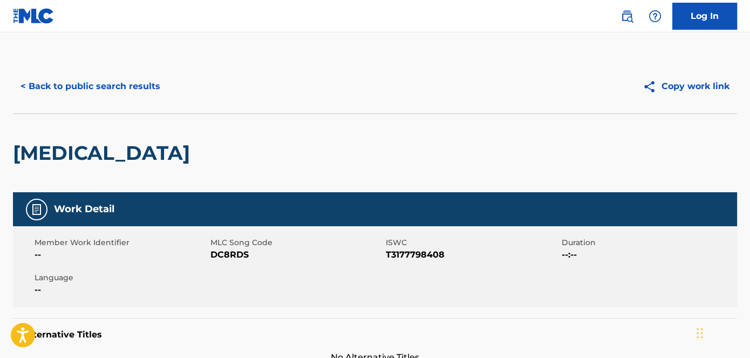
click at [225, 257] on span "DC8RDS" at bounding box center [296, 254] width 173 height 13
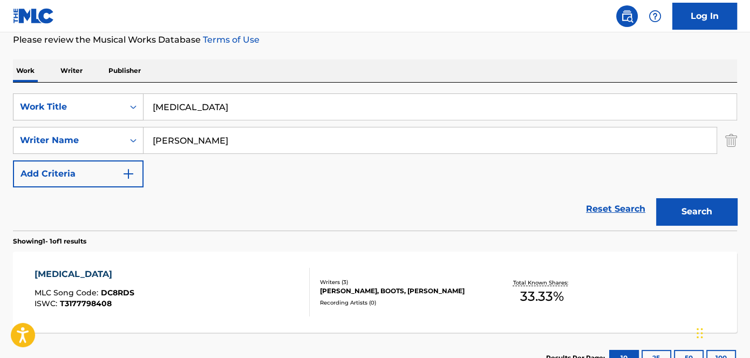
drag, startPoint x: 222, startPoint y: 104, endPoint x: 152, endPoint y: 113, distance: 70.8
click at [155, 113] on input "[MEDICAL_DATA]" at bounding box center [440, 107] width 593 height 26
paste input "wn"
type input "Down"
click at [322, 60] on div "Work Writer Publisher" at bounding box center [375, 70] width 724 height 23
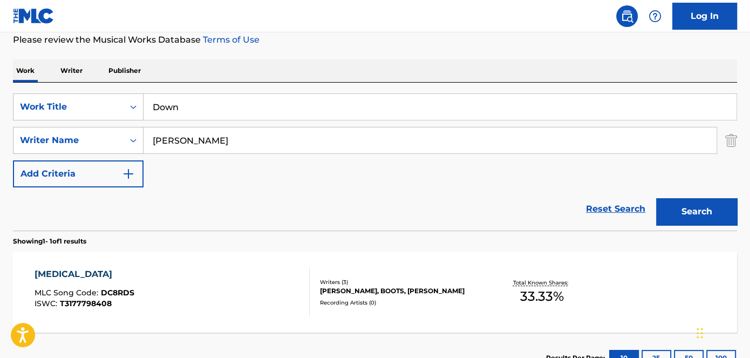
click at [703, 213] on button "Search" at bounding box center [696, 211] width 81 height 27
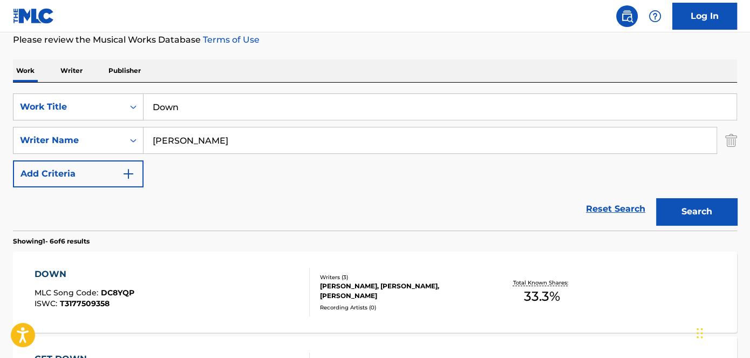
click at [354, 284] on div "[PERSON_NAME], [PERSON_NAME], [PERSON_NAME]" at bounding box center [401, 290] width 162 height 19
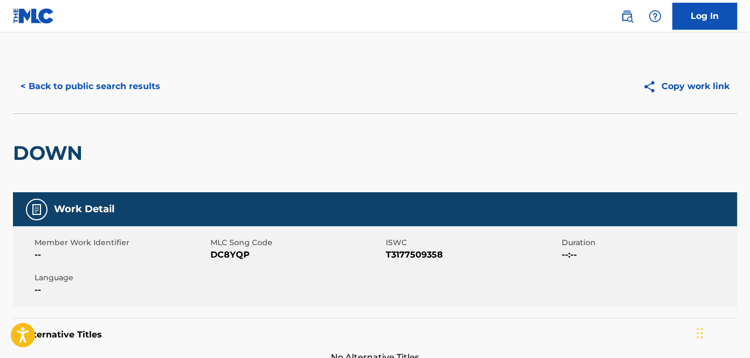
click at [234, 253] on span "DC8YQP" at bounding box center [296, 254] width 173 height 13
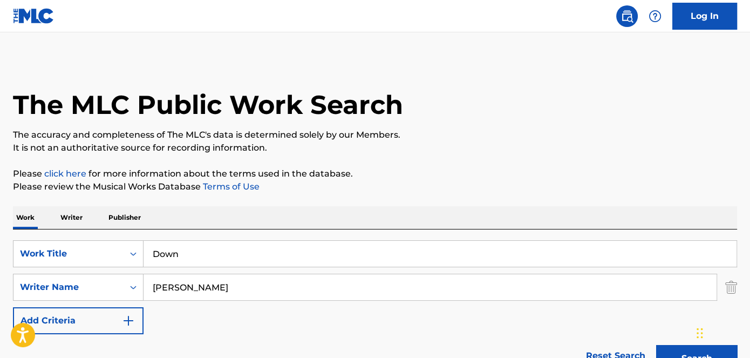
scroll to position [147, 0]
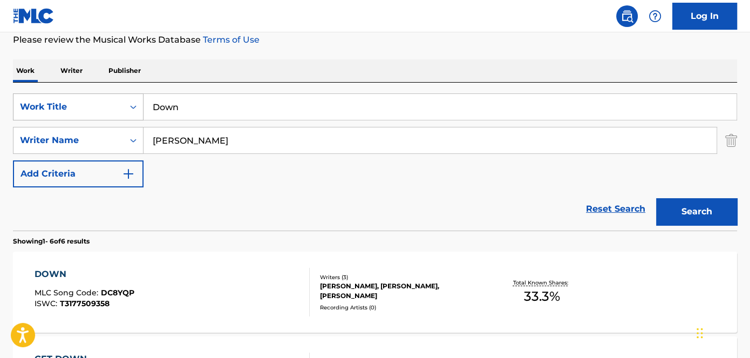
drag, startPoint x: 219, startPoint y: 111, endPoint x: 90, endPoint y: 107, distance: 129.6
click at [95, 108] on div "SearchWithCriteriaa739e04a-dc1f-4359-9d22-33609b9b7332 Work Title Down" at bounding box center [375, 106] width 724 height 27
paste input "[PERSON_NAME] Of Us"
type input "Dream Of Us"
click at [327, 62] on div "Work Writer Publisher" at bounding box center [375, 70] width 724 height 23
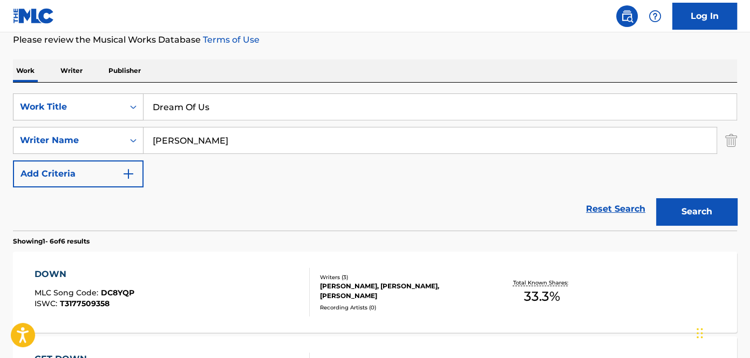
click at [692, 222] on button "Search" at bounding box center [696, 211] width 81 height 27
click at [367, 293] on div "[PERSON_NAME], [PERSON_NAME]" at bounding box center [401, 291] width 162 height 10
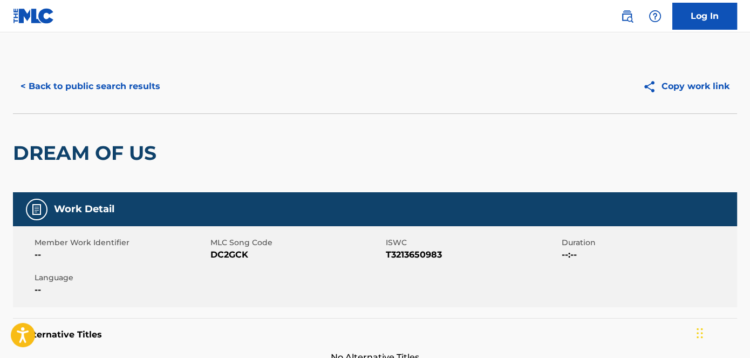
click at [225, 258] on span "DC2GCK" at bounding box center [296, 254] width 173 height 13
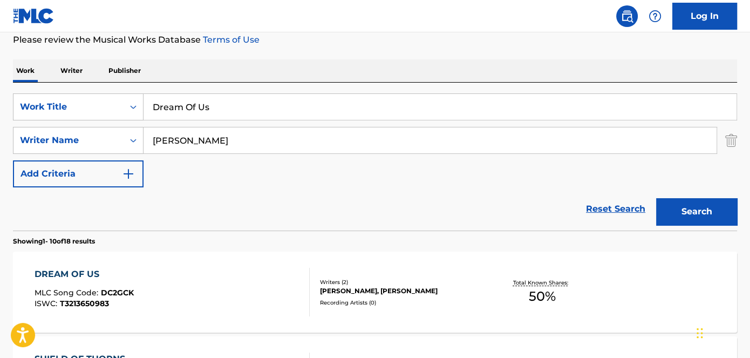
drag, startPoint x: 213, startPoint y: 111, endPoint x: 113, endPoint y: 121, distance: 100.9
click at [123, 121] on div "SearchWithCriteriaa739e04a-dc1f-4359-9d22-33609b9b7332 Work Title Dream Of Us S…" at bounding box center [375, 140] width 724 height 94
paste input "Enjoy The Ride"
type input "Enjoy The Ride"
drag, startPoint x: 317, startPoint y: 46, endPoint x: 324, endPoint y: 48, distance: 6.8
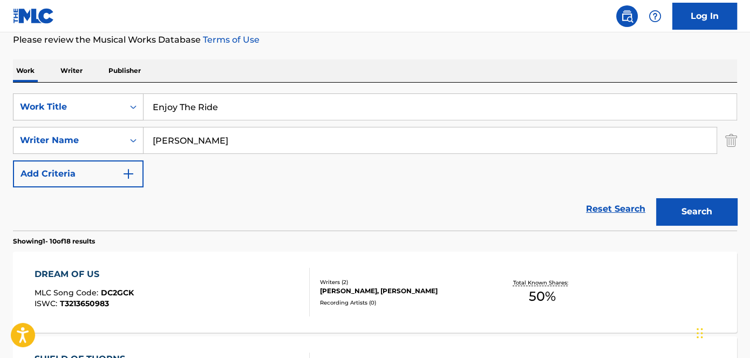
click at [691, 215] on button "Search" at bounding box center [696, 211] width 81 height 27
click at [358, 293] on div "[PERSON_NAME]" at bounding box center [401, 291] width 162 height 10
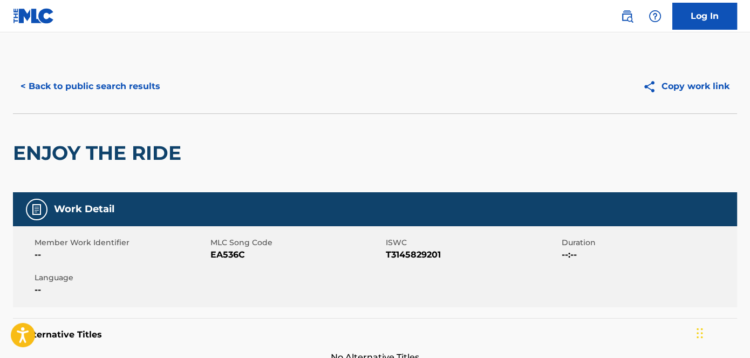
click at [230, 255] on span "EA536C" at bounding box center [296, 254] width 173 height 13
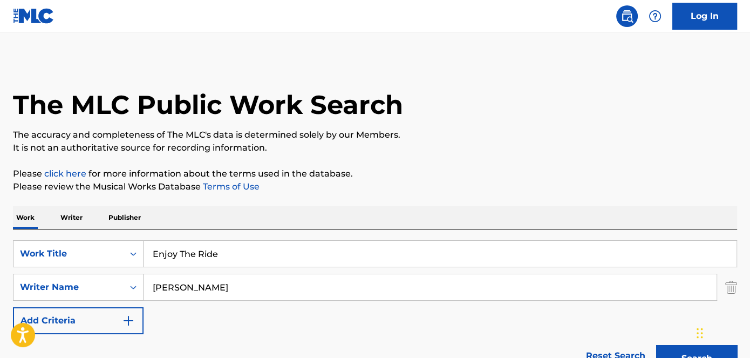
scroll to position [147, 0]
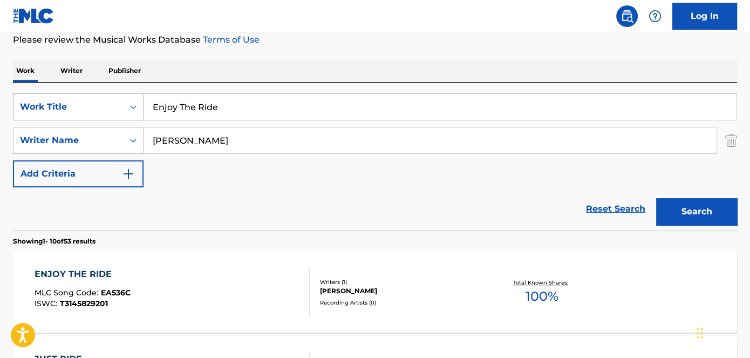
click at [138, 103] on div "SearchWithCriteriaa739e04a-dc1f-4359-9d22-33609b9b7332 Work Title Enjoy The Ride" at bounding box center [375, 106] width 724 height 27
paste input "Feeling Myself"
type input "Feeling Myself"
click at [701, 194] on div "Search" at bounding box center [694, 208] width 86 height 43
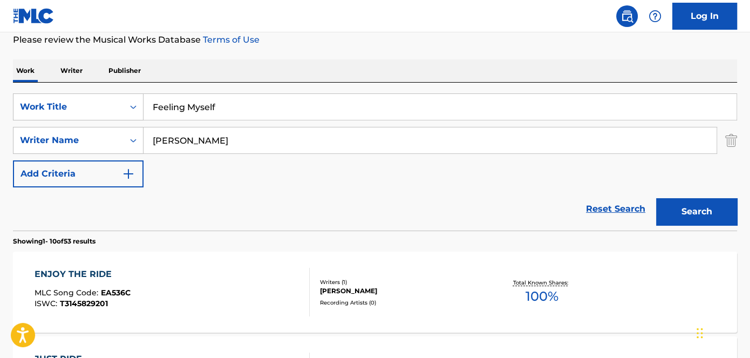
click at [699, 198] on button "Search" at bounding box center [696, 211] width 81 height 27
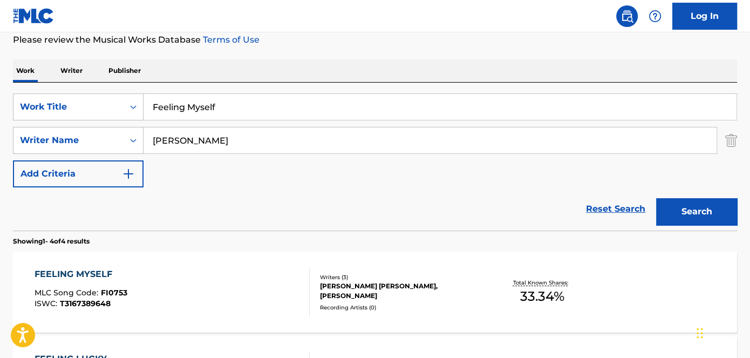
click at [390, 289] on div "[PERSON_NAME] [PERSON_NAME], [PERSON_NAME]" at bounding box center [401, 290] width 162 height 19
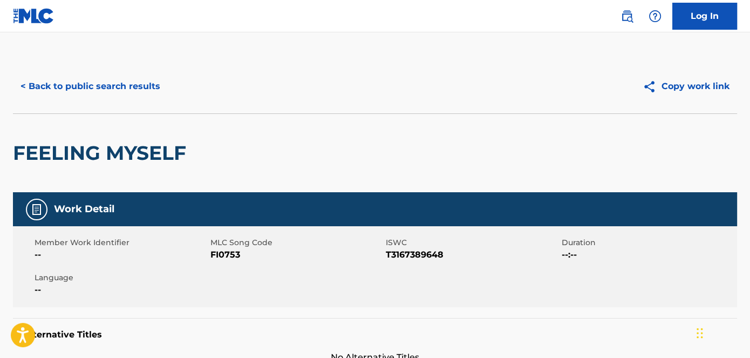
click at [233, 258] on span "FI0753" at bounding box center [296, 254] width 173 height 13
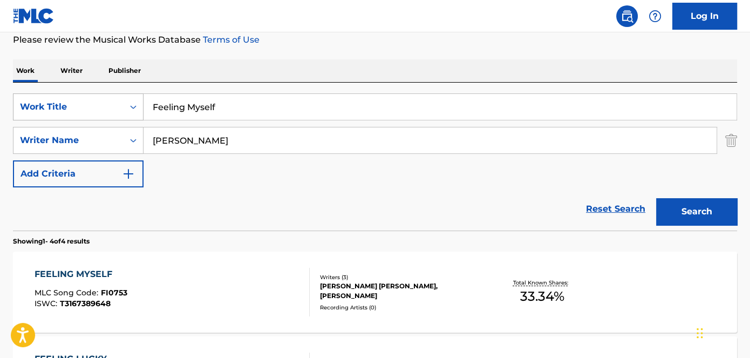
drag, startPoint x: 255, startPoint y: 107, endPoint x: 108, endPoint y: 111, distance: 146.9
click at [108, 111] on div "SearchWithCriteriaa739e04a-dc1f-4359-9d22-33609b9b7332 Work Title Feeling Myself" at bounding box center [375, 106] width 724 height 27
paste input "Get Down"
type input "Get Down"
click at [328, 55] on div "The MLC Public Work Search The accuracy and completeness of The MLC's data is d…" at bounding box center [375, 275] width 750 height 725
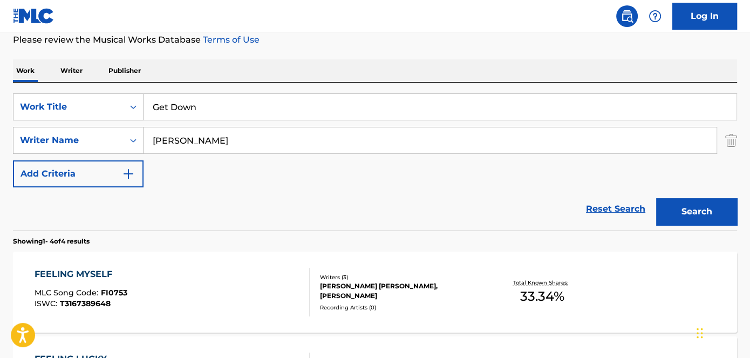
click at [714, 208] on button "Search" at bounding box center [696, 211] width 81 height 27
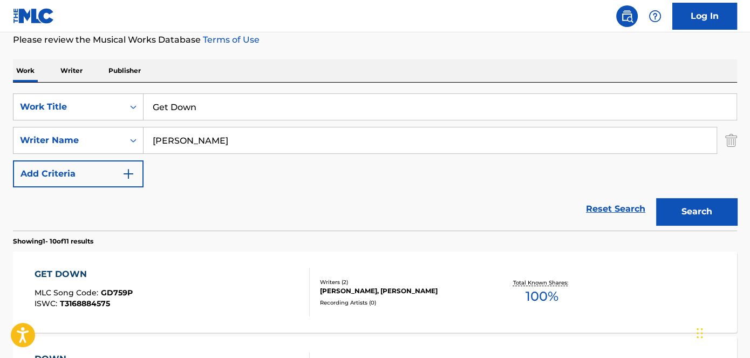
click at [373, 291] on div "[PERSON_NAME], [PERSON_NAME]" at bounding box center [401, 291] width 162 height 10
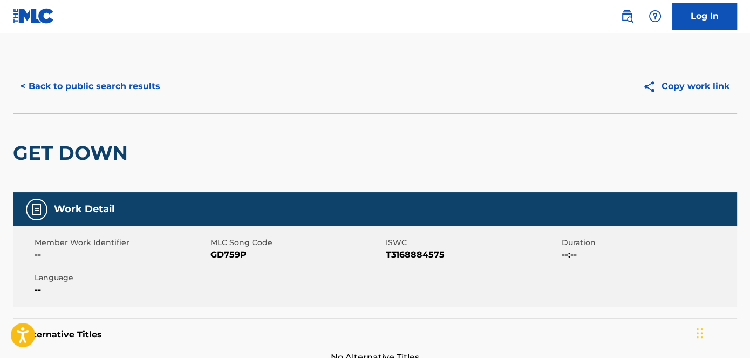
click at [234, 258] on span "GD759P" at bounding box center [296, 254] width 173 height 13
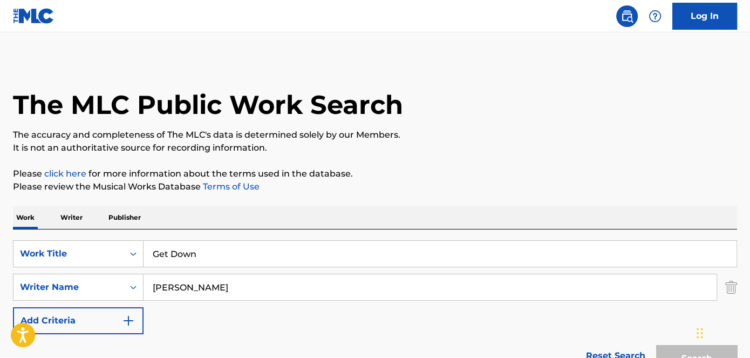
scroll to position [147, 0]
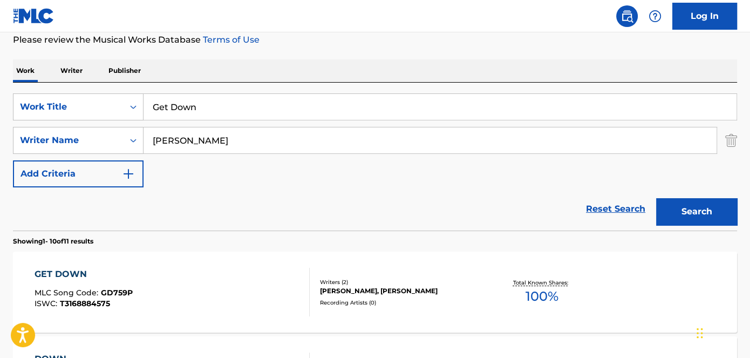
drag, startPoint x: 228, startPoint y: 107, endPoint x: 176, endPoint y: 103, distance: 52.0
click at [116, 107] on div "SearchWithCriteriaa739e04a-dc1f-4359-9d22-33609b9b7332 Work Title Get Down" at bounding box center [375, 106] width 724 height 27
paste input "To Work"
type input "Get To Work"
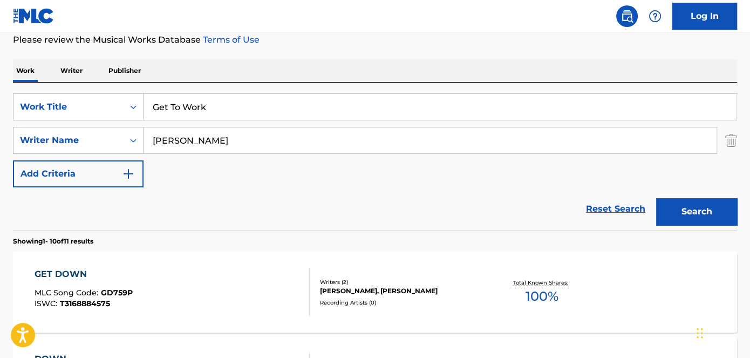
click at [723, 215] on button "Search" at bounding box center [696, 211] width 81 height 27
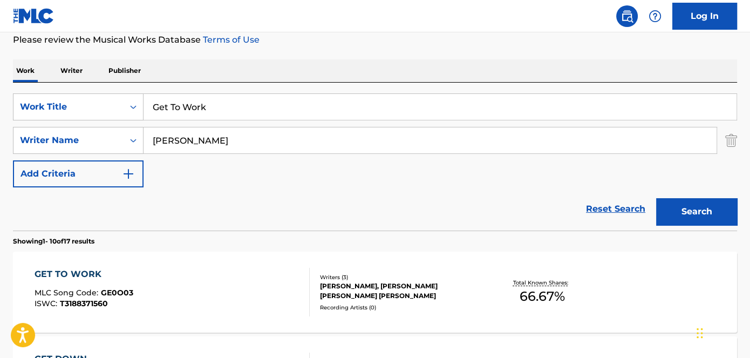
click at [348, 288] on div "[PERSON_NAME], [PERSON_NAME] [PERSON_NAME] [PERSON_NAME]" at bounding box center [401, 290] width 162 height 19
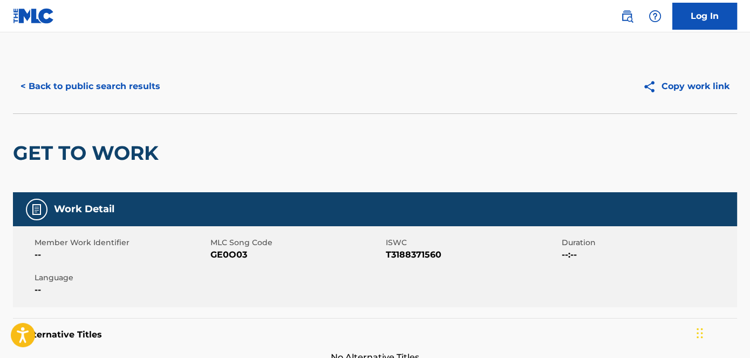
click at [237, 258] on span "GE0O03" at bounding box center [296, 254] width 173 height 13
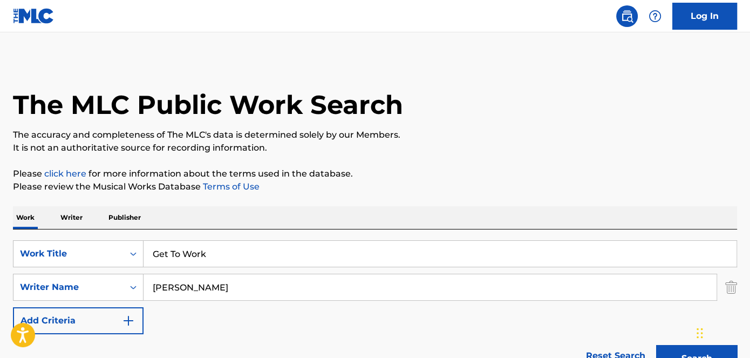
scroll to position [147, 0]
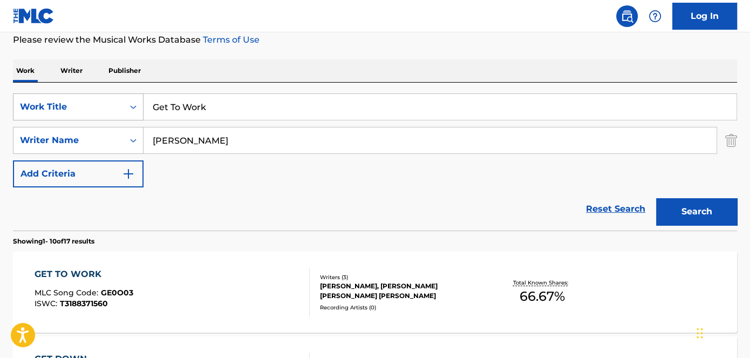
drag, startPoint x: 228, startPoint y: 112, endPoint x: 119, endPoint y: 115, distance: 108.5
click at [144, 115] on input "Get To Work" at bounding box center [440, 107] width 593 height 26
paste input "ood Day"
type input "Good Day"
click at [312, 42] on p "Please review the Musical Works Database Terms of Use" at bounding box center [375, 39] width 724 height 13
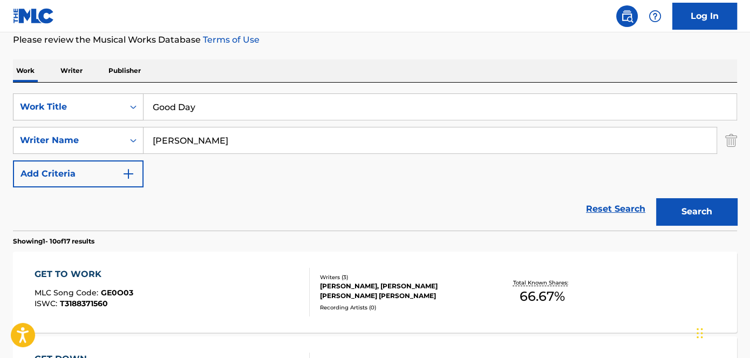
click at [685, 220] on button "Search" at bounding box center [696, 211] width 81 height 27
click at [407, 282] on div "[PERSON_NAME], [PERSON_NAME], [PERSON_NAME] [PERSON_NAME] [PERSON_NAME]" at bounding box center [401, 290] width 162 height 19
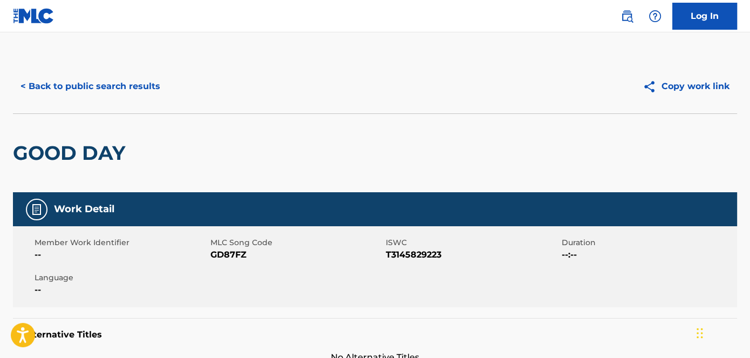
click at [241, 254] on span "GD87FZ" at bounding box center [296, 254] width 173 height 13
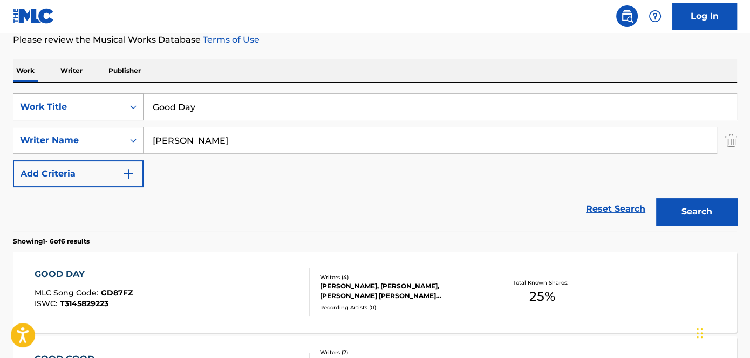
drag, startPoint x: 225, startPoint y: 104, endPoint x: 121, endPoint y: 108, distance: 104.3
click at [128, 108] on div "SearchWithCriteriaa739e04a-dc1f-4359-9d22-33609b9b7332 Work Title Good Day" at bounding box center [375, 106] width 724 height 27
paste input "Heaven's Calling"
type input "Heaven's Calling"
click at [328, 55] on div "The MLC Public Work Search The accuracy and completeness of The MLC's data is d…" at bounding box center [375, 360] width 750 height 894
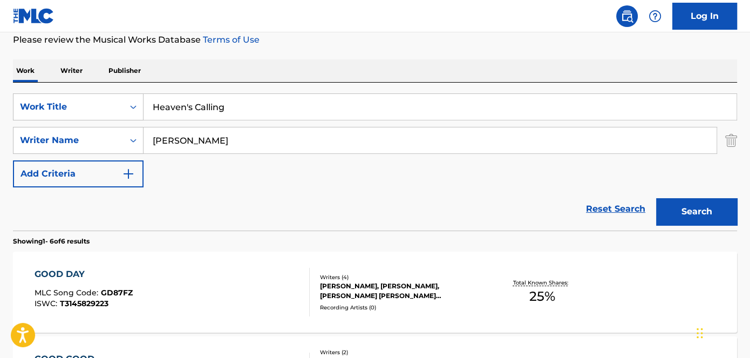
click at [678, 200] on button "Search" at bounding box center [696, 211] width 81 height 27
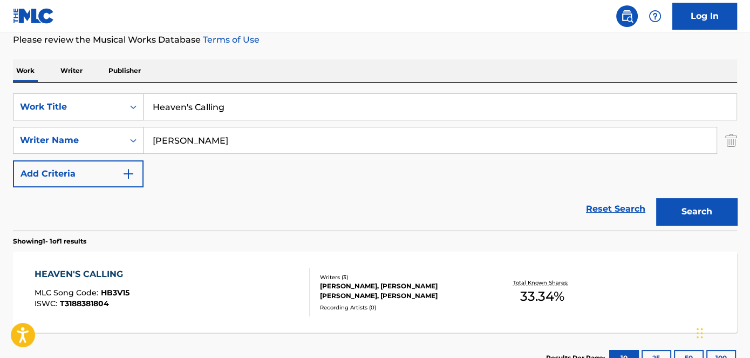
click at [387, 287] on div "[PERSON_NAME], [PERSON_NAME] [PERSON_NAME], [PERSON_NAME]" at bounding box center [401, 290] width 162 height 19
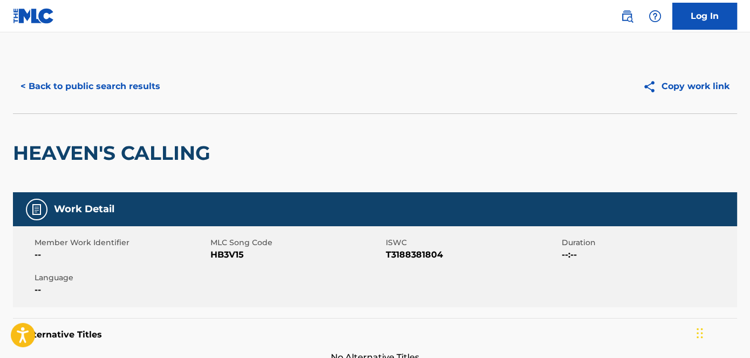
click at [224, 254] on span "HB3V15" at bounding box center [296, 254] width 173 height 13
click at [223, 254] on span "HB3V15" at bounding box center [296, 254] width 173 height 13
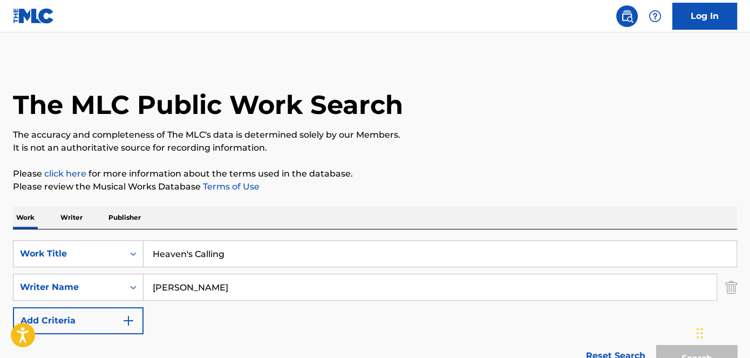
scroll to position [147, 0]
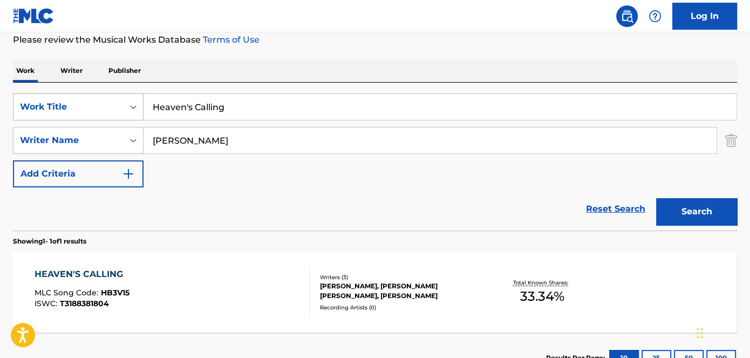
drag, startPoint x: 260, startPoint y: 110, endPoint x: 99, endPoint y: 110, distance: 160.3
click at [103, 110] on div "SearchWithCriteriaa739e04a-dc1f-4359-9d22-33609b9b7332 Work Title Heaven's Call…" at bounding box center [375, 106] width 724 height 27
paste input "ot Bitch Alert"
type input "Hot Bitch Alert"
click at [289, 44] on p "Please review the Musical Works Database Terms of Use" at bounding box center [375, 39] width 724 height 13
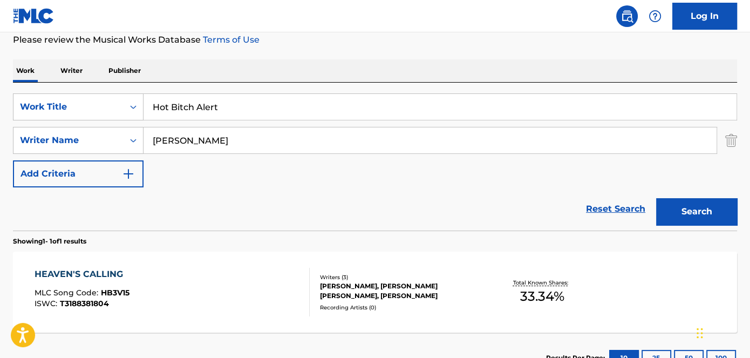
click at [668, 204] on button "Search" at bounding box center [696, 211] width 81 height 27
click at [351, 288] on div "[PERSON_NAME] [PERSON_NAME] [PERSON_NAME], [PERSON_NAME]" at bounding box center [401, 290] width 162 height 19
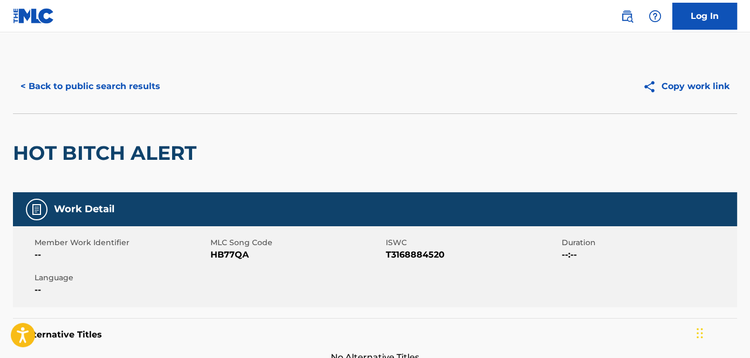
click at [241, 258] on span "HB77QA" at bounding box center [296, 254] width 173 height 13
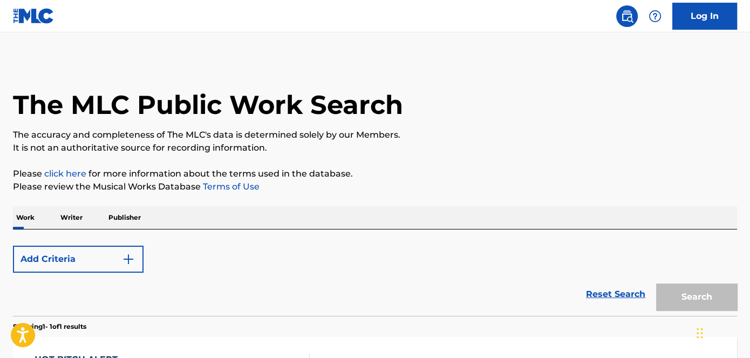
scroll to position [147, 0]
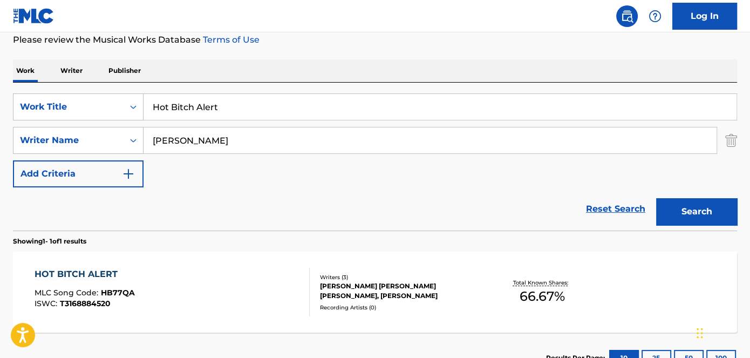
drag, startPoint x: 240, startPoint y: 107, endPoint x: 153, endPoint y: 109, distance: 86.9
click at [159, 108] on input "Hot Bitch Alert" at bounding box center [440, 107] width 593 height 26
paste input "Idrive"
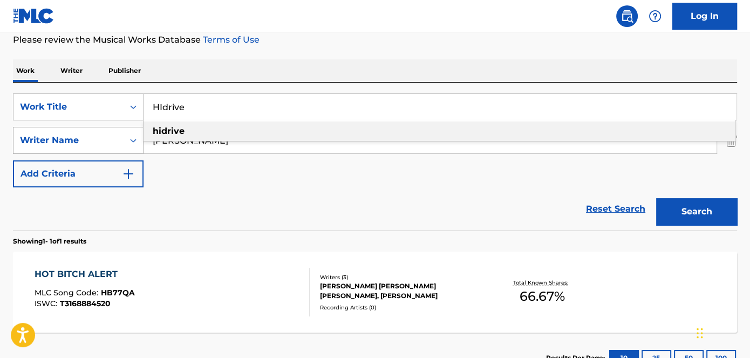
drag, startPoint x: 210, startPoint y: 117, endPoint x: 97, endPoint y: 133, distance: 114.0
click at [74, 120] on div "SearchWithCriteriaa739e04a-dc1f-4359-9d22-33609b9b7332 Work Title HIdrive hidri…" at bounding box center [375, 140] width 724 height 94
paste input "Search Form"
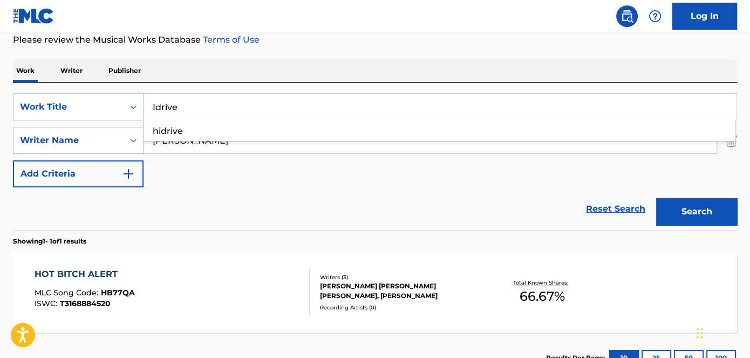
type input "Idrive"
click at [380, 48] on div "The MLC Public Work Search The accuracy and completeness of The MLC's data is d…" at bounding box center [375, 148] width 750 height 471
click at [726, 216] on button "Search" at bounding box center [696, 211] width 81 height 27
click at [359, 288] on div "[PERSON_NAME] [PERSON_NAME] [PERSON_NAME]" at bounding box center [401, 290] width 162 height 19
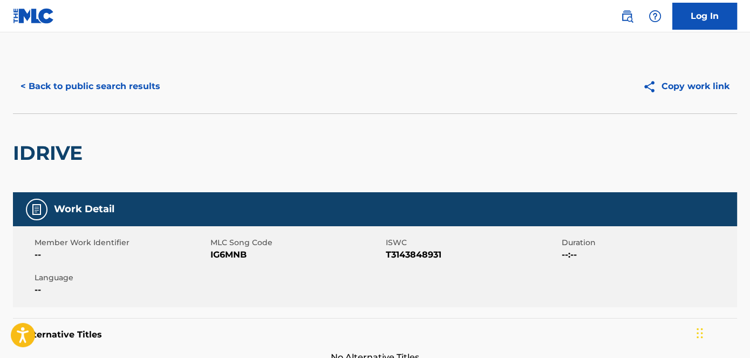
click at [234, 253] on span "IG6MNB" at bounding box center [296, 254] width 173 height 13
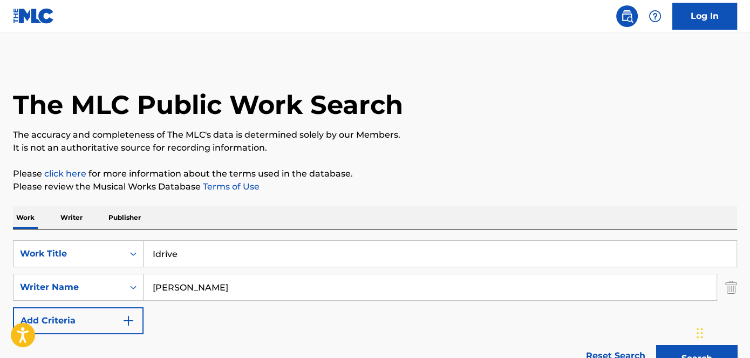
scroll to position [147, 0]
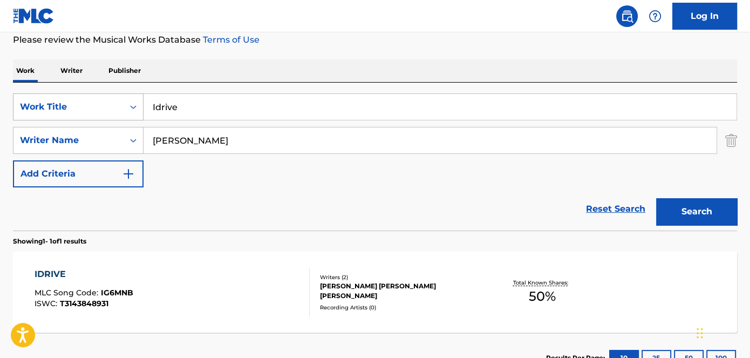
drag, startPoint x: 227, startPoint y: 110, endPoint x: 106, endPoint y: 108, distance: 121.5
click at [118, 110] on div "SearchWithCriteriaa739e04a-dc1f-4359-9d22-33609b9b7332 Work Title Idrive" at bounding box center [375, 106] width 724 height 27
paste input "'ll Do It Again"
type input "I'll Do It Again"
click at [373, 38] on p "Please review the Musical Works Database Terms of Use" at bounding box center [375, 39] width 724 height 13
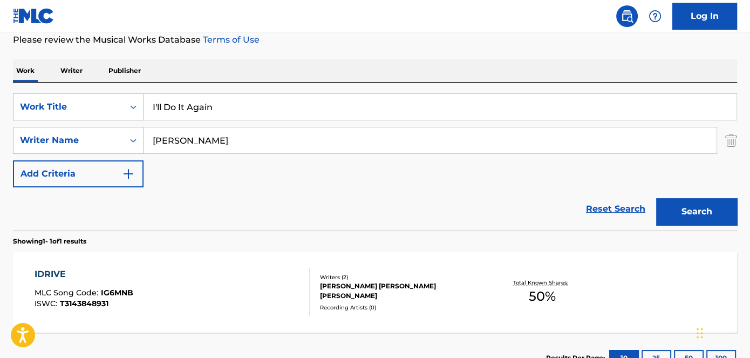
click at [662, 220] on button "Search" at bounding box center [696, 211] width 81 height 27
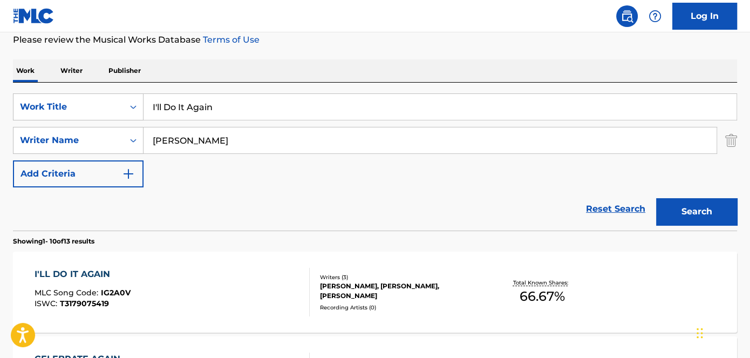
click at [340, 291] on div "[PERSON_NAME], [PERSON_NAME], [PERSON_NAME]" at bounding box center [401, 290] width 162 height 19
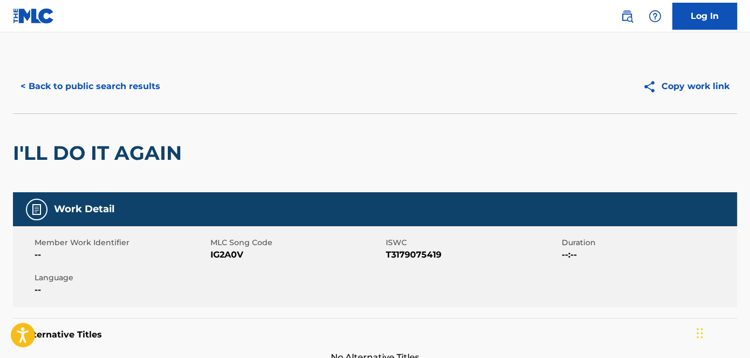
click at [237, 257] on span "IG2A0V" at bounding box center [296, 254] width 173 height 13
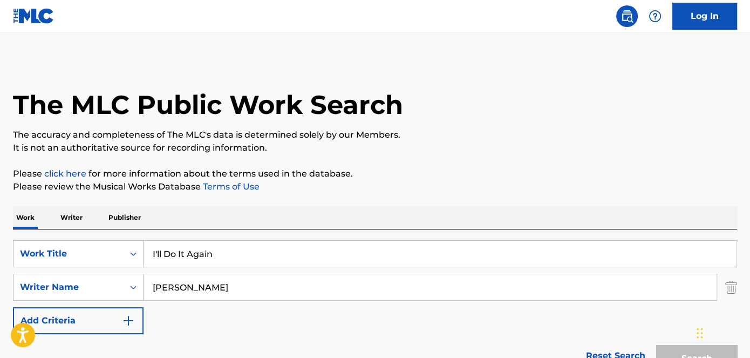
scroll to position [147, 0]
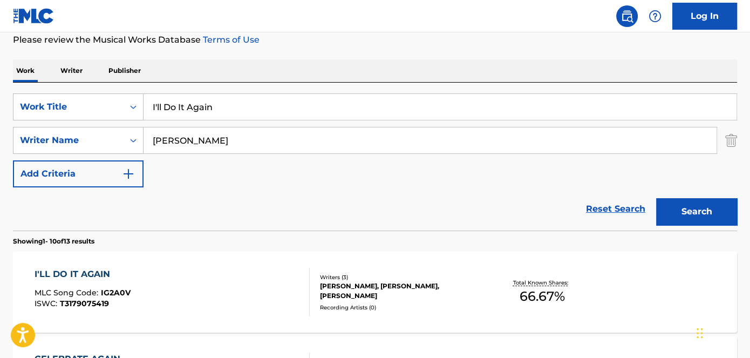
drag, startPoint x: 248, startPoint y: 107, endPoint x: 154, endPoint y: 115, distance: 93.8
click at [154, 115] on input "I'll Do It Again" at bounding box center [440, 107] width 593 height 26
paste input "Just Ride"
drag, startPoint x: 179, startPoint y: 114, endPoint x: 148, endPoint y: 115, distance: 31.3
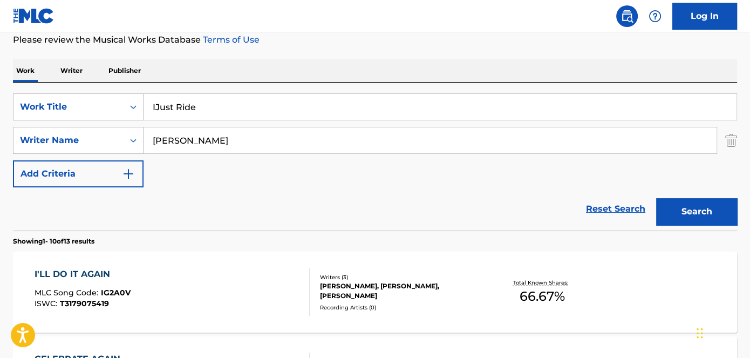
click at [67, 122] on div "SearchWithCriteriaa739e04a-dc1f-4359-9d22-33609b9b7332 Work Title IJust Ride Se…" at bounding box center [375, 140] width 724 height 94
paste input "Search Form"
type input "Just Ride"
click at [689, 206] on button "Search" at bounding box center [696, 211] width 81 height 27
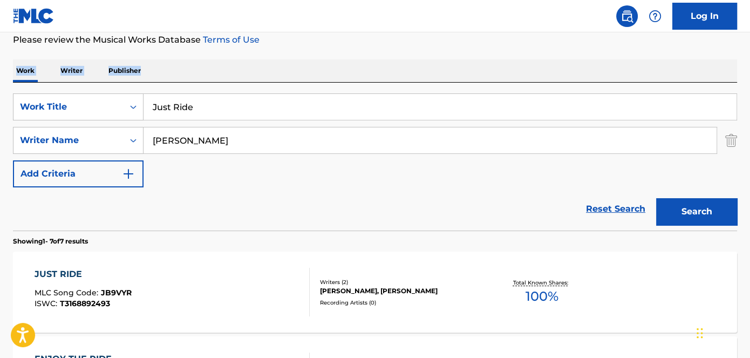
click at [347, 289] on div "[PERSON_NAME], [PERSON_NAME]" at bounding box center [401, 291] width 162 height 10
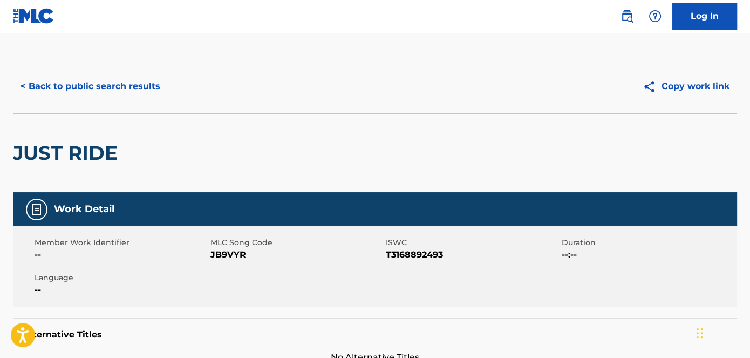
click at [229, 256] on span "JB9VYR" at bounding box center [296, 254] width 173 height 13
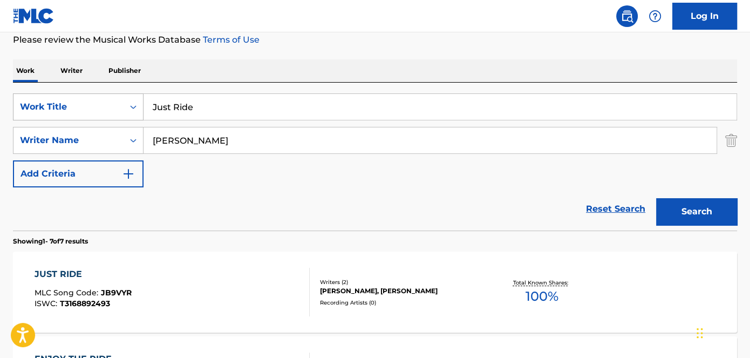
drag, startPoint x: 214, startPoint y: 100, endPoint x: 121, endPoint y: 112, distance: 94.1
click at [121, 112] on div "SearchWithCriteriaa739e04a-dc1f-4359-9d22-33609b9b7332 Work Title Just Ride" at bounding box center [375, 106] width 724 height 27
paste input "Keep You Saf"
type input "Keep You Safe"
click at [336, 29] on nav "Log In" at bounding box center [375, 16] width 750 height 32
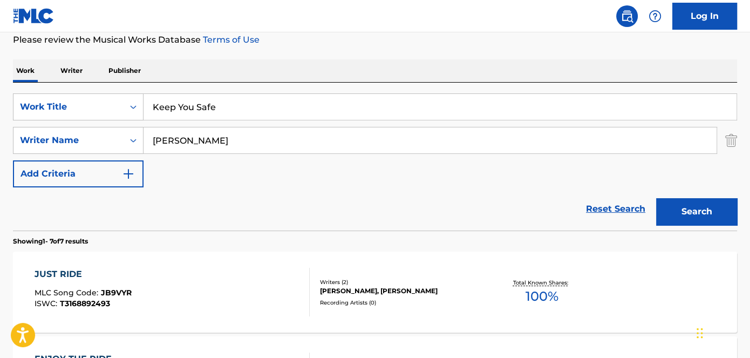
click at [688, 203] on button "Search" at bounding box center [696, 211] width 81 height 27
click at [359, 287] on div "[PERSON_NAME], [PERSON_NAME] [PERSON_NAME]" at bounding box center [401, 290] width 162 height 19
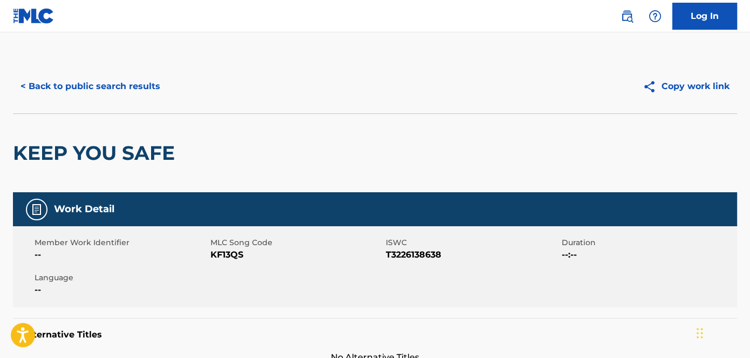
click at [223, 256] on span "KF13QS" at bounding box center [296, 254] width 173 height 13
click at [237, 257] on span "KF13QS" at bounding box center [296, 254] width 173 height 13
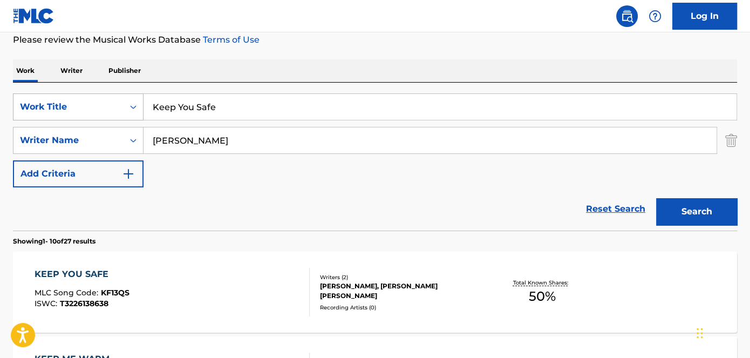
drag, startPoint x: 243, startPoint y: 111, endPoint x: 109, endPoint y: 111, distance: 133.8
click at [109, 111] on div "SearchWithCriteriaa739e04a-dc1f-4359-9d22-33609b9b7332 Work Title Keep You Safe" at bounding box center [375, 106] width 724 height 27
paste input "Let's Get Away"
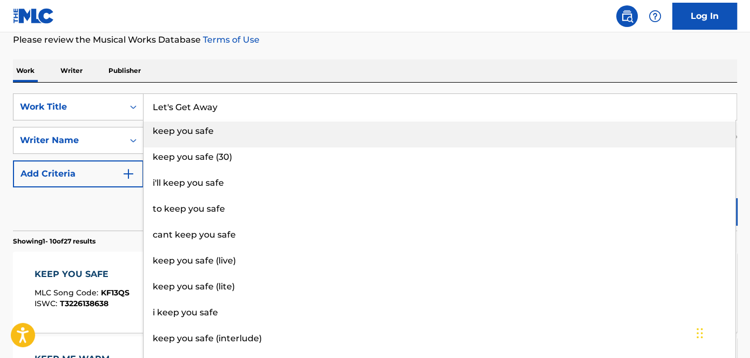
type input "Let's Get Away"
click at [335, 44] on p "Please review the Musical Works Database Terms of Use" at bounding box center [375, 39] width 724 height 13
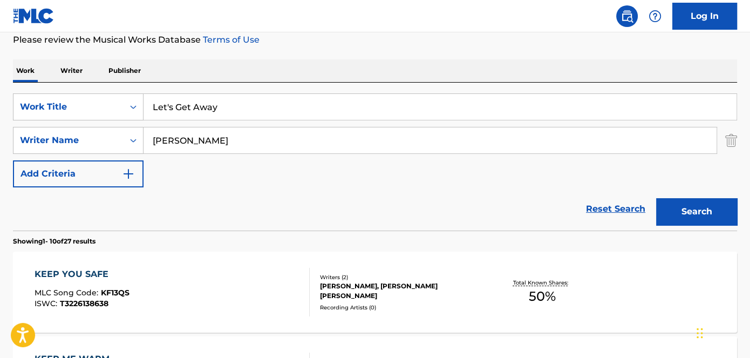
click at [726, 220] on button "Search" at bounding box center [696, 211] width 81 height 27
click at [342, 288] on div "[PERSON_NAME]" at bounding box center [401, 291] width 162 height 10
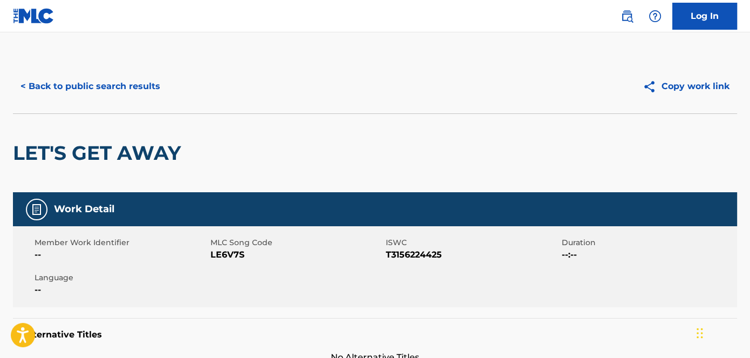
click at [227, 255] on span "LE6V7S" at bounding box center [296, 254] width 173 height 13
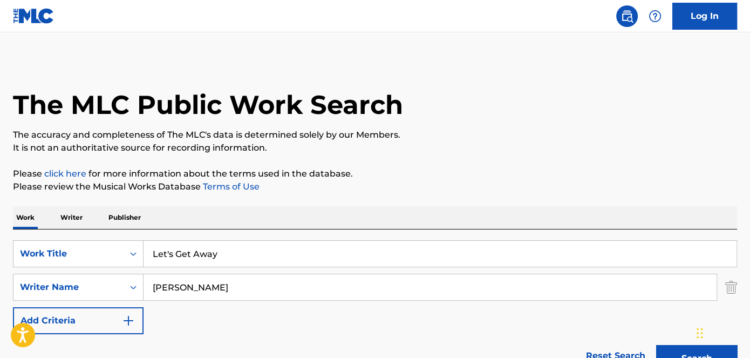
scroll to position [147, 0]
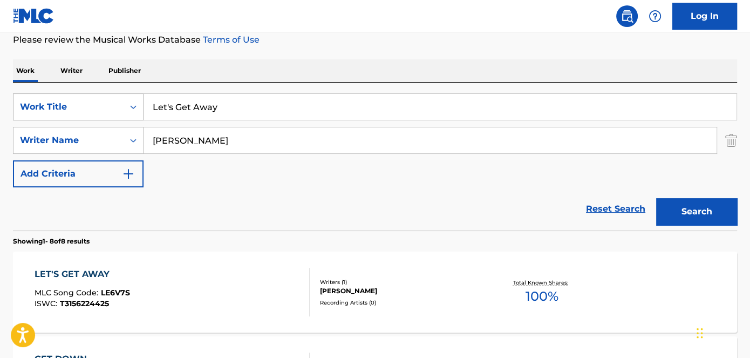
drag, startPoint x: 252, startPoint y: 108, endPoint x: 71, endPoint y: 112, distance: 180.8
click at [71, 112] on div "SearchWithCriteriaa739e04a-dc1f-4359-9d22-33609b9b7332 Work Title Let's Get Away" at bounding box center [375, 106] width 724 height 27
paste input "ook What I Got"
type input "Look What I Got"
click at [362, 42] on p "Please review the Musical Works Database Terms of Use" at bounding box center [375, 39] width 724 height 13
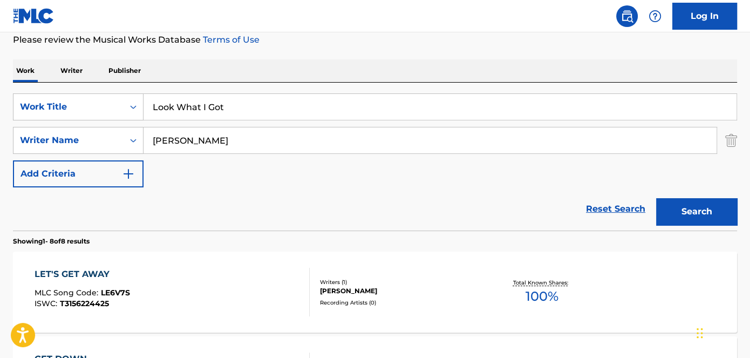
click at [698, 203] on button "Search" at bounding box center [696, 211] width 81 height 27
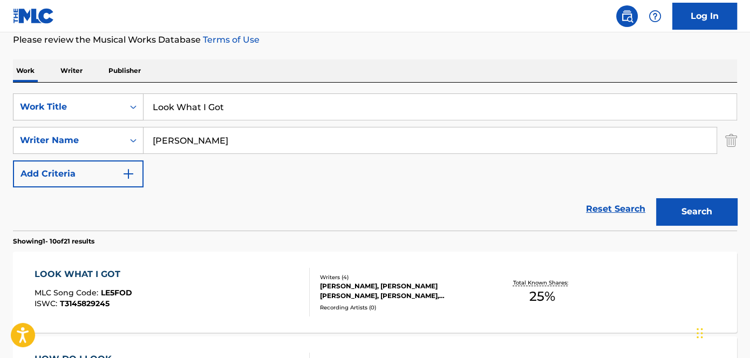
click at [420, 295] on div "[PERSON_NAME], [PERSON_NAME] [PERSON_NAME], [PERSON_NAME], [PERSON_NAME]" at bounding box center [401, 290] width 162 height 19
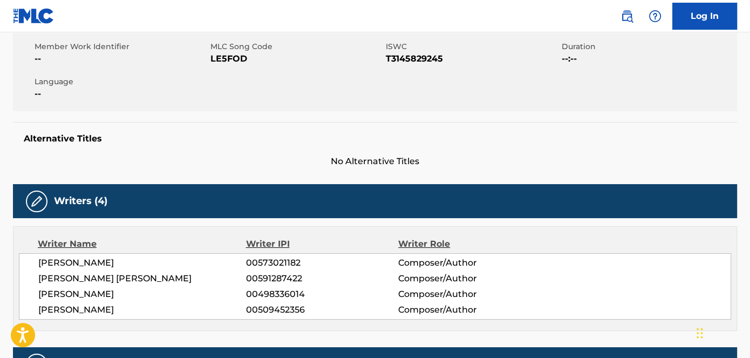
scroll to position [147, 0]
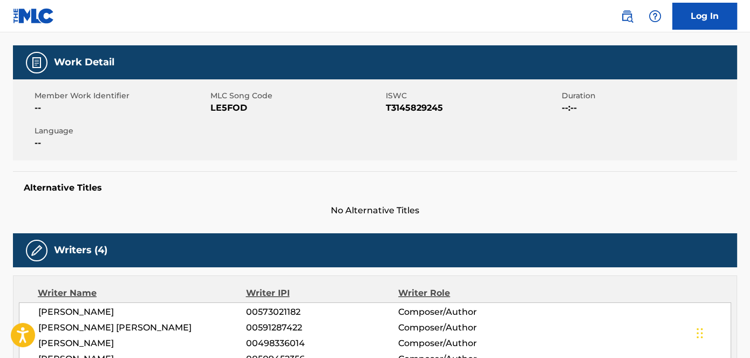
click at [229, 107] on span "LE5FOD" at bounding box center [296, 107] width 173 height 13
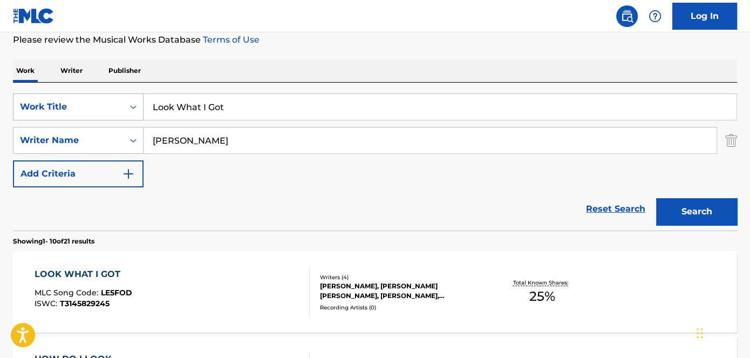
drag, startPoint x: 234, startPoint y: 101, endPoint x: 55, endPoint y: 113, distance: 179.5
click at [59, 113] on div "SearchWithCriteriaa739e04a-dc1f-4359-9d22-33609b9b7332 Work Title Look What I G…" at bounding box center [375, 106] width 724 height 27
paste input "ver Boy"
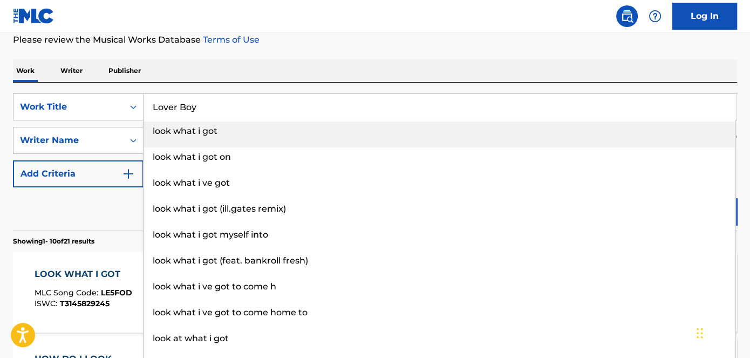
type input "Lover Boy"
click at [321, 10] on nav "Log In" at bounding box center [375, 16] width 750 height 32
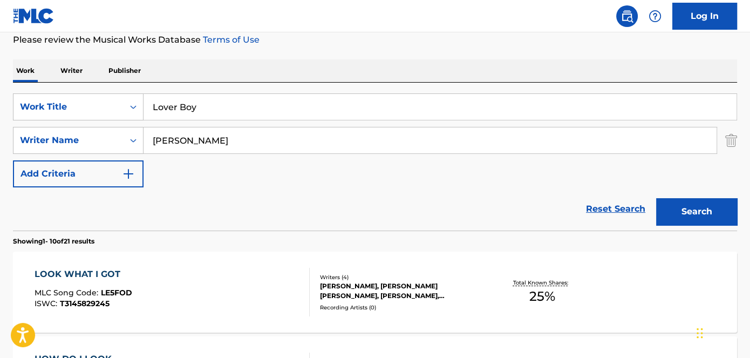
click at [706, 207] on button "Search" at bounding box center [696, 211] width 81 height 27
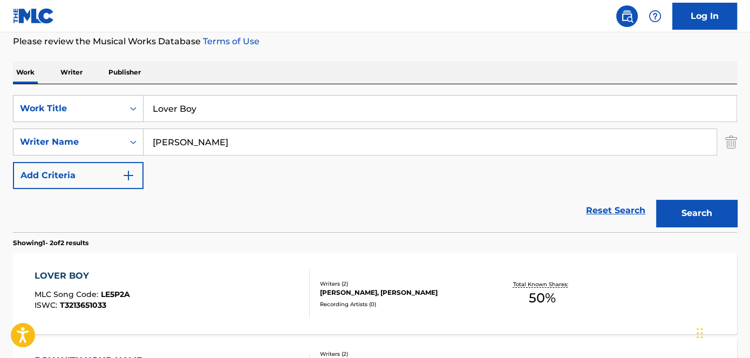
scroll to position [147, 0]
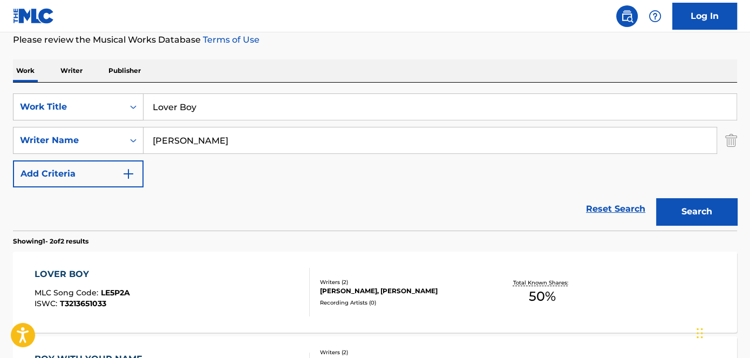
click at [363, 289] on div "[PERSON_NAME], [PERSON_NAME]" at bounding box center [401, 291] width 162 height 10
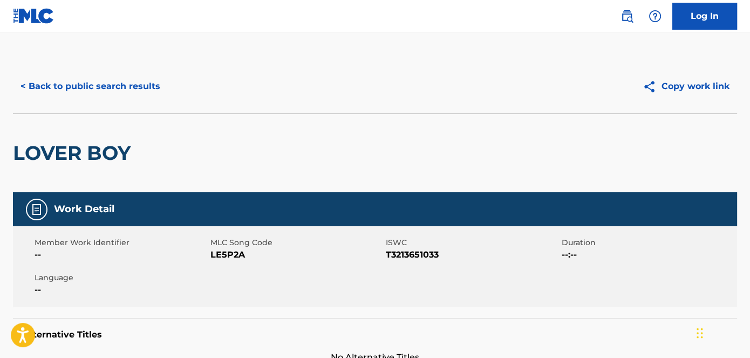
click at [239, 253] on span "LE5P2A" at bounding box center [296, 254] width 173 height 13
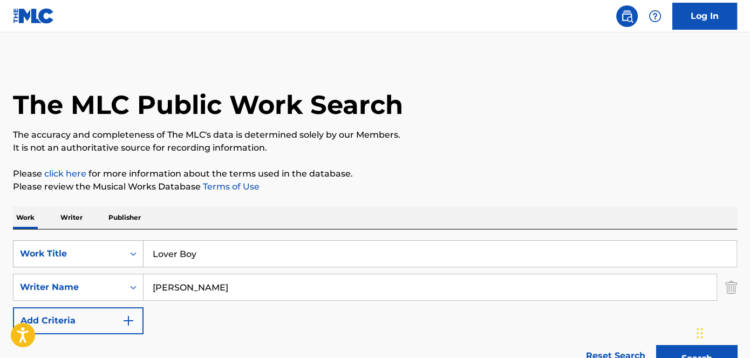
click at [91, 252] on div "SearchWithCriteriaa739e04a-dc1f-4359-9d22-33609b9b7332 Work Title Lover Boy" at bounding box center [375, 253] width 724 height 27
paste input "Make Some Noise"
type input "Make Some Noise"
drag, startPoint x: 487, startPoint y: 152, endPoint x: 437, endPoint y: 184, distance: 59.2
click at [489, 152] on p "It is not an authoritative source for recording information." at bounding box center [375, 147] width 724 height 13
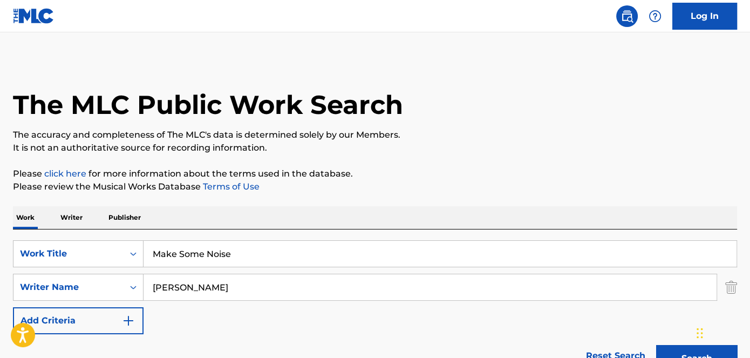
click at [688, 351] on button "Search" at bounding box center [696, 358] width 81 height 27
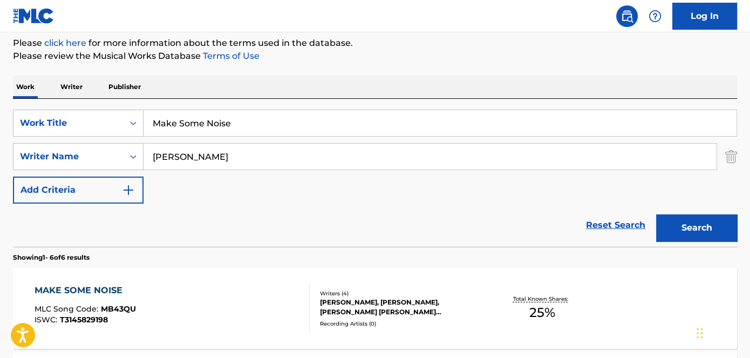
scroll to position [196, 0]
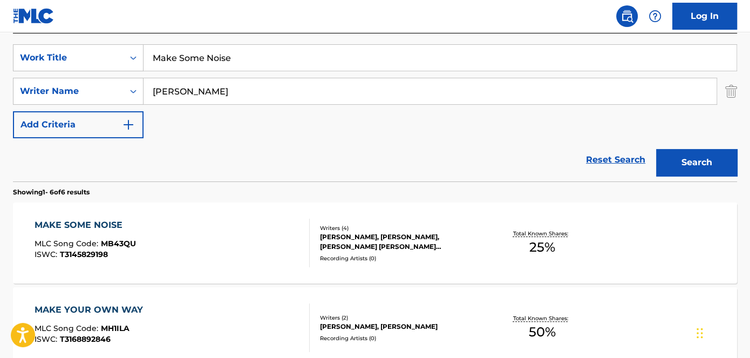
click at [356, 237] on div "[PERSON_NAME], [PERSON_NAME], [PERSON_NAME] [PERSON_NAME] [PERSON_NAME]" at bounding box center [401, 241] width 162 height 19
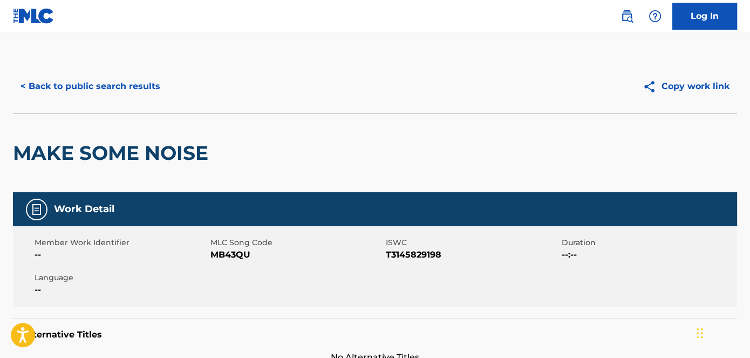
click at [232, 253] on span "MB43QU" at bounding box center [296, 254] width 173 height 13
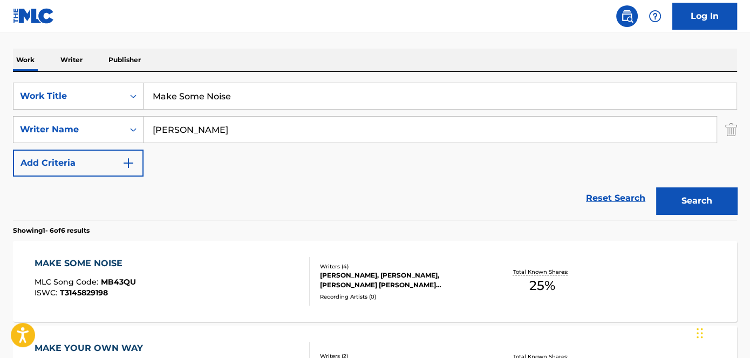
scroll to position [147, 0]
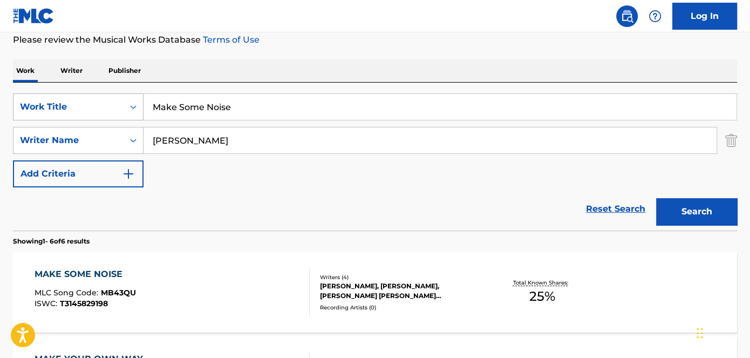
drag, startPoint x: 286, startPoint y: 115, endPoint x: 67, endPoint y: 114, distance: 218.6
click at [102, 114] on div "SearchWithCriteriaa739e04a-dc1f-4359-9d22-33609b9b7332 Work Title Make Some Noi…" at bounding box center [375, 106] width 724 height 27
paste input "Your Own Way"
type input "Make Your Own Way"
click at [359, 39] on p "Please review the Musical Works Database Terms of Use" at bounding box center [375, 39] width 724 height 13
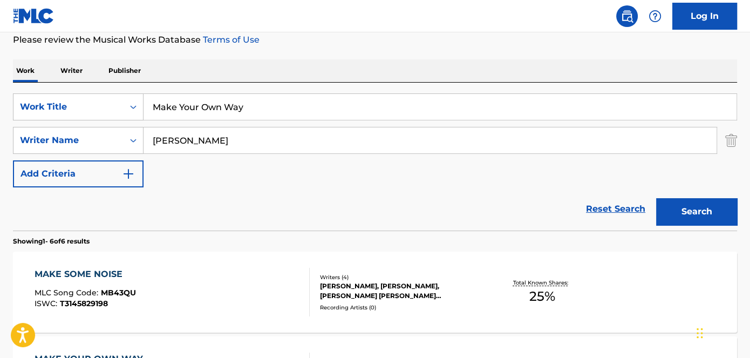
click at [710, 208] on button "Search" at bounding box center [696, 211] width 81 height 27
click at [363, 294] on div "[PERSON_NAME], [PERSON_NAME]" at bounding box center [401, 291] width 162 height 10
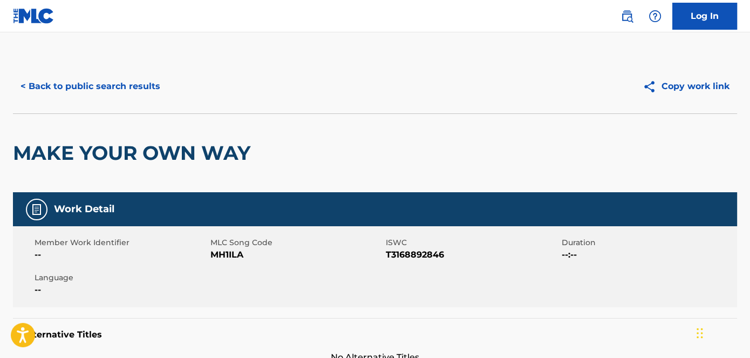
click at [229, 257] on span "MH1ILA" at bounding box center [296, 254] width 173 height 13
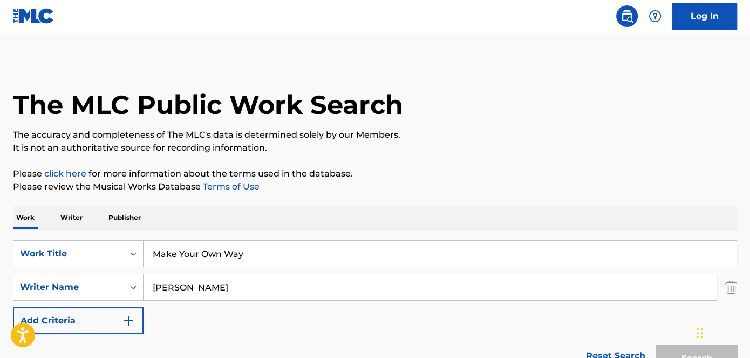
scroll to position [147, 0]
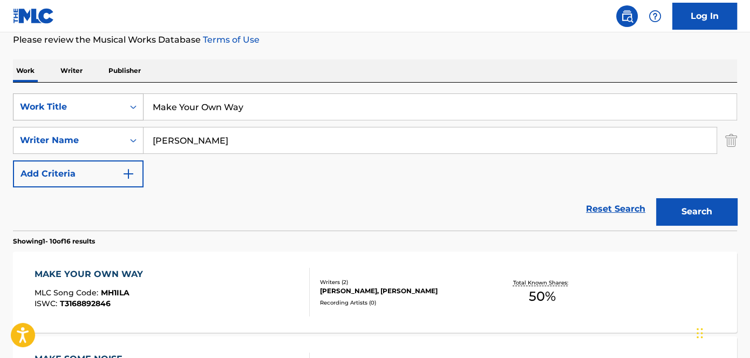
drag, startPoint x: 208, startPoint y: 107, endPoint x: 108, endPoint y: 107, distance: 99.8
click at [112, 107] on div "SearchWithCriteriaa739e04a-dc1f-4359-9d22-33609b9b7332 Work Title Make Your Own…" at bounding box center [375, 106] width 724 height 27
paste input "y World"
type input "My World"
click at [361, 63] on div "Work Writer Publisher" at bounding box center [375, 70] width 724 height 23
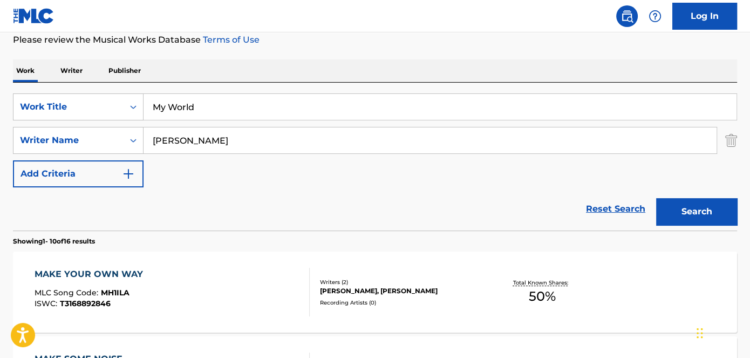
click at [683, 211] on button "Search" at bounding box center [696, 211] width 81 height 27
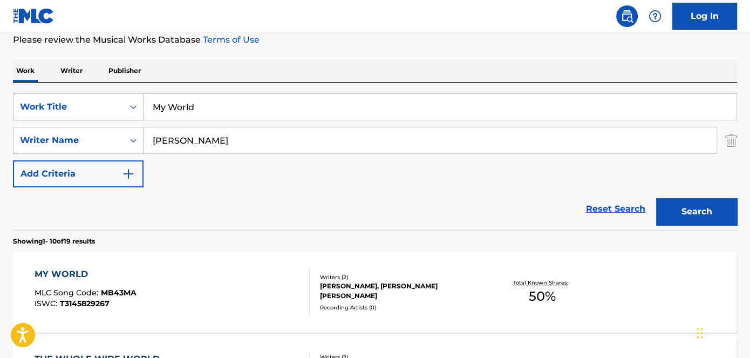
click at [364, 291] on div "[PERSON_NAME], [PERSON_NAME] [PERSON_NAME]" at bounding box center [401, 290] width 162 height 19
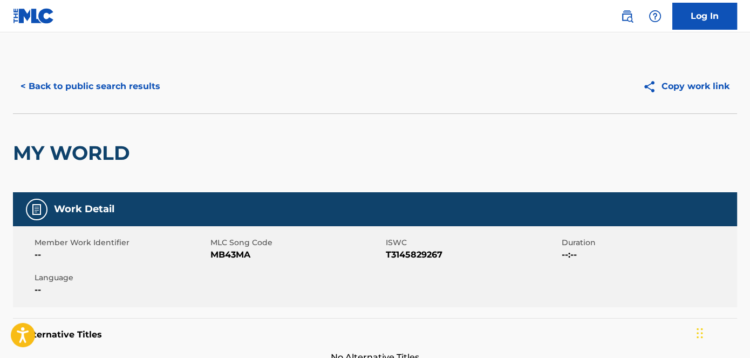
click at [226, 251] on span "MB43MA" at bounding box center [296, 254] width 173 height 13
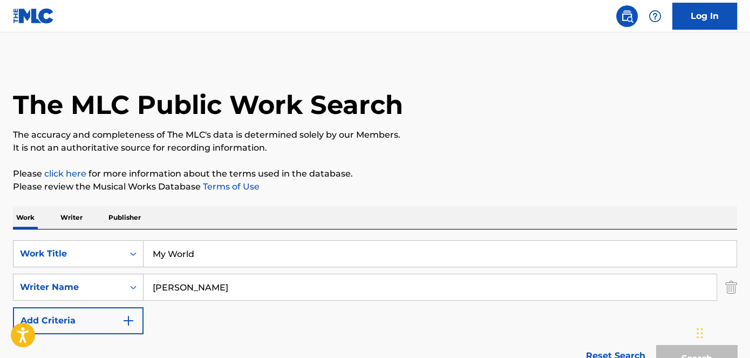
scroll to position [147, 0]
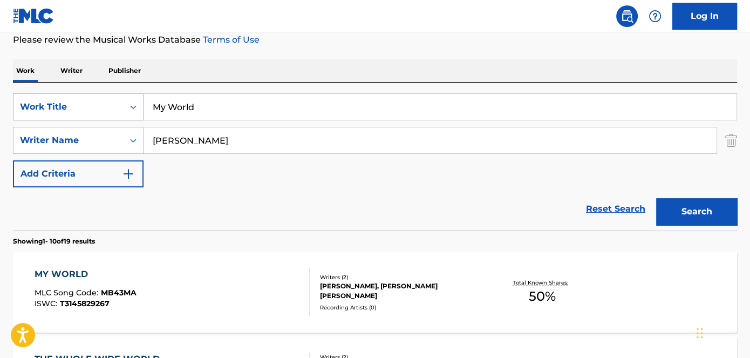
drag, startPoint x: 238, startPoint y: 113, endPoint x: 83, endPoint y: 113, distance: 154.9
click at [85, 113] on div "SearchWithCriteriaa739e04a-dc1f-4359-9d22-33609b9b7332 Work Title My World" at bounding box center [375, 106] width 724 height 27
paste input "Obsesse"
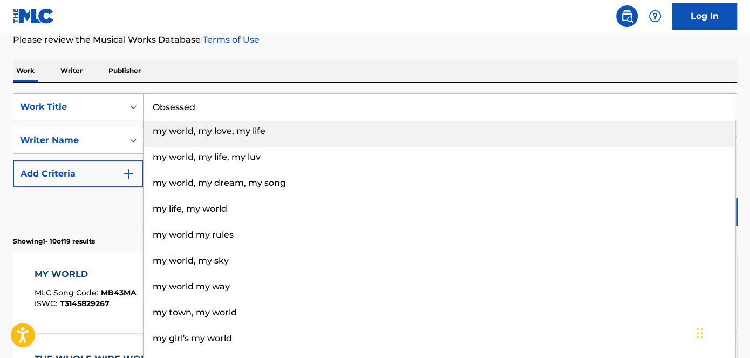
type input "Obsessed"
click at [336, 41] on p "Please review the Musical Works Database Terms of Use" at bounding box center [375, 39] width 724 height 13
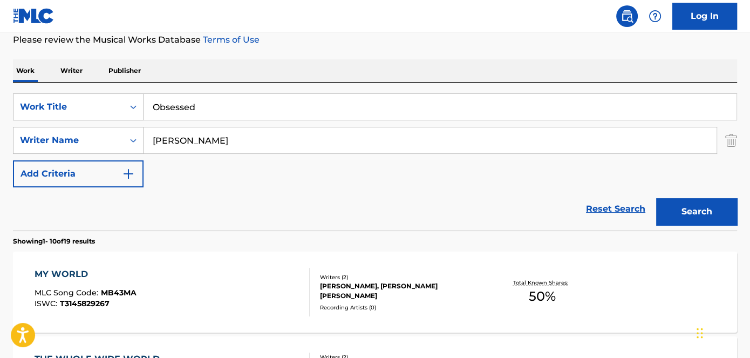
click at [688, 208] on button "Search" at bounding box center [696, 211] width 81 height 27
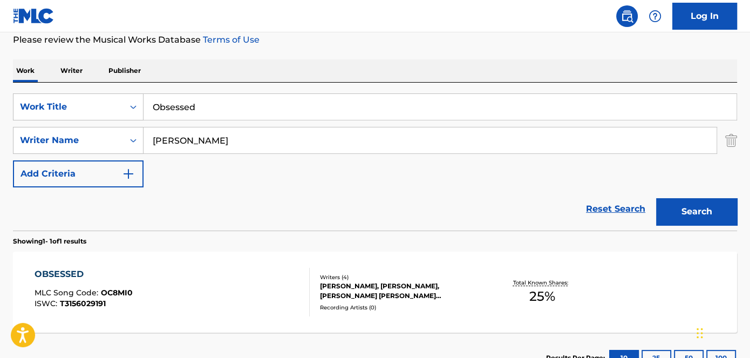
click at [397, 283] on div "[PERSON_NAME], [PERSON_NAME], [PERSON_NAME] [PERSON_NAME] [PERSON_NAME]" at bounding box center [401, 290] width 162 height 19
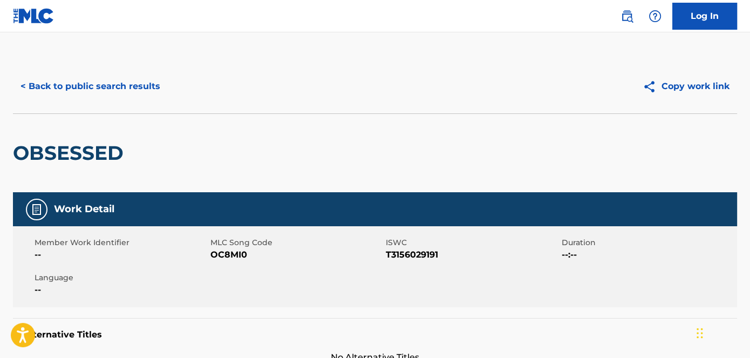
click at [236, 257] on span "OC8MI0" at bounding box center [296, 254] width 173 height 13
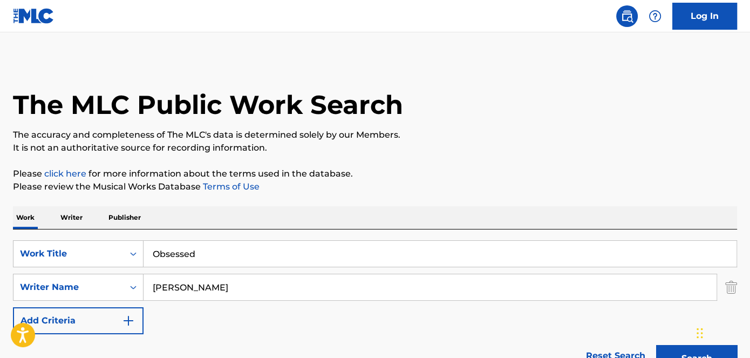
scroll to position [147, 0]
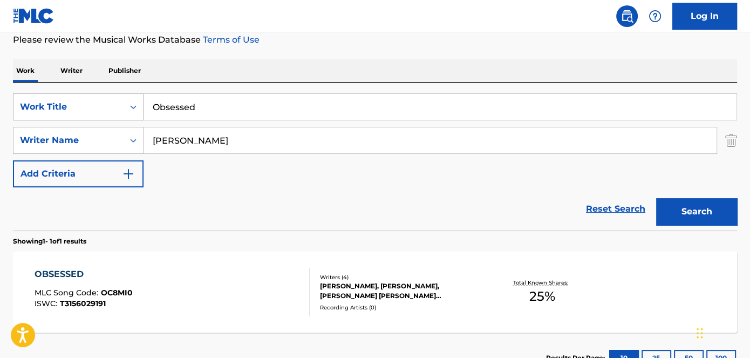
drag, startPoint x: 220, startPoint y: 108, endPoint x: 87, endPoint y: 111, distance: 132.8
click at [90, 111] on div "SearchWithCriteriaa739e04a-dc1f-4359-9d22-33609b9b7332 Work Title Obsessed" at bounding box center [375, 106] width 724 height 27
paste input "nly On [DATE]"
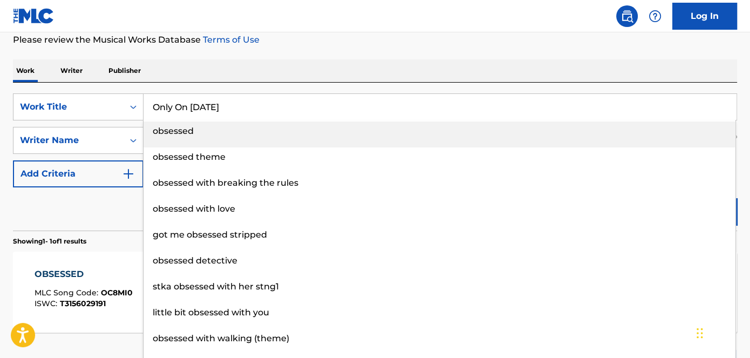
type input "Only On [DATE]"
click at [337, 52] on div "The MLC Public Work Search The accuracy and completeness of The MLC's data is d…" at bounding box center [375, 148] width 750 height 471
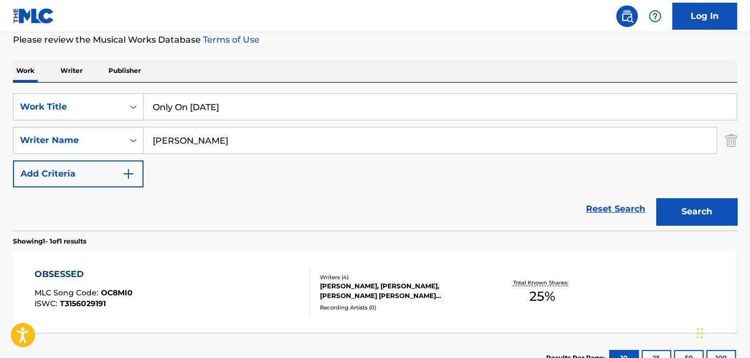
click at [688, 209] on button "Search" at bounding box center [696, 211] width 81 height 27
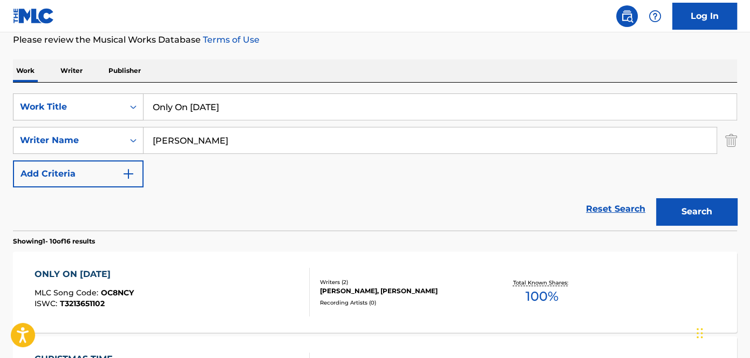
click at [356, 288] on div "[PERSON_NAME], [PERSON_NAME]" at bounding box center [401, 291] width 162 height 10
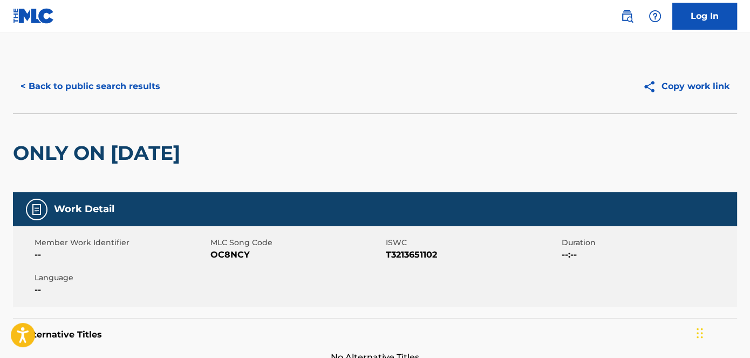
click at [227, 253] on span "OC8NCY" at bounding box center [296, 254] width 173 height 13
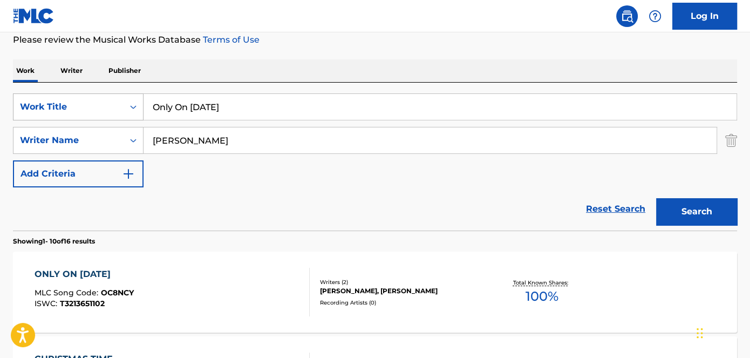
drag, startPoint x: 287, startPoint y: 115, endPoint x: 76, endPoint y: 116, distance: 211.0
click at [76, 116] on div "SearchWithCriteriaa739e04a-dc1f-4359-9d22-33609b9b7332 Work Title Only On [DATE]" at bounding box center [375, 106] width 724 height 27
paste input "Take Me Hom"
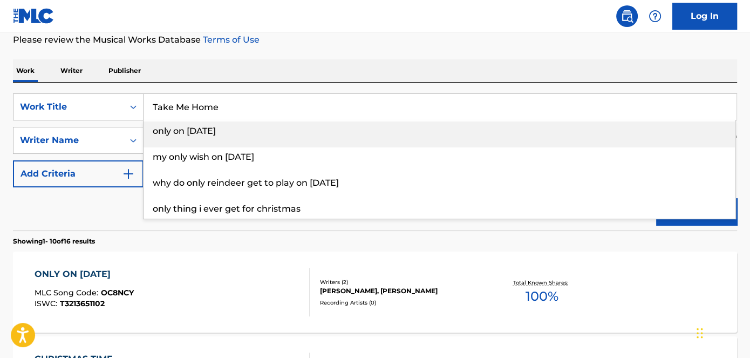
type input "Take Me Home"
click at [390, 37] on p "Please review the Musical Works Database Terms of Use" at bounding box center [375, 39] width 724 height 13
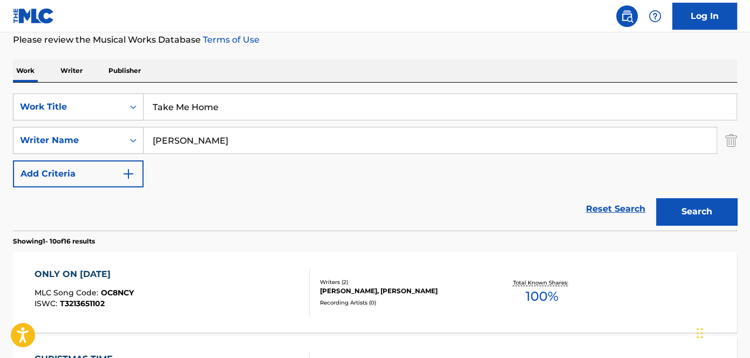
click at [682, 210] on button "Search" at bounding box center [696, 211] width 81 height 27
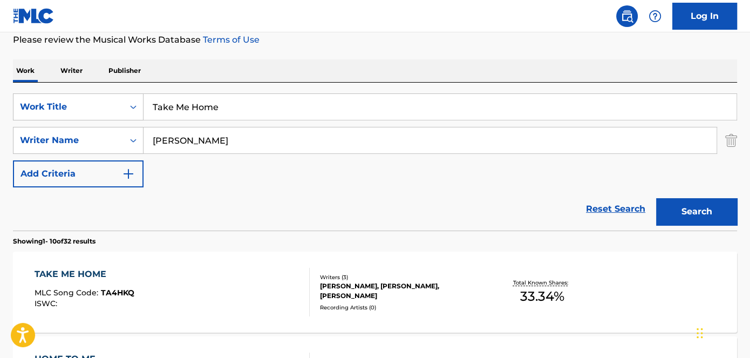
click at [354, 283] on div "[PERSON_NAME], [PERSON_NAME], [PERSON_NAME]" at bounding box center [401, 290] width 162 height 19
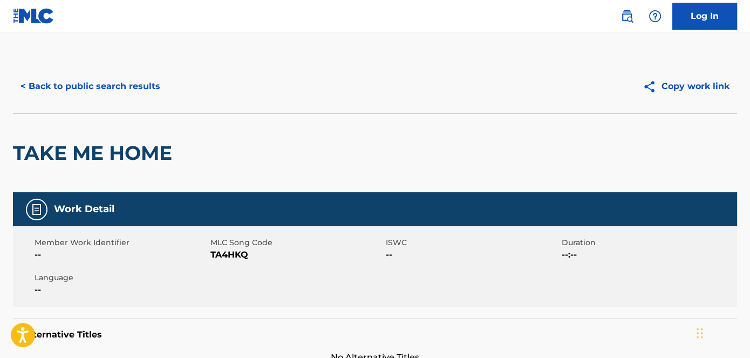
click at [233, 255] on span "TA4HKQ" at bounding box center [296, 254] width 173 height 13
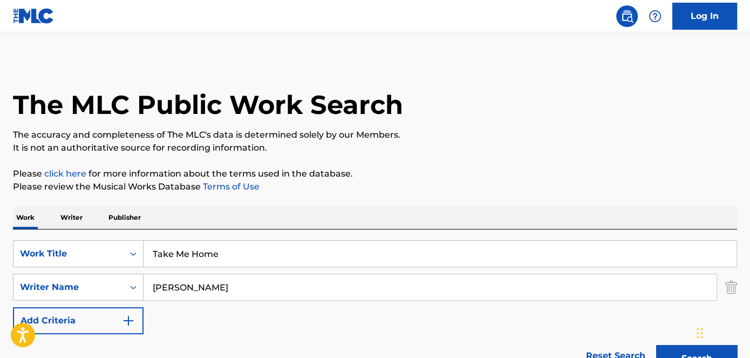
scroll to position [147, 0]
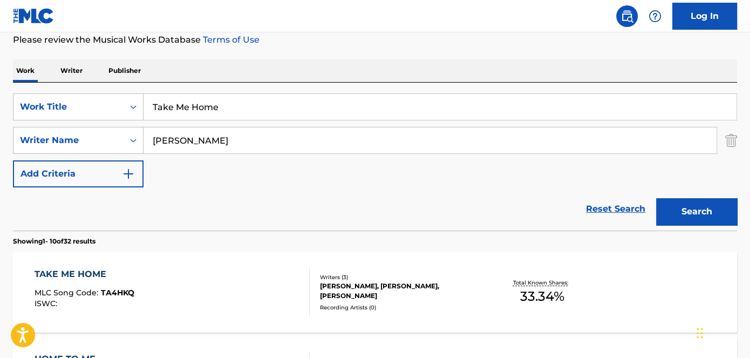
drag, startPoint x: 206, startPoint y: 110, endPoint x: 167, endPoint y: 90, distance: 43.4
click at [79, 110] on div "SearchWithCriteriaa739e04a-dc1f-4359-9d22-33609b9b7332 Work Title Take Me Home" at bounding box center [375, 106] width 724 height 27
paste input "st"
type input "Taste"
click at [363, 40] on p "Please review the Musical Works Database Terms of Use" at bounding box center [375, 39] width 724 height 13
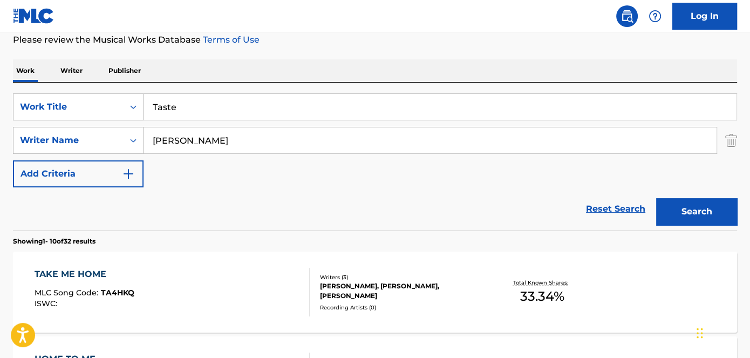
click at [717, 217] on button "Search" at bounding box center [696, 211] width 81 height 27
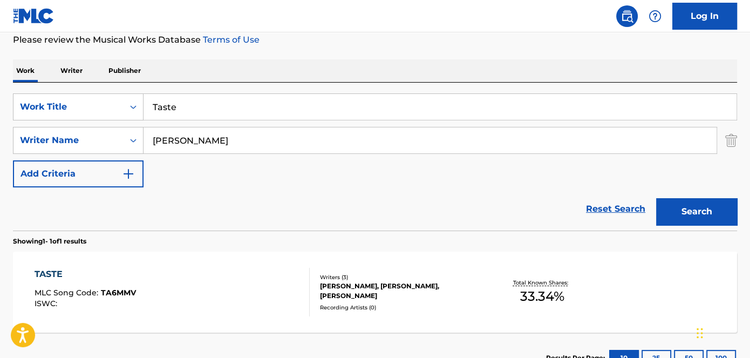
click at [403, 287] on div "[PERSON_NAME], [PERSON_NAME], [PERSON_NAME]" at bounding box center [401, 290] width 162 height 19
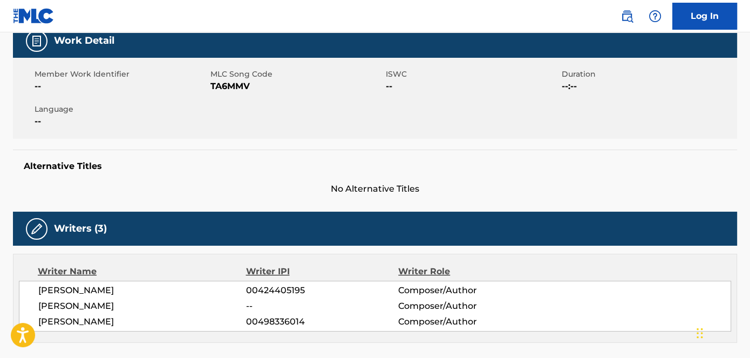
scroll to position [98, 0]
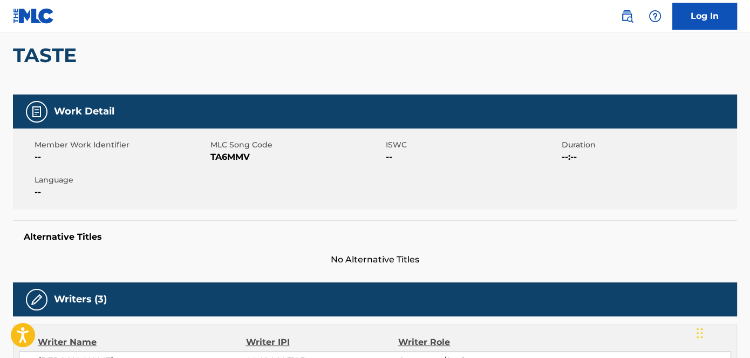
click at [236, 155] on span "TA6MMV" at bounding box center [296, 157] width 173 height 13
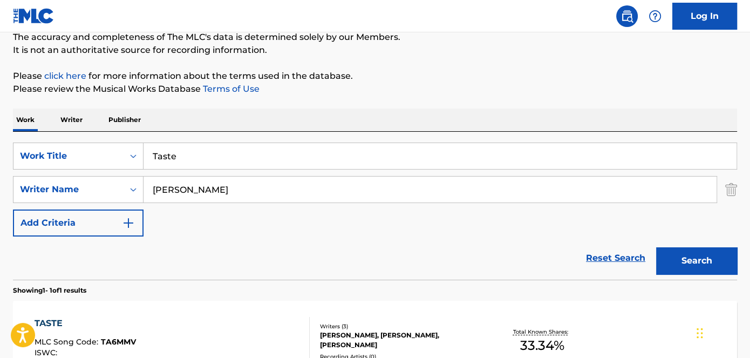
scroll to position [147, 0]
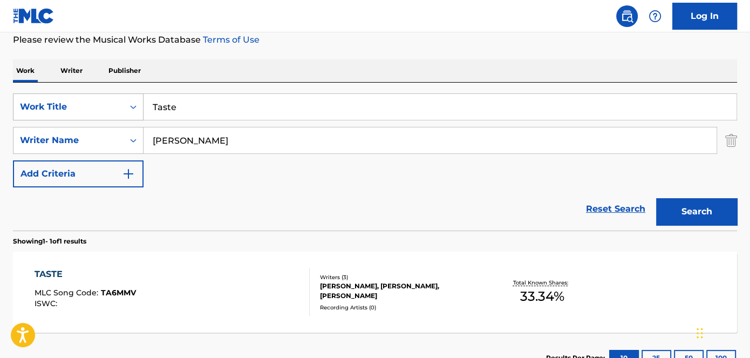
drag, startPoint x: 207, startPoint y: 106, endPoint x: 104, endPoint y: 106, distance: 103.1
click at [104, 106] on div "SearchWithCriteriaa739e04a-dc1f-4359-9d22-33609b9b7332 Work Title Taste" at bounding box center [375, 106] width 724 height 27
paste input "he Gray"
type input "The Gray"
click at [389, 38] on p "Please review the Musical Works Database Terms of Use" at bounding box center [375, 39] width 724 height 13
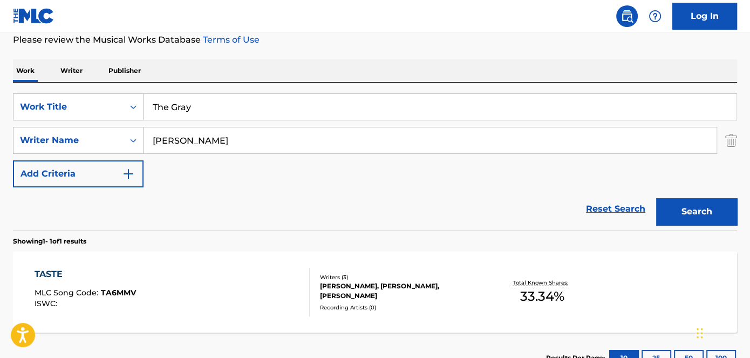
click at [703, 205] on button "Search" at bounding box center [696, 211] width 81 height 27
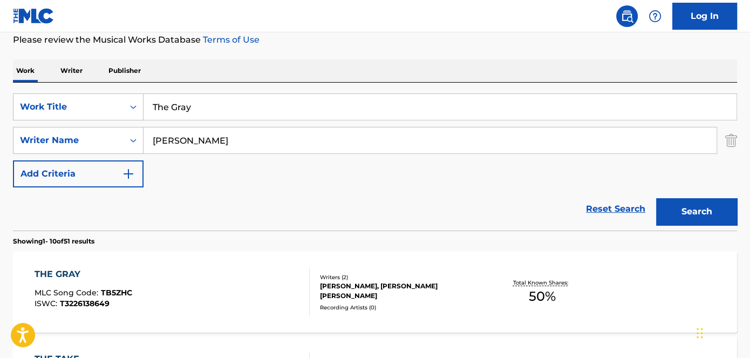
click at [402, 287] on div "[PERSON_NAME], [PERSON_NAME] [PERSON_NAME]" at bounding box center [401, 290] width 162 height 19
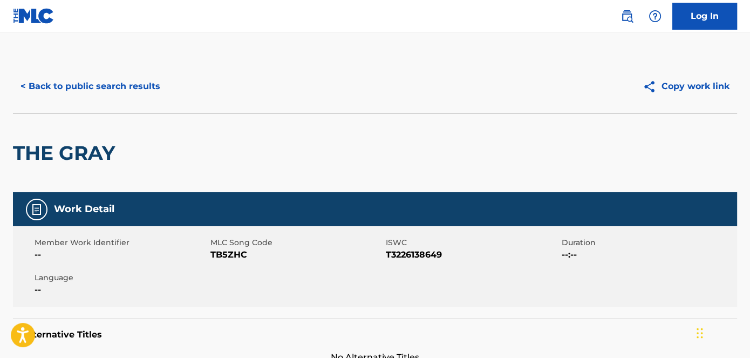
click at [240, 252] on span "TB5ZHC" at bounding box center [296, 254] width 173 height 13
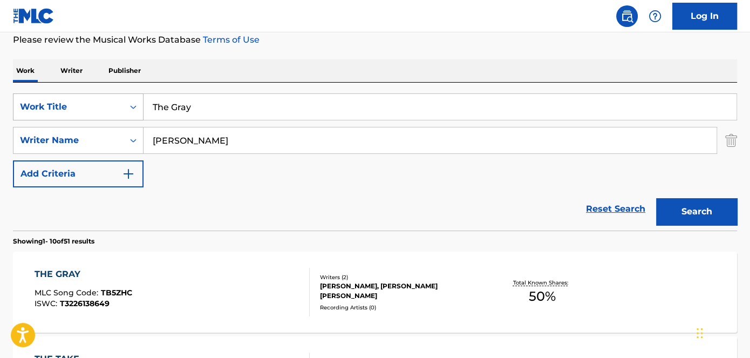
drag, startPoint x: 181, startPoint y: 107, endPoint x: 123, endPoint y: 107, distance: 58.3
click at [132, 107] on div "SearchWithCriteriaa739e04a-dc1f-4359-9d22-33609b9b7332 Work Title The Gray" at bounding box center [375, 106] width 724 height 27
paste input "Wire"
type input "The Wire"
click at [324, 40] on p "Please review the Musical Works Database Terms of Use" at bounding box center [375, 39] width 724 height 13
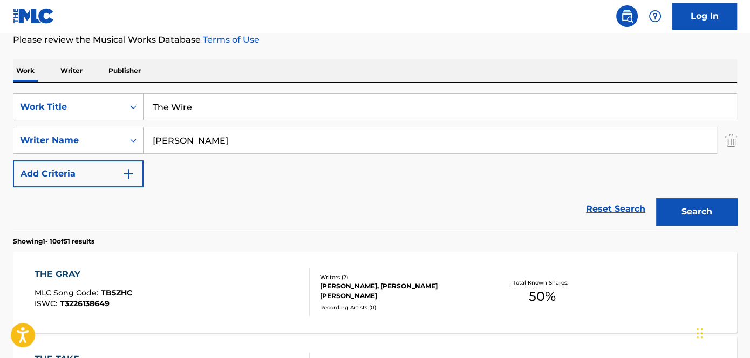
click at [673, 195] on div "Search" at bounding box center [694, 208] width 86 height 43
click at [678, 203] on button "Search" at bounding box center [696, 211] width 81 height 27
click at [367, 288] on div "[PERSON_NAME], [PERSON_NAME] [PERSON_NAME]" at bounding box center [401, 290] width 162 height 19
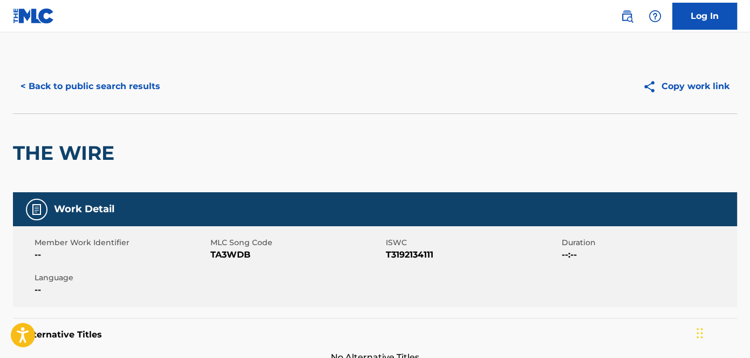
click at [237, 252] on span "TA3WDB" at bounding box center [296, 254] width 173 height 13
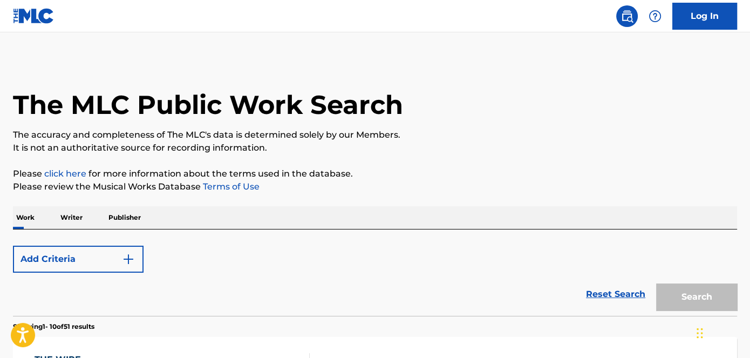
scroll to position [147, 0]
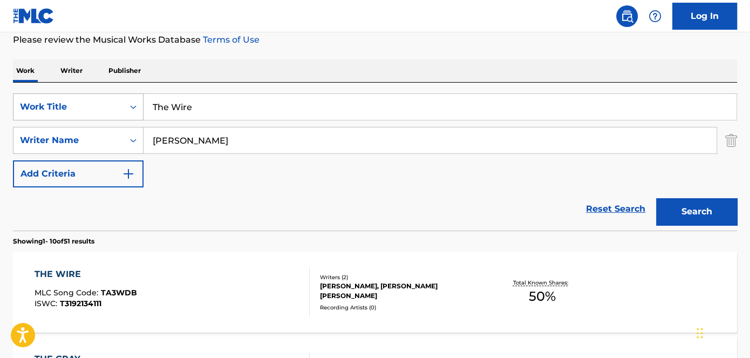
drag, startPoint x: 232, startPoint y: 104, endPoint x: 128, endPoint y: 111, distance: 104.4
click at [130, 111] on div "SearchWithCriteriaa739e04a-dc1f-4359-9d22-33609b9b7332 Work Title The Wire" at bounding box center [375, 106] width 724 height 27
paste input "inkin' Bout"
type input "Thinkin' Bout"
click at [341, 43] on p "Please review the Musical Works Database Terms of Use" at bounding box center [375, 39] width 724 height 13
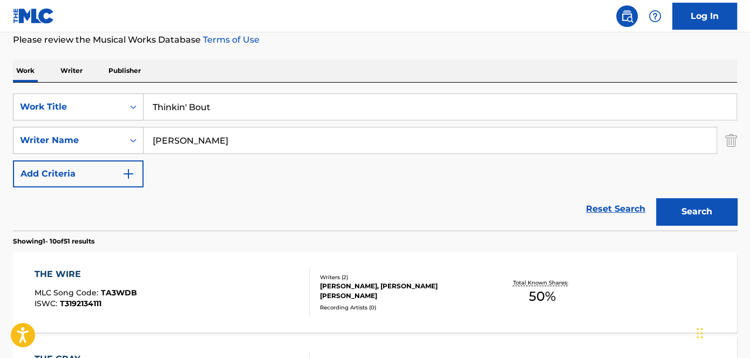
click at [706, 207] on button "Search" at bounding box center [696, 211] width 81 height 27
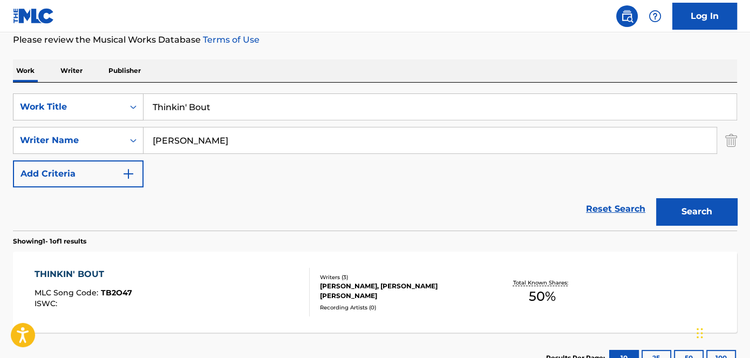
click at [363, 288] on div "[PERSON_NAME], [PERSON_NAME] [PERSON_NAME]" at bounding box center [401, 290] width 162 height 19
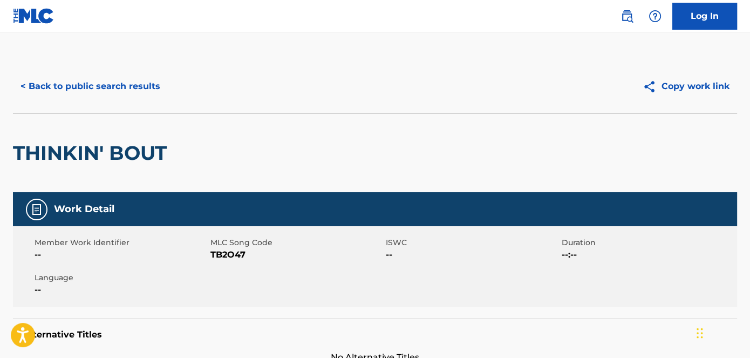
drag, startPoint x: 230, startPoint y: 249, endPoint x: 228, endPoint y: 255, distance: 6.2
click at [229, 249] on span "TB2O47" at bounding box center [296, 254] width 173 height 13
click at [230, 259] on span "TB2O47" at bounding box center [296, 254] width 173 height 13
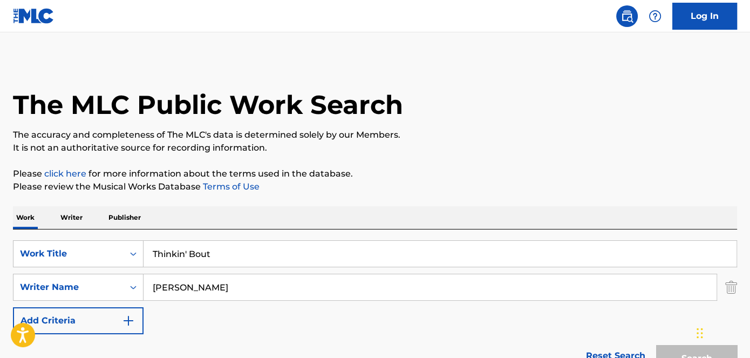
scroll to position [147, 0]
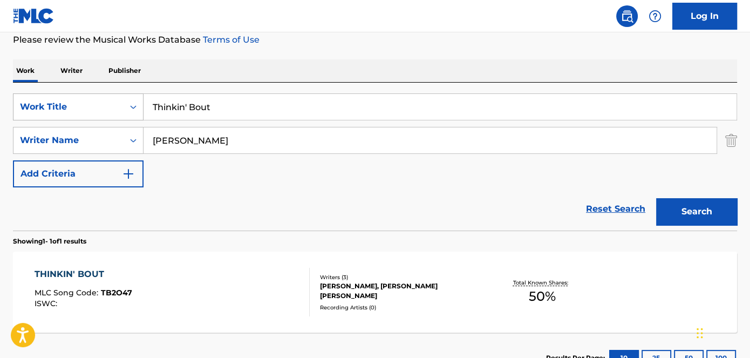
drag, startPoint x: 275, startPoint y: 111, endPoint x: 33, endPoint y: 112, distance: 242.3
click at [33, 112] on div "SearchWithCriteriaa739e04a-dc1f-4359-9d22-33609b9b7332 Work Title Thinkin' Bout" at bounding box center [375, 106] width 724 height 27
paste input "s Is My Momen"
type input "This Is My Moment"
click at [334, 56] on div "The MLC Public Work Search The accuracy and completeness of The MLC's data is d…" at bounding box center [375, 148] width 750 height 471
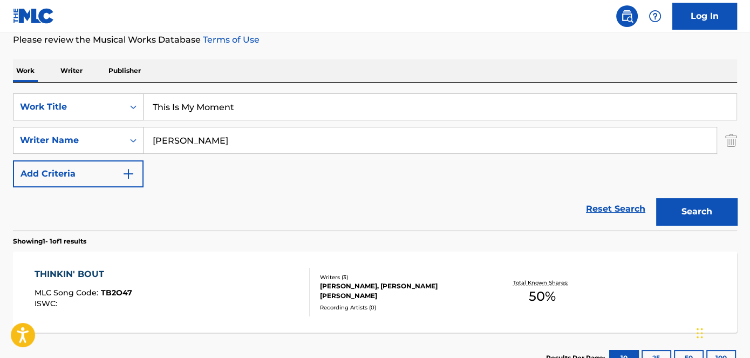
click at [699, 218] on button "Search" at bounding box center [696, 211] width 81 height 27
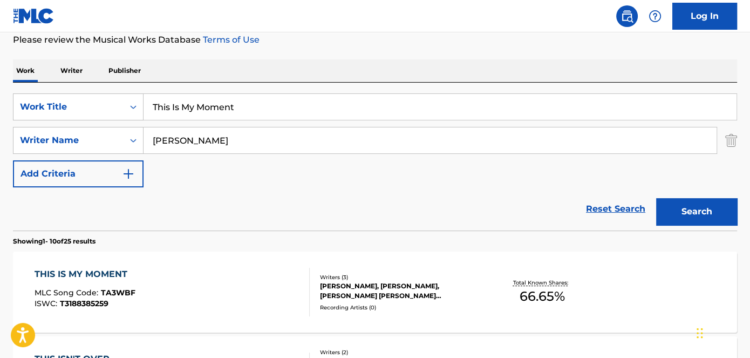
click at [378, 293] on div "[PERSON_NAME], [PERSON_NAME], [PERSON_NAME] [PERSON_NAME] [PERSON_NAME]" at bounding box center [401, 290] width 162 height 19
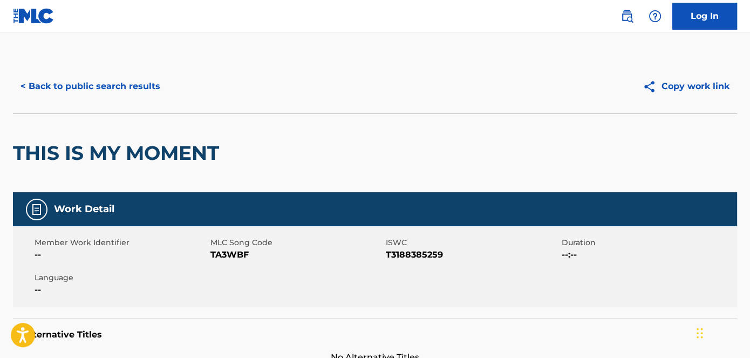
click at [243, 255] on span "TA3WBF" at bounding box center [296, 254] width 173 height 13
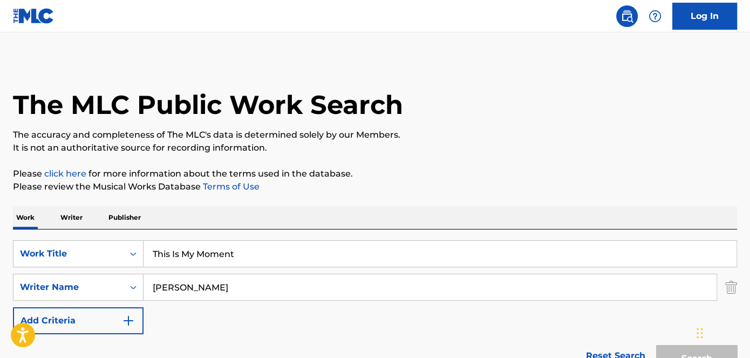
scroll to position [147, 0]
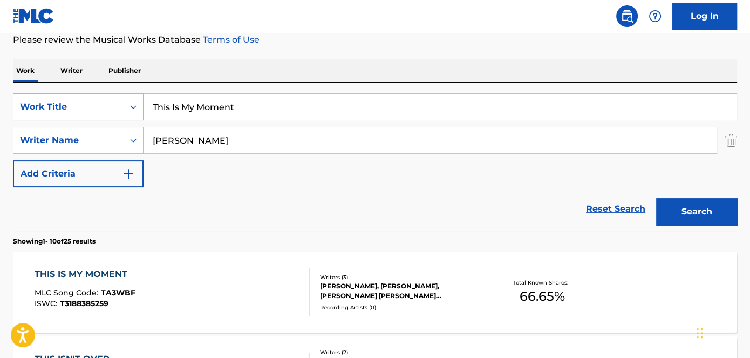
drag, startPoint x: 260, startPoint y: 107, endPoint x: 80, endPoint y: 103, distance: 179.8
click at [102, 105] on div "SearchWithCriteriaa739e04a-dc1f-4359-9d22-33609b9b7332 Work Title This Is My Mo…" at bounding box center [375, 106] width 724 height 27
paste input "icket To The Moon"
type input "Ticket To The Moon"
click at [293, 39] on p "Please review the Musical Works Database Terms of Use" at bounding box center [375, 39] width 724 height 13
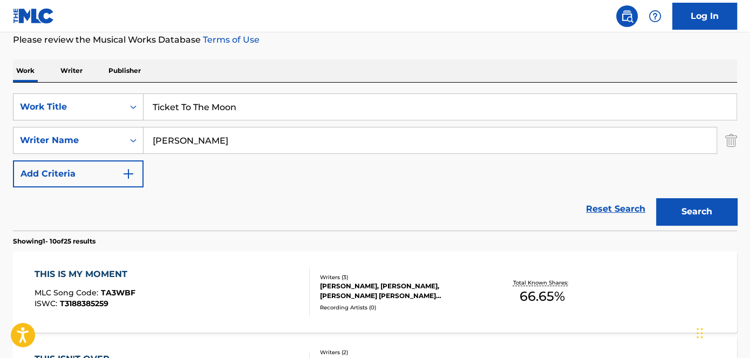
click at [714, 207] on button "Search" at bounding box center [696, 211] width 81 height 27
click at [369, 293] on div "[PERSON_NAME], [PERSON_NAME], [PERSON_NAME] [PERSON_NAME]" at bounding box center [401, 290] width 162 height 19
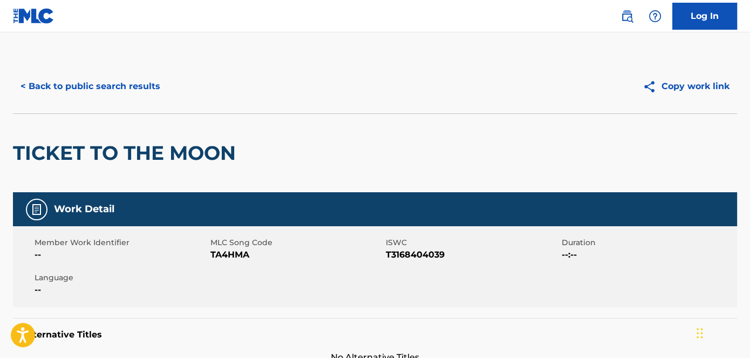
click at [235, 255] on span "TA4HMA" at bounding box center [296, 254] width 173 height 13
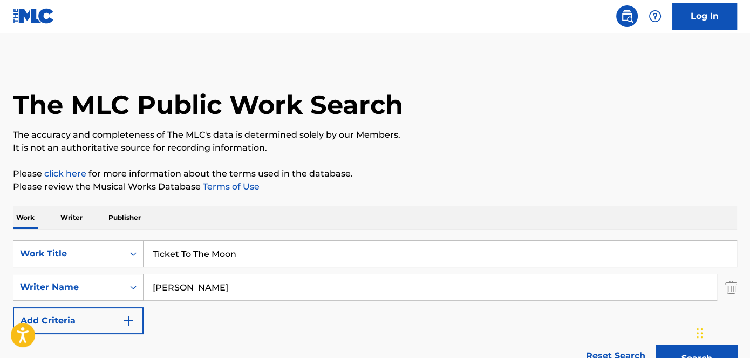
scroll to position [147, 0]
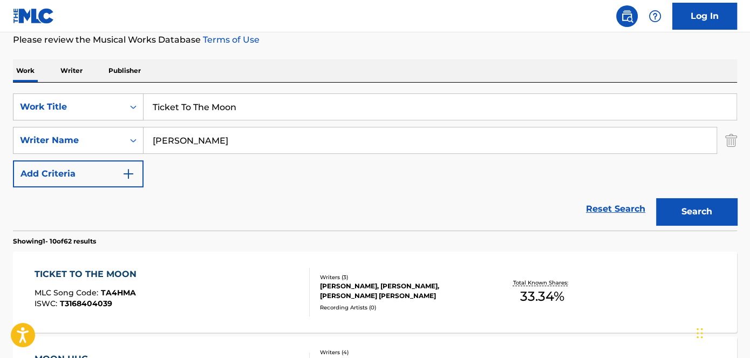
drag, startPoint x: 276, startPoint y: 106, endPoint x: 158, endPoint y: 107, distance: 118.2
click at [148, 108] on input "Ticket To The Moon" at bounding box center [440, 107] width 593 height 26
paste input "U Don't Know"
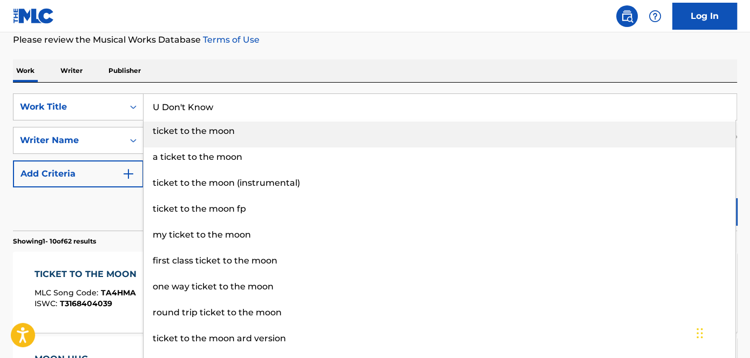
type input "U Don't Know"
click at [331, 59] on div "Work Writer Publisher" at bounding box center [375, 70] width 724 height 23
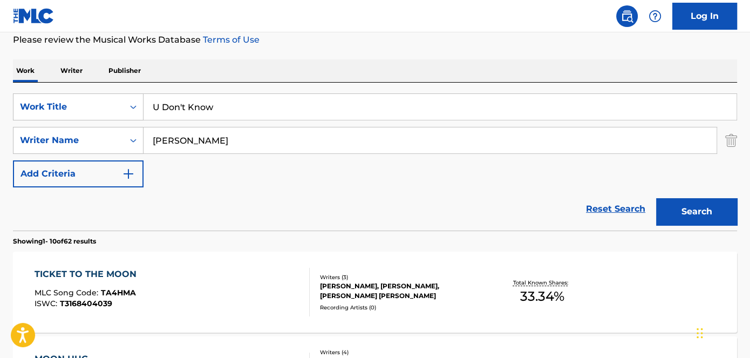
click at [715, 205] on button "Search" at bounding box center [696, 211] width 81 height 27
click at [344, 291] on div "[PERSON_NAME], [PERSON_NAME], [PERSON_NAME]" at bounding box center [401, 290] width 162 height 19
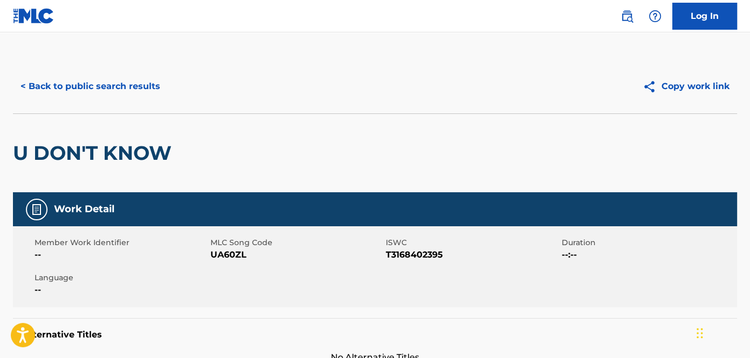
click at [222, 254] on span "UA60ZL" at bounding box center [296, 254] width 173 height 13
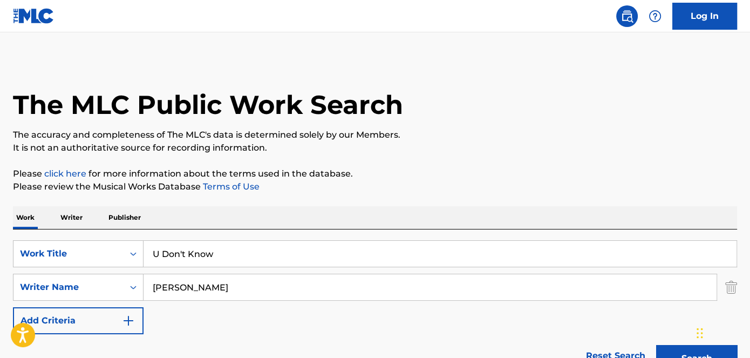
scroll to position [147, 0]
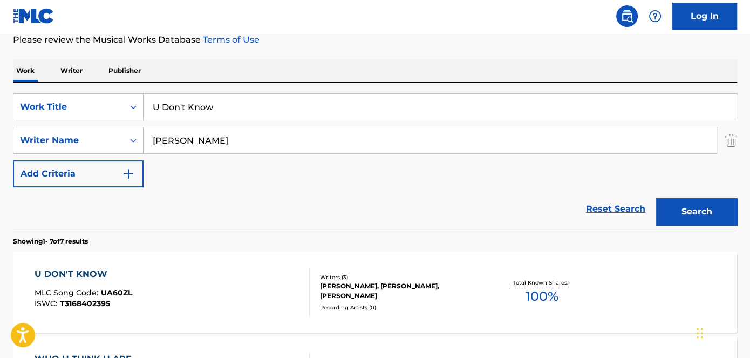
drag, startPoint x: 189, startPoint y: 111, endPoint x: 185, endPoint y: 108, distance: 5.8
click at [118, 111] on div "SearchWithCriteriaa739e04a-dc1f-4359-9d22-33609b9b7332 Work Title U Don't Know" at bounding box center [375, 106] width 724 height 27
paste input "ltraviolet"
type input "Ultraviolet"
click at [330, 63] on div "Work Writer Publisher" at bounding box center [375, 70] width 724 height 23
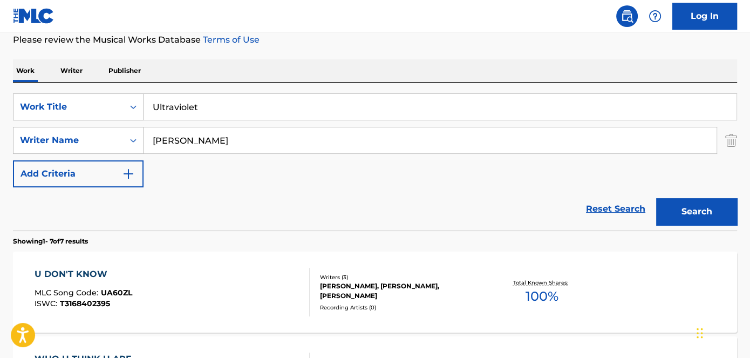
click at [697, 209] on button "Search" at bounding box center [696, 211] width 81 height 27
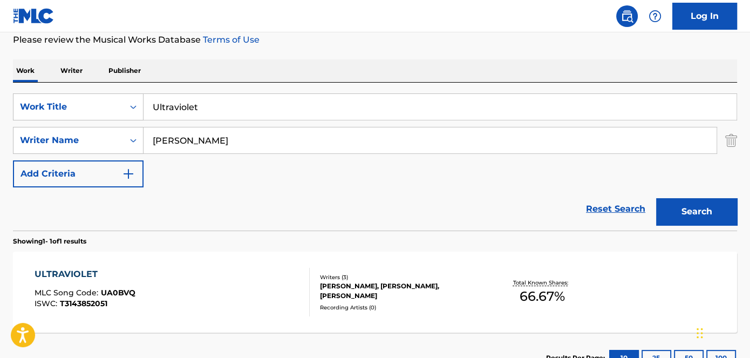
click at [370, 287] on div "[PERSON_NAME], [PERSON_NAME], [PERSON_NAME]" at bounding box center [401, 290] width 162 height 19
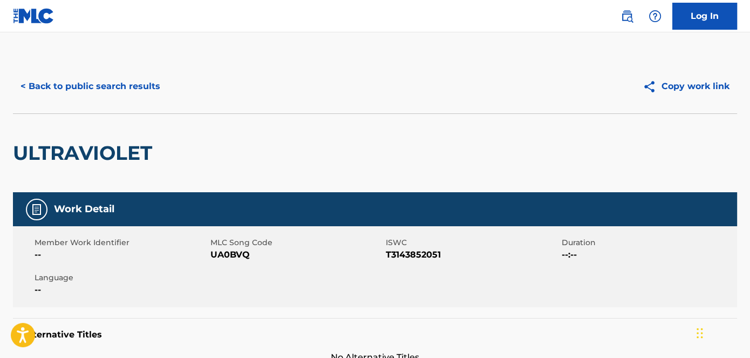
click at [239, 254] on span "UA0BVQ" at bounding box center [296, 254] width 173 height 13
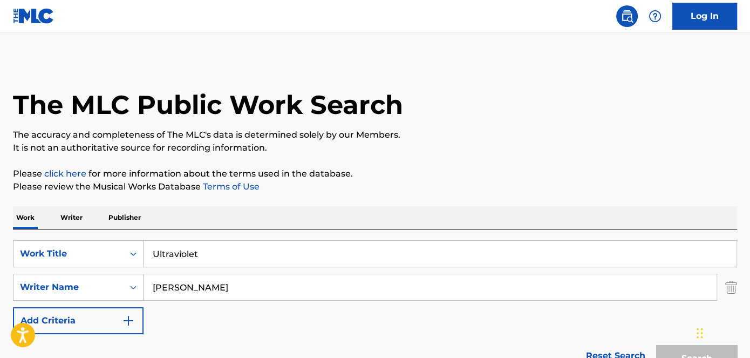
scroll to position [147, 0]
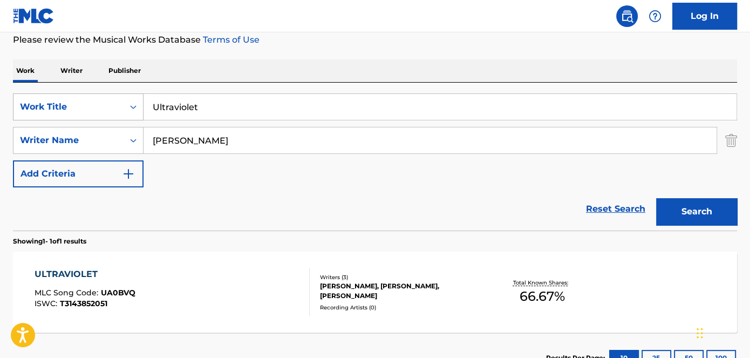
drag, startPoint x: 212, startPoint y: 117, endPoint x: 129, endPoint y: 117, distance: 82.6
click at [142, 117] on div "SearchWithCriteriaa739e04a-dc1f-4359-9d22-33609b9b7332 Work Title Ultraviolet" at bounding box center [375, 106] width 724 height 27
paste input "Veins"
type input "Veins"
drag, startPoint x: 344, startPoint y: 57, endPoint x: 397, endPoint y: 81, distance: 58.0
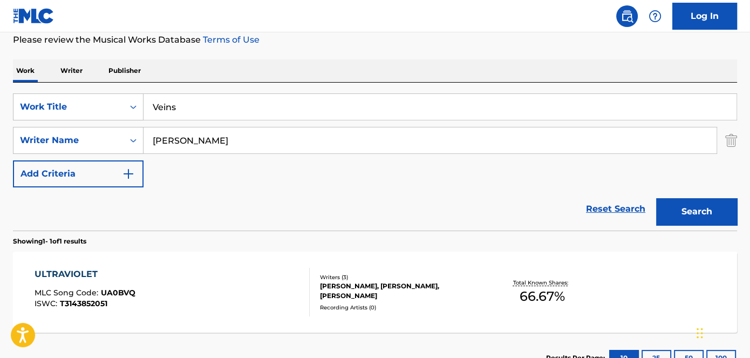
click at [345, 57] on div "The MLC Public Work Search The accuracy and completeness of The MLC's data is d…" at bounding box center [375, 148] width 750 height 471
click at [728, 229] on div "Search" at bounding box center [694, 208] width 86 height 43
click at [711, 218] on button "Search" at bounding box center [696, 211] width 81 height 27
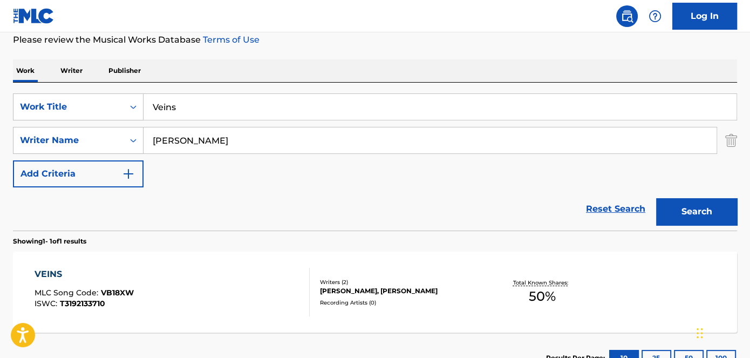
click at [355, 288] on div "[PERSON_NAME], [PERSON_NAME]" at bounding box center [401, 291] width 162 height 10
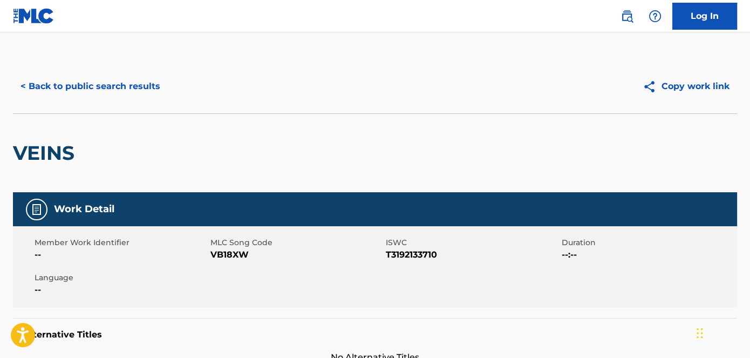
click at [226, 258] on span "VB18XW" at bounding box center [296, 254] width 173 height 13
click at [227, 256] on span "VB18XW" at bounding box center [296, 254] width 173 height 13
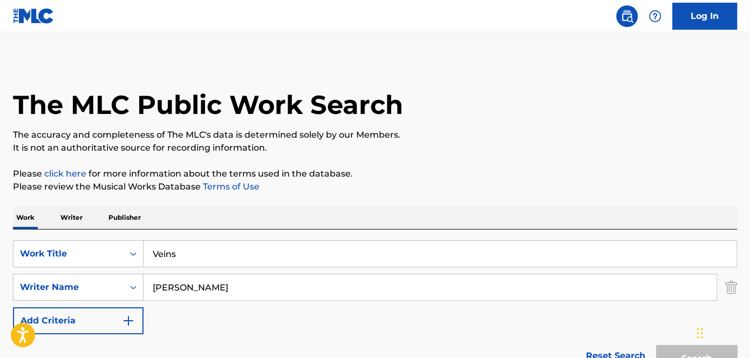
scroll to position [147, 0]
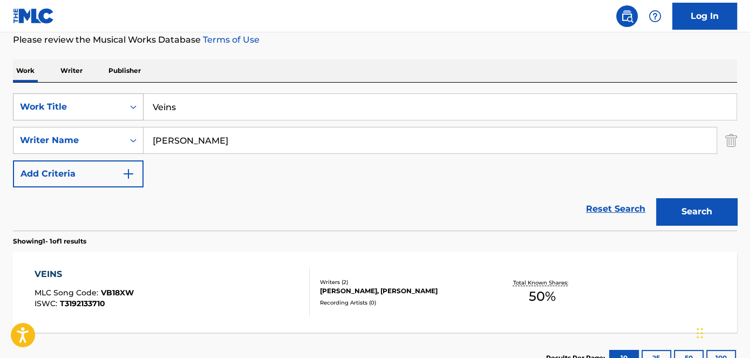
drag, startPoint x: 121, startPoint y: 114, endPoint x: 110, endPoint y: 112, distance: 11.5
click at [100, 114] on div "SearchWithCriteriaa739e04a-dc1f-4359-9d22-33609b9b7332 Work Title Veins" at bounding box center [375, 106] width 724 height 27
paste input "Who U Think U Are"
type input "Who U Think U Are"
click at [344, 59] on div "Work Writer Publisher" at bounding box center [375, 70] width 724 height 23
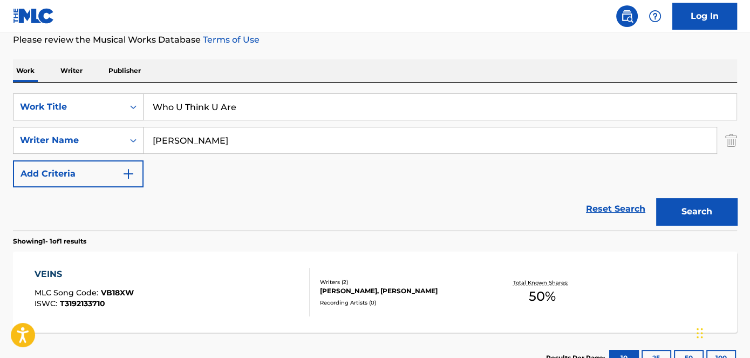
click at [697, 209] on button "Search" at bounding box center [696, 211] width 81 height 27
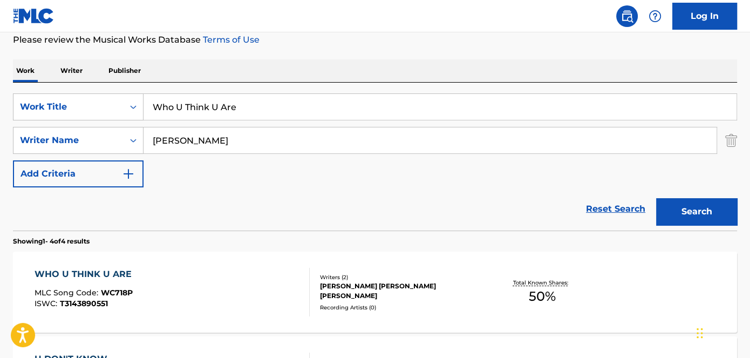
click at [371, 289] on div "[PERSON_NAME] [PERSON_NAME] [PERSON_NAME]" at bounding box center [401, 290] width 162 height 19
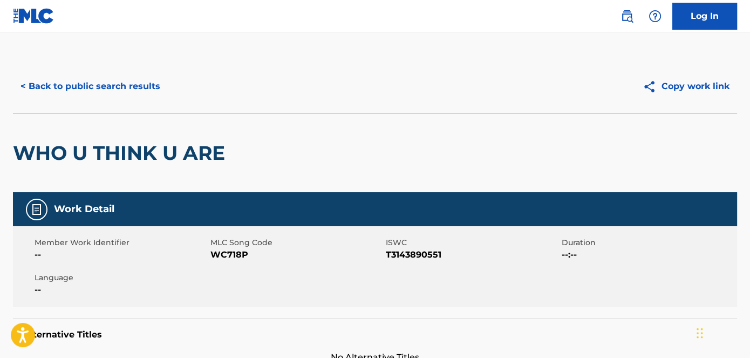
click at [240, 255] on span "WC718P" at bounding box center [296, 254] width 173 height 13
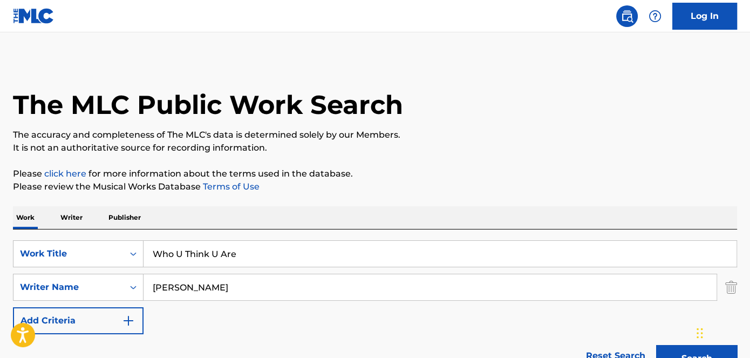
scroll to position [147, 0]
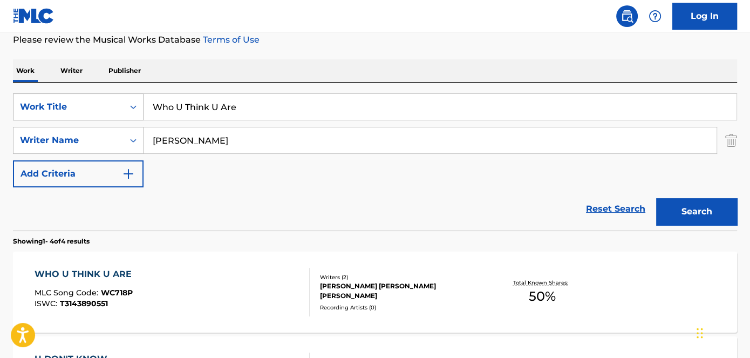
drag, startPoint x: 241, startPoint y: 105, endPoint x: 60, endPoint y: 105, distance: 180.3
click at [19, 105] on div "SearchWithCriteriaa739e04a-dc1f-4359-9d22-33609b9b7332 Work Title Who U Think U…" at bounding box center [375, 106] width 724 height 27
paste input "y Don't We Get High"
type input "Why Don't We Get High"
drag, startPoint x: 315, startPoint y: 50, endPoint x: 491, endPoint y: 95, distance: 181.0
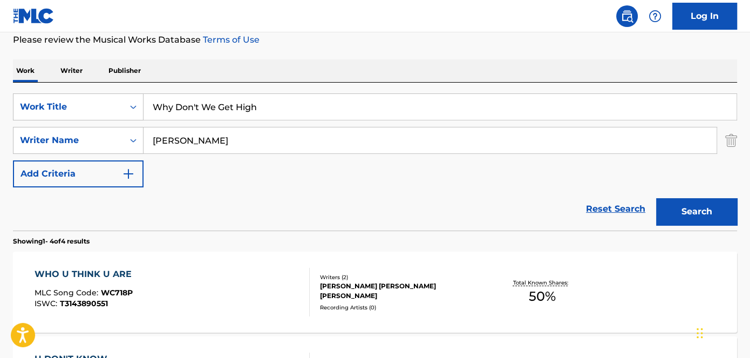
click at [316, 50] on div "The MLC Public Work Search The accuracy and completeness of The MLC's data is d…" at bounding box center [375, 275] width 750 height 725
click at [678, 207] on button "Search" at bounding box center [696, 211] width 81 height 27
click at [338, 284] on div "[PERSON_NAME], [PERSON_NAME], [PERSON_NAME]" at bounding box center [401, 290] width 162 height 19
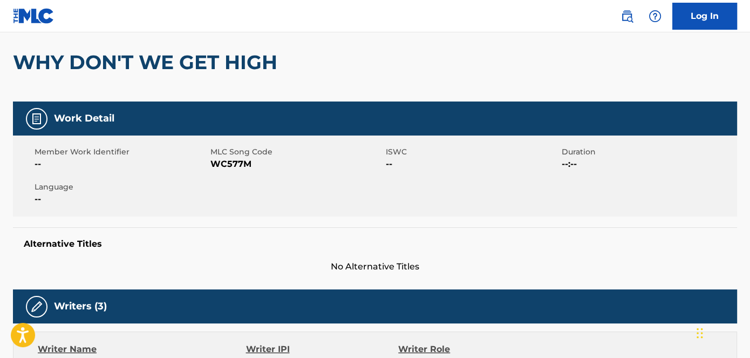
scroll to position [196, 0]
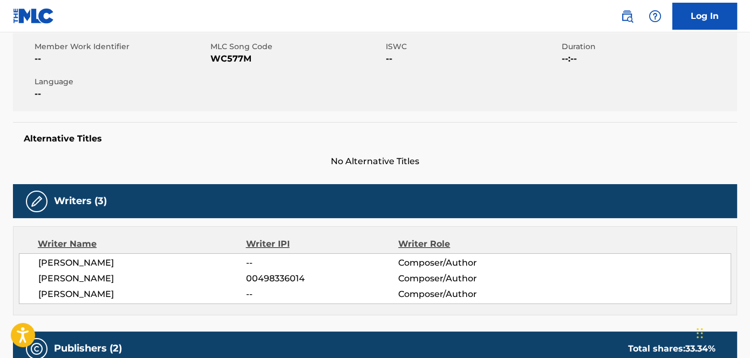
click at [239, 61] on span "WC577M" at bounding box center [296, 58] width 173 height 13
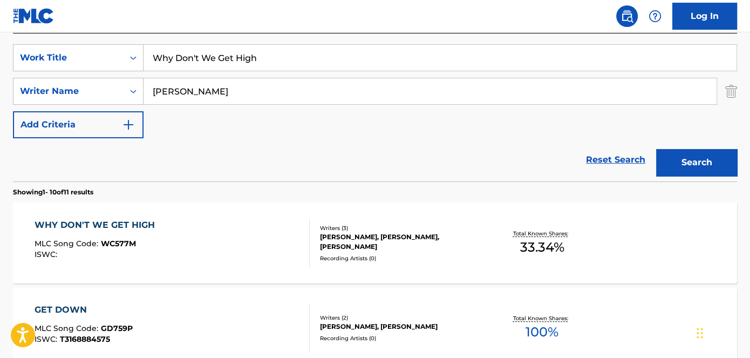
scroll to position [147, 0]
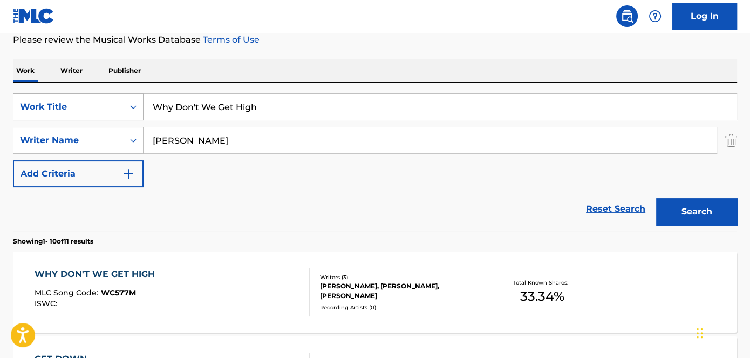
drag, startPoint x: 287, startPoint y: 112, endPoint x: 96, endPoint y: 115, distance: 190.5
click at [102, 115] on div "SearchWithCriteriaa739e04a-dc1f-4359-9d22-33609b9b7332 Work Title Why Don't We …" at bounding box center [375, 106] width 724 height 27
paste input "ishlist"
type input "Wishlist"
drag, startPoint x: 307, startPoint y: 48, endPoint x: 457, endPoint y: 84, distance: 154.7
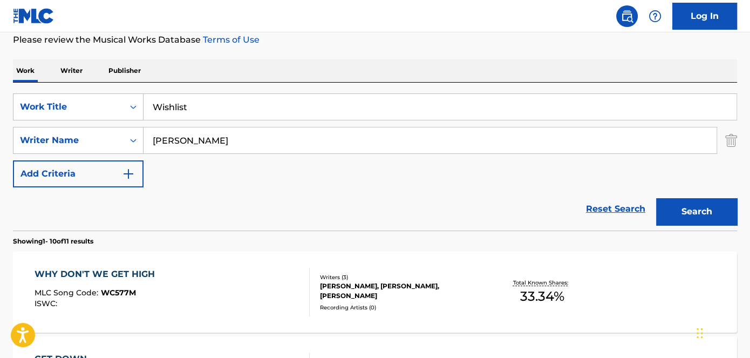
click at [724, 209] on button "Search" at bounding box center [696, 211] width 81 height 27
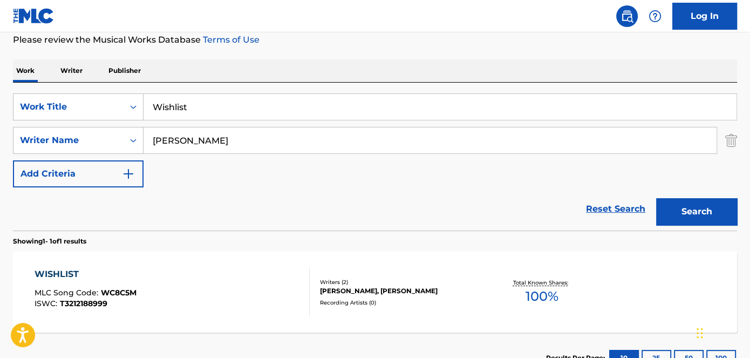
click at [384, 287] on div "[PERSON_NAME], [PERSON_NAME]" at bounding box center [401, 291] width 162 height 10
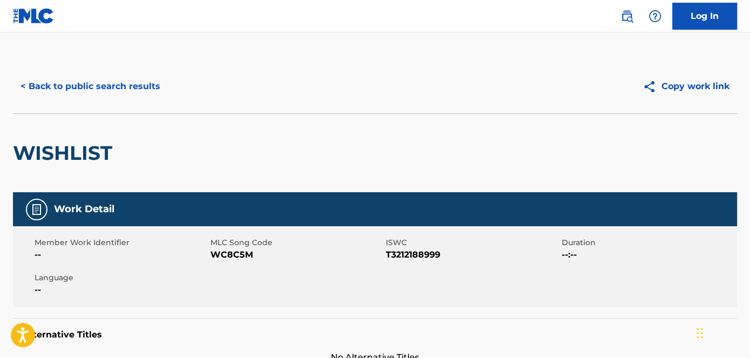
click at [232, 254] on span "WC8C5M" at bounding box center [296, 254] width 173 height 13
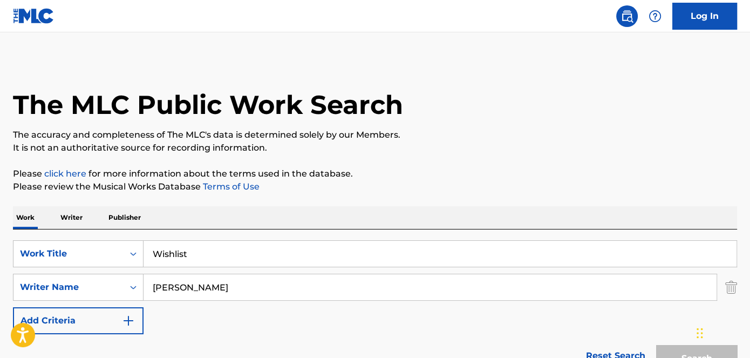
scroll to position [147, 0]
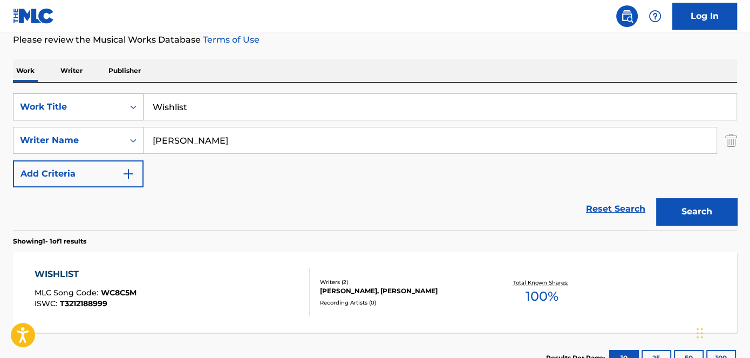
drag, startPoint x: 228, startPoint y: 107, endPoint x: 85, endPoint y: 108, distance: 143.0
click at [88, 108] on div "SearchWithCriteriaa739e04a-dc1f-4359-9d22-33609b9b7332 Work Title Wishlist" at bounding box center [375, 106] width 724 height 27
paste input "If I Die In [GEOGRAPHIC_DATA]"
type input "If I Die In [GEOGRAPHIC_DATA]"
drag, startPoint x: 332, startPoint y: 56, endPoint x: 344, endPoint y: 59, distance: 11.8
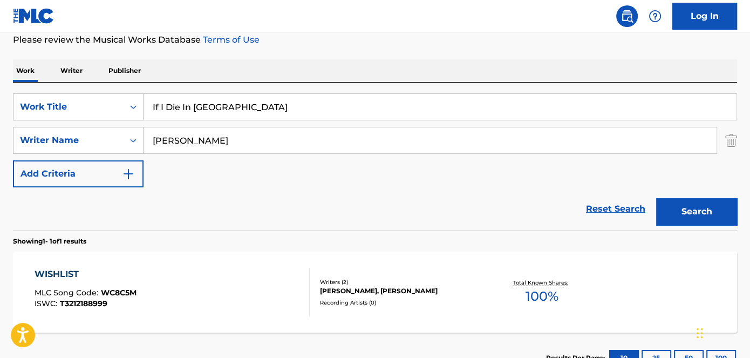
click at [334, 56] on div "The MLC Public Work Search The accuracy and completeness of The MLC's data is d…" at bounding box center [375, 148] width 750 height 471
click at [671, 204] on button "Search" at bounding box center [696, 211] width 81 height 27
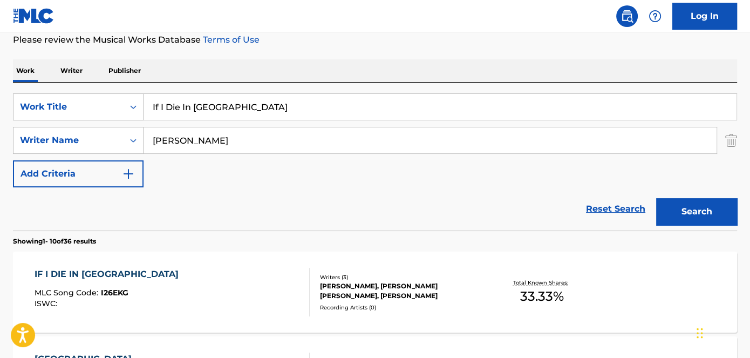
click at [384, 286] on div "[PERSON_NAME], [PERSON_NAME] [PERSON_NAME], [PERSON_NAME]" at bounding box center [401, 290] width 162 height 19
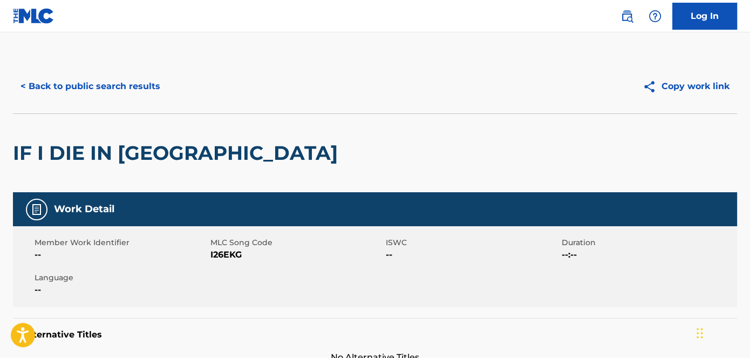
click at [235, 252] on span "I26EKG" at bounding box center [296, 254] width 173 height 13
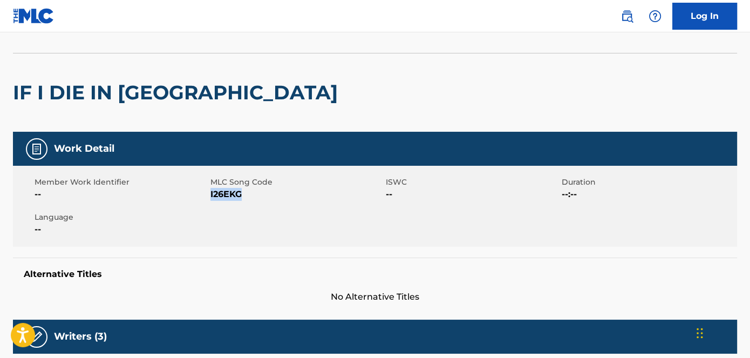
scroll to position [147, 0]
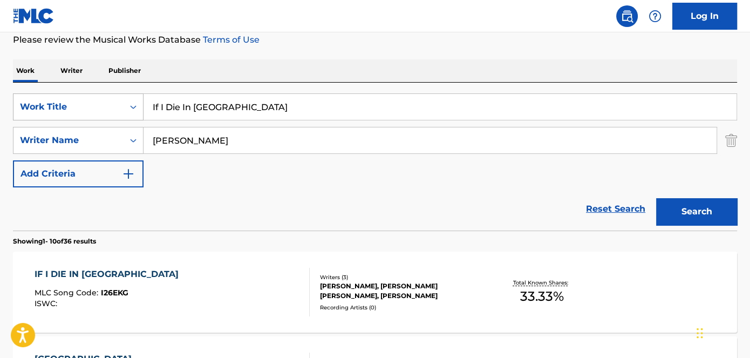
drag, startPoint x: 138, startPoint y: 115, endPoint x: 77, endPoint y: 115, distance: 60.4
click at [100, 115] on div "SearchWithCriteriaa739e04a-dc1f-4359-9d22-33609b9b7332 Work Title If I Die In […" at bounding box center [375, 106] width 724 height 27
paste input "This Isn't Over"
type input "This Isn't Over"
click at [352, 39] on p "Please review the Musical Works Database Terms of Use" at bounding box center [375, 39] width 724 height 13
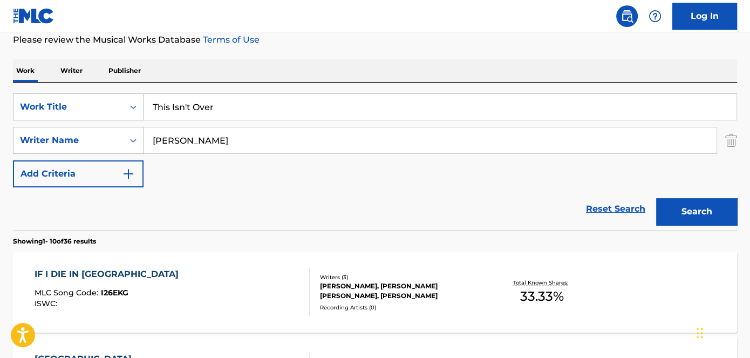
click at [696, 213] on button "Search" at bounding box center [696, 211] width 81 height 27
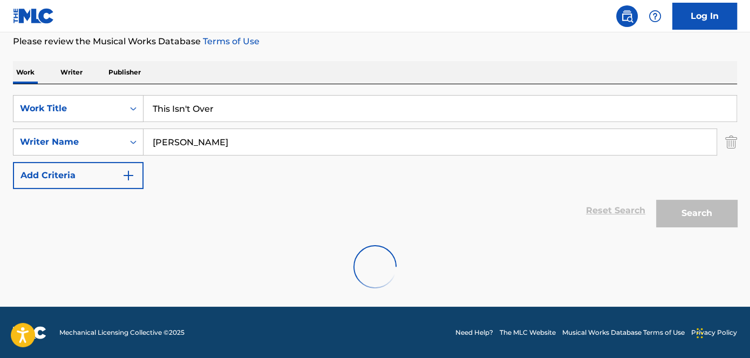
scroll to position [147, 0]
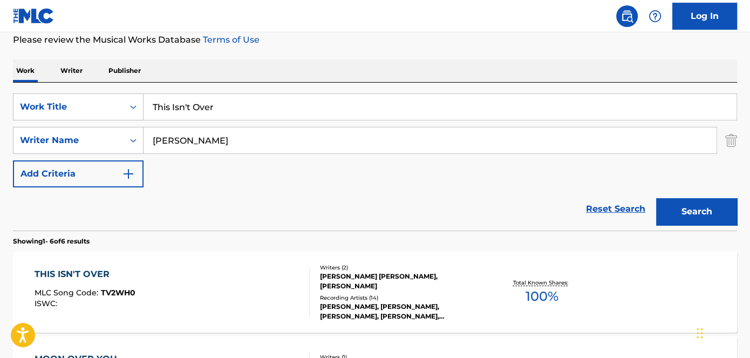
click at [362, 283] on div "[PERSON_NAME] [PERSON_NAME], [PERSON_NAME]" at bounding box center [401, 280] width 162 height 19
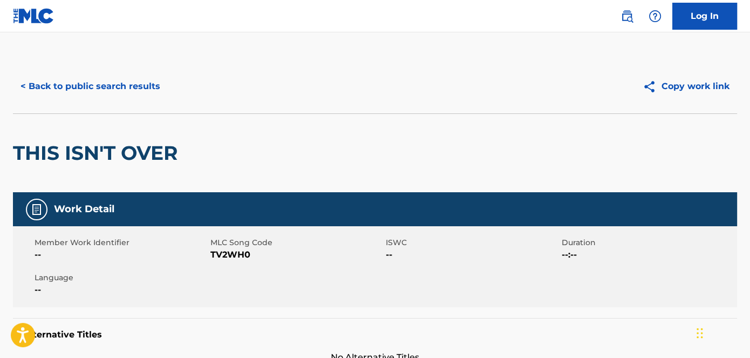
click at [237, 257] on span "TV2WH0" at bounding box center [296, 254] width 173 height 13
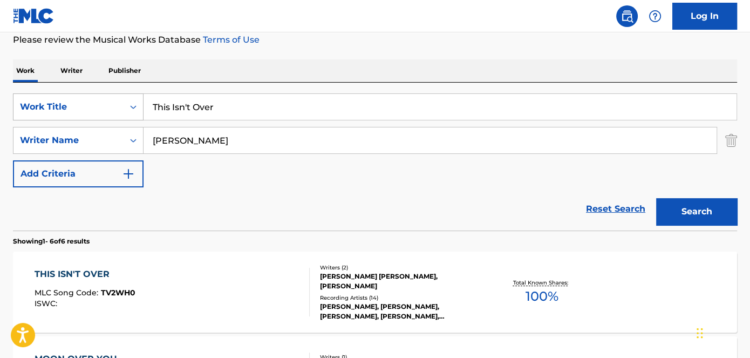
drag, startPoint x: 230, startPoint y: 108, endPoint x: 111, endPoint y: 107, distance: 118.7
click at [114, 107] on div "SearchWithCriteriaa739e04a-dc1f-4359-9d22-33609b9b7332 Work Title This Isn't Ov…" at bounding box center [375, 106] width 724 height 27
paste input "Dancing In The Rain"
type input "Dancing In The Rain"
click at [321, 50] on div "The MLC Public Work Search The accuracy and completeness of The MLC's data is d…" at bounding box center [375, 360] width 750 height 894
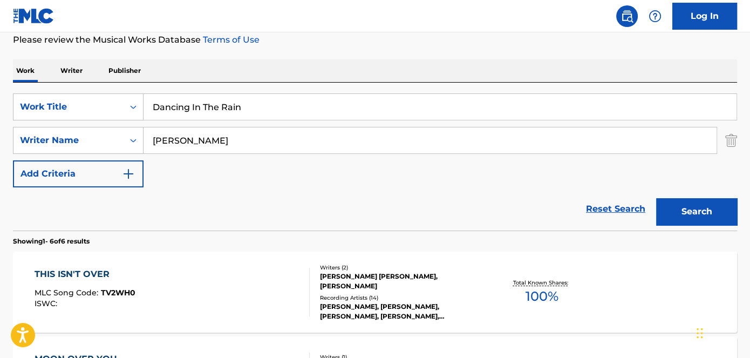
click at [715, 213] on button "Search" at bounding box center [696, 211] width 81 height 27
drag, startPoint x: 240, startPoint y: 146, endPoint x: 116, endPoint y: 146, distance: 124.1
click at [116, 146] on div "SearchWithCriteria1c8bd577-a46a-4148-8bbe-167938f62336 Writer Name [PERSON_NAME]" at bounding box center [375, 140] width 724 height 27
drag, startPoint x: 244, startPoint y: 138, endPoint x: 122, endPoint y: 150, distance: 123.1
click at [122, 150] on div "SearchWithCriteria1c8bd577-a46a-4148-8bbe-167938f62336 Writer Name [PERSON_NAME]" at bounding box center [375, 140] width 724 height 27
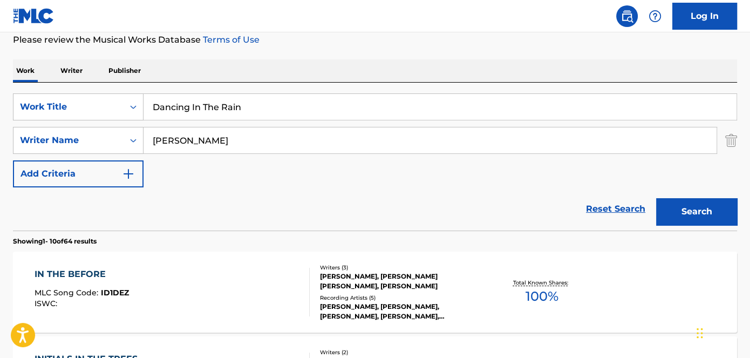
drag, startPoint x: 236, startPoint y: 139, endPoint x: 166, endPoint y: 146, distance: 69.9
click at [166, 146] on input "[PERSON_NAME]" at bounding box center [430, 140] width 573 height 26
drag, startPoint x: 256, startPoint y: 144, endPoint x: 127, endPoint y: 142, distance: 128.5
click at [127, 142] on div "SearchWithCriteria1c8bd577-a46a-4148-8bbe-167938f62336 Writer Name [PERSON_NAME]" at bounding box center [375, 140] width 724 height 27
paste input "[PERSON_NAME]"
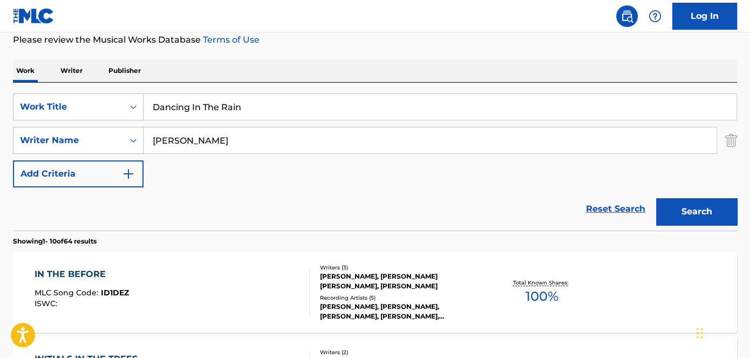
type input "[PERSON_NAME]"
click at [689, 206] on button "Search" at bounding box center [696, 211] width 81 height 27
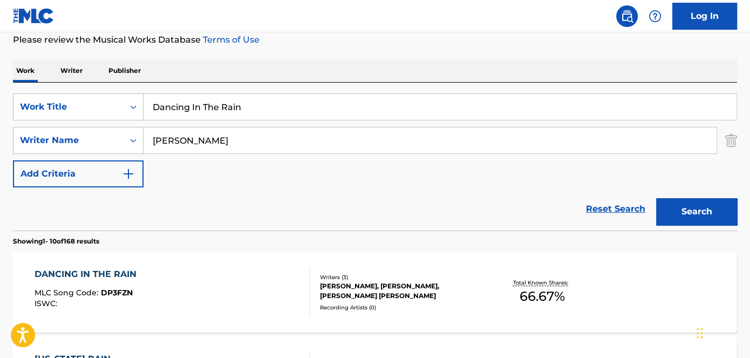
click at [344, 282] on div "[PERSON_NAME], [PERSON_NAME], [PERSON_NAME] [PERSON_NAME]" at bounding box center [401, 290] width 162 height 19
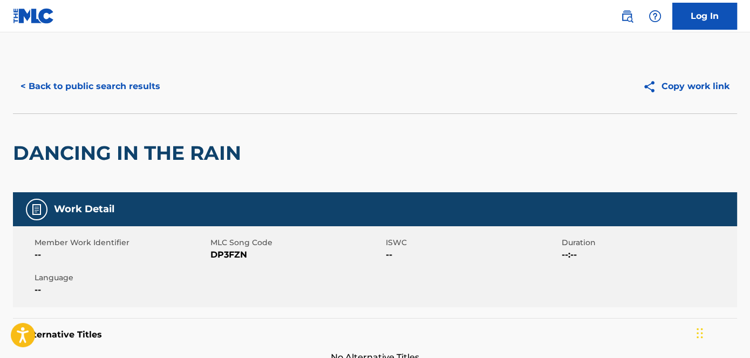
click at [232, 252] on span "DP3FZN" at bounding box center [296, 254] width 173 height 13
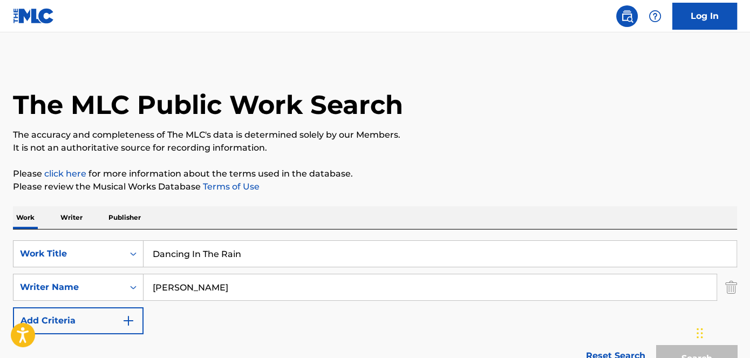
scroll to position [147, 0]
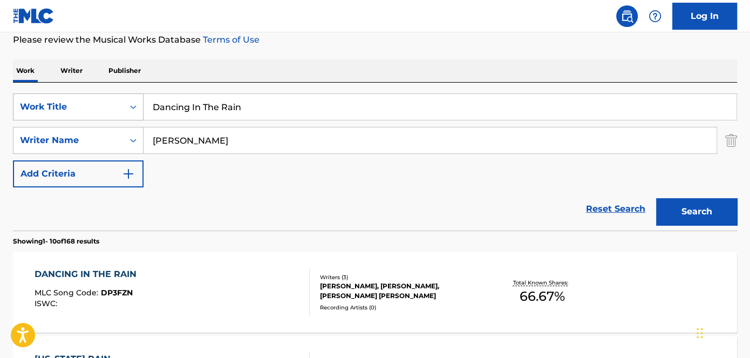
drag, startPoint x: 262, startPoint y: 111, endPoint x: 107, endPoint y: 115, distance: 154.4
click at [113, 115] on div "SearchWithCriteriaa739e04a-dc1f-4359-9d22-33609b9b7332 Work Title Dancing In Th…" at bounding box center [375, 106] width 724 height 27
paste input "Overtime"
type input "Overtime"
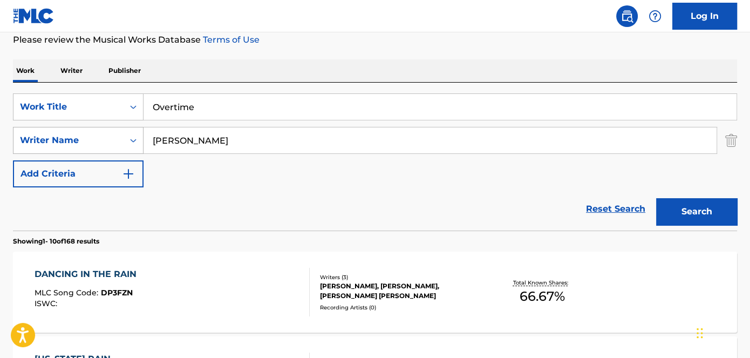
drag, startPoint x: 248, startPoint y: 142, endPoint x: 118, endPoint y: 148, distance: 130.7
click at [121, 148] on div "SearchWithCriteria1c8bd577-a46a-4148-8bbe-167938f62336 Writer Name [PERSON_NAME]" at bounding box center [375, 140] width 724 height 27
paste input "[PERSON_NAME]"
type input "[PERSON_NAME]"
click at [388, 28] on nav "Log In" at bounding box center [375, 16] width 750 height 32
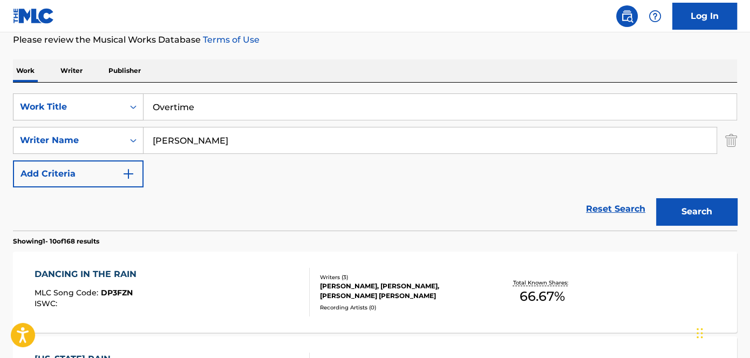
click at [691, 207] on button "Search" at bounding box center [696, 211] width 81 height 27
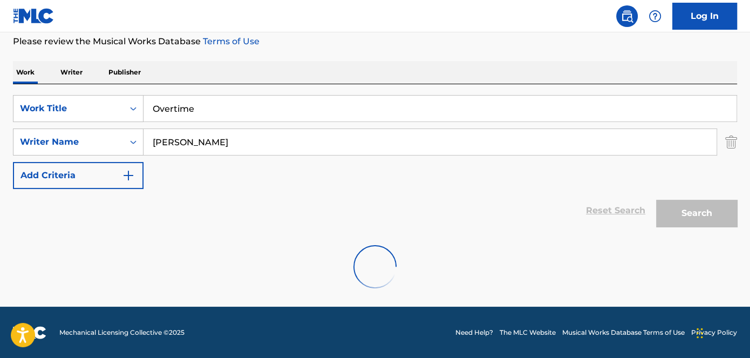
scroll to position [110, 0]
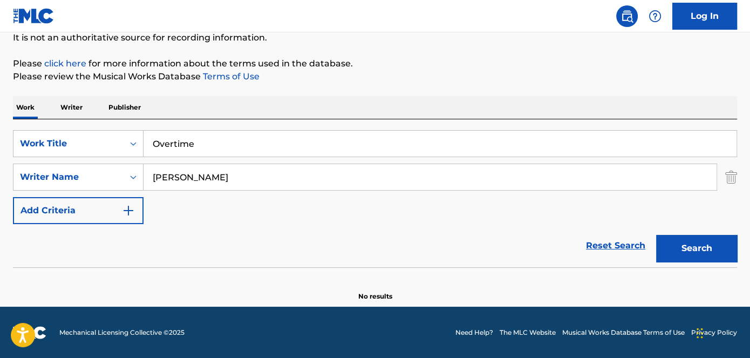
click at [174, 142] on input "Overtime" at bounding box center [440, 144] width 593 height 26
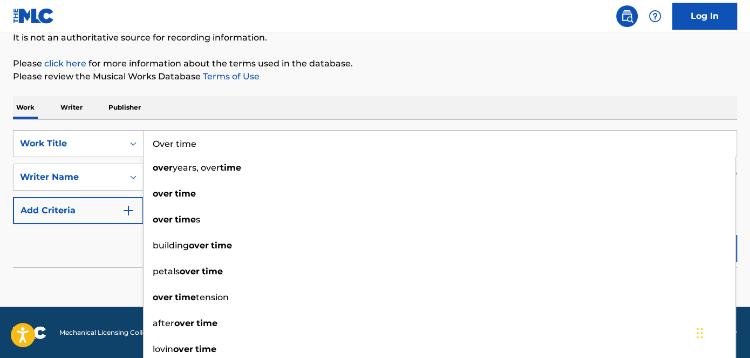
type input "Over time"
click at [497, 64] on p "Please click here for more information about the terms used in the database." at bounding box center [375, 63] width 724 height 13
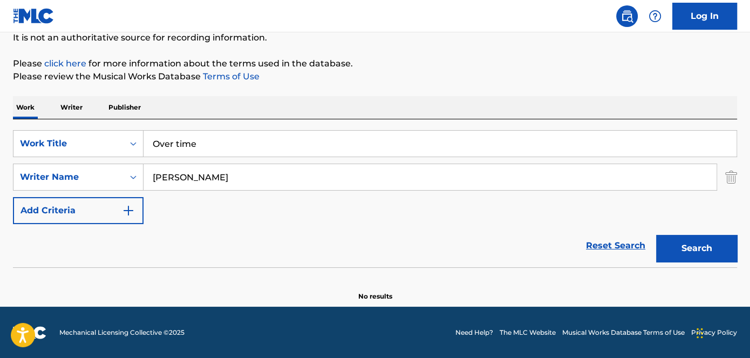
click at [713, 251] on button "Search" at bounding box center [696, 248] width 81 height 27
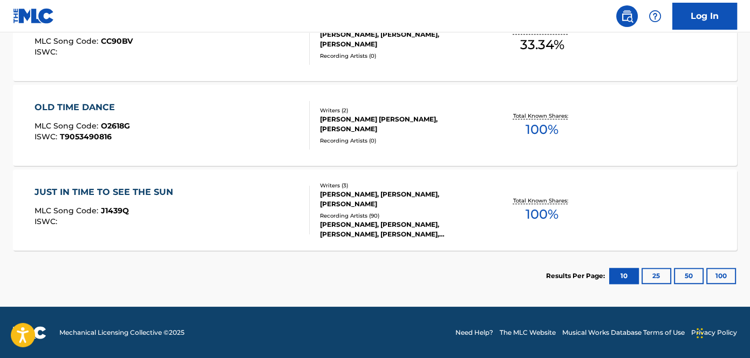
scroll to position [603, 0]
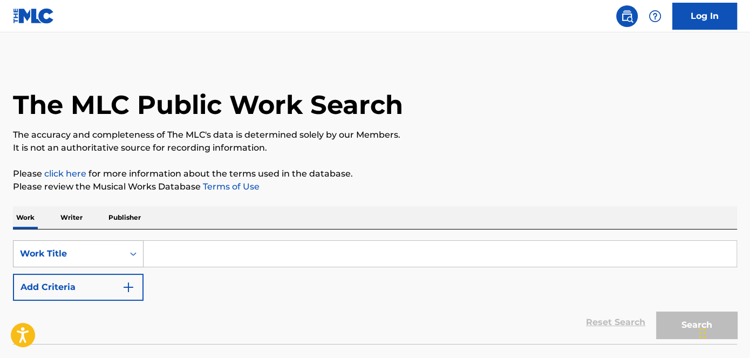
click at [131, 256] on div "Work Title" at bounding box center [78, 253] width 131 height 27
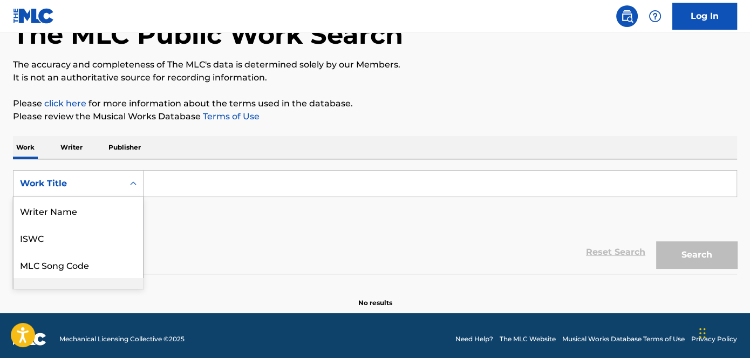
scroll to position [71, 0]
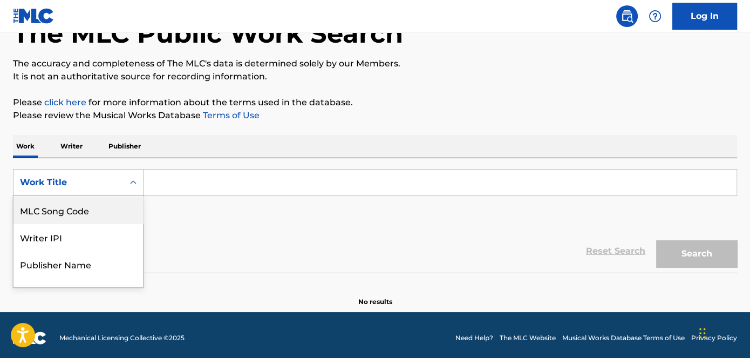
click at [109, 203] on div "MLC Song Code" at bounding box center [78, 209] width 130 height 27
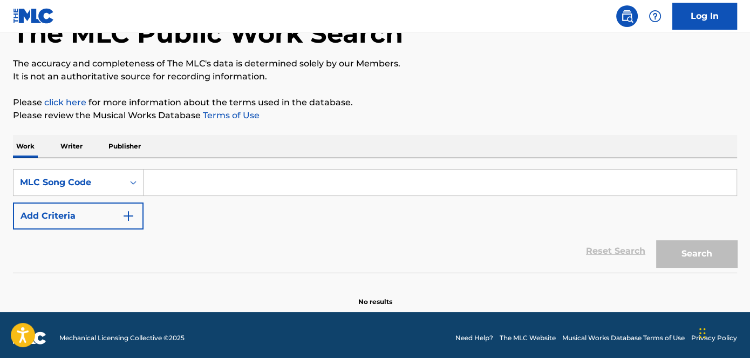
click at [204, 183] on input "Search Form" at bounding box center [440, 182] width 593 height 26
click at [196, 181] on input "Search Form" at bounding box center [440, 182] width 593 height 26
paste input "Flashbacks"
type input "Flashbacks"
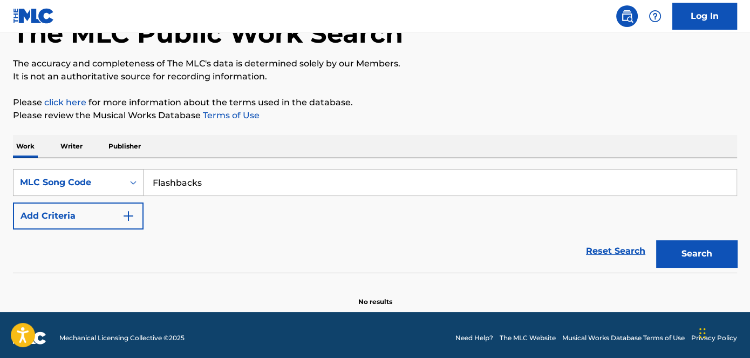
drag, startPoint x: 79, startPoint y: 185, endPoint x: 67, endPoint y: 183, distance: 11.4
click at [76, 185] on div "SearchWithCriteriac3b03355-c9f7-49d8-ba31-bb2c7e150d06 MLC Song Code Flashbacks" at bounding box center [375, 182] width 724 height 27
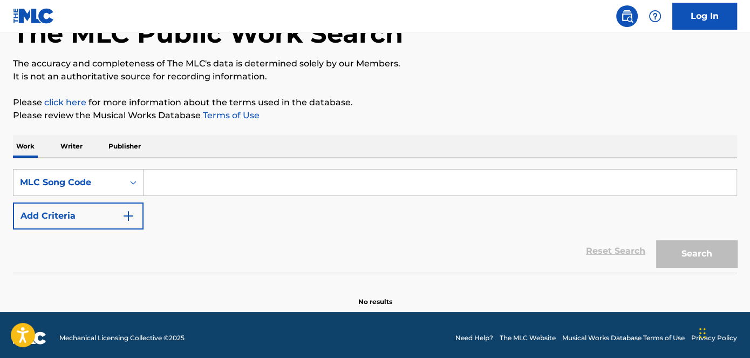
click at [215, 178] on input "Search Form" at bounding box center [440, 182] width 593 height 26
paste input "FH8403"
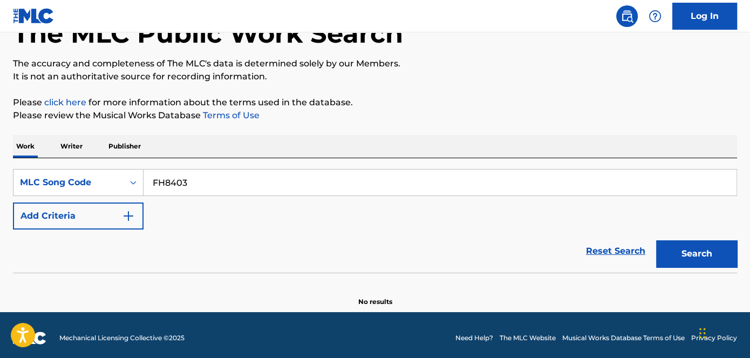
type input "FH8403"
click at [707, 247] on button "Search" at bounding box center [696, 253] width 81 height 27
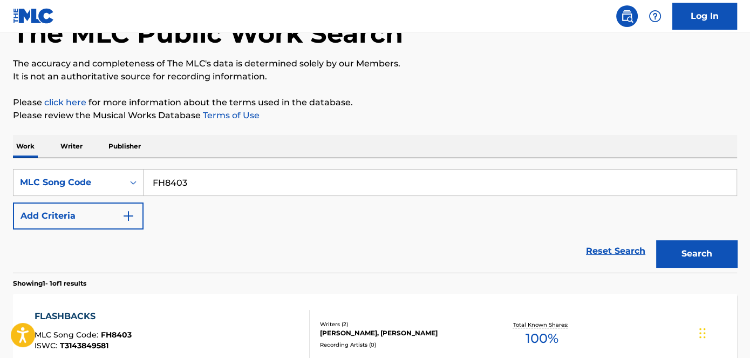
click at [409, 329] on div "[PERSON_NAME], [PERSON_NAME]" at bounding box center [401, 333] width 162 height 10
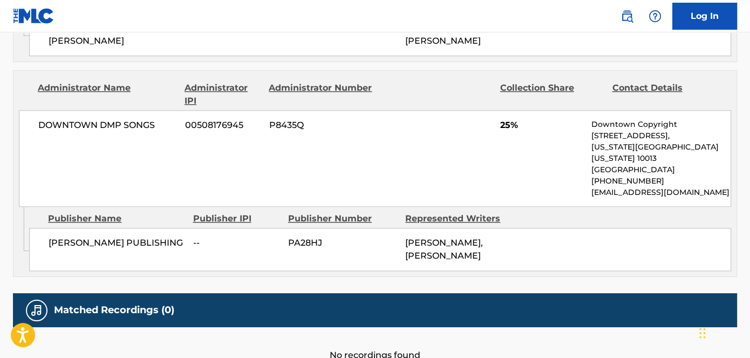
scroll to position [1150, 0]
